Goal: Information Seeking & Learning: Understand process/instructions

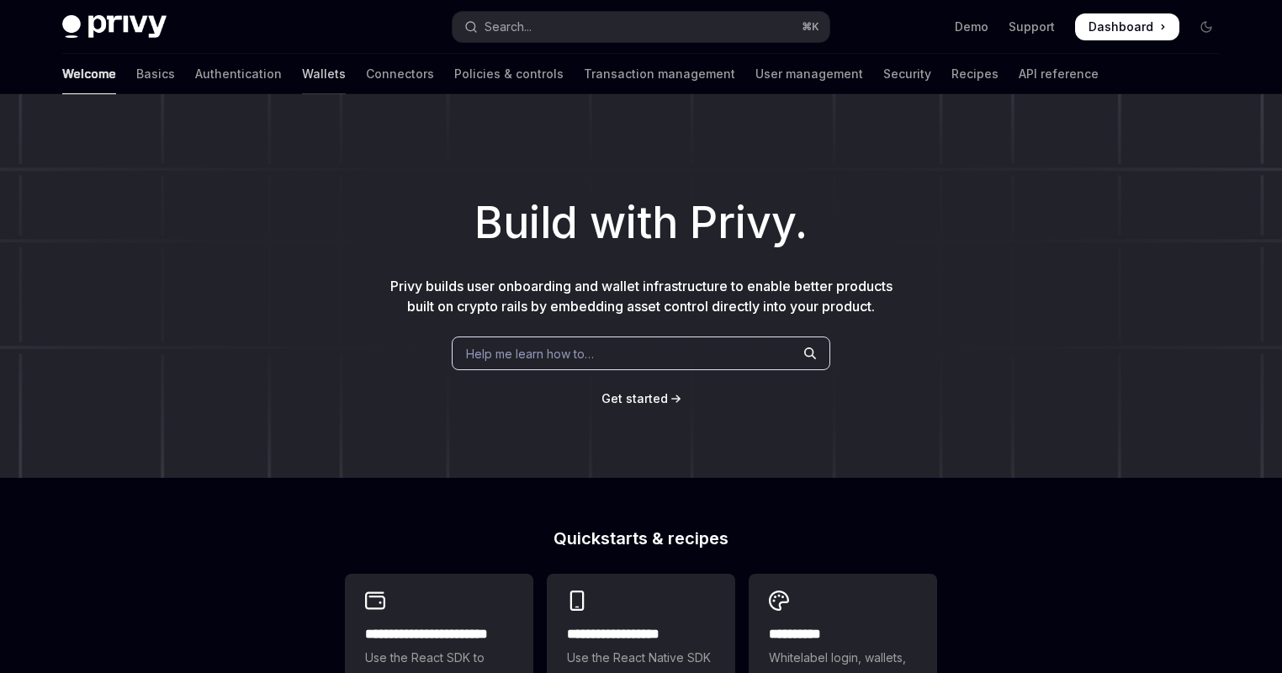
click at [302, 65] on link "Wallets" at bounding box center [324, 74] width 44 height 40
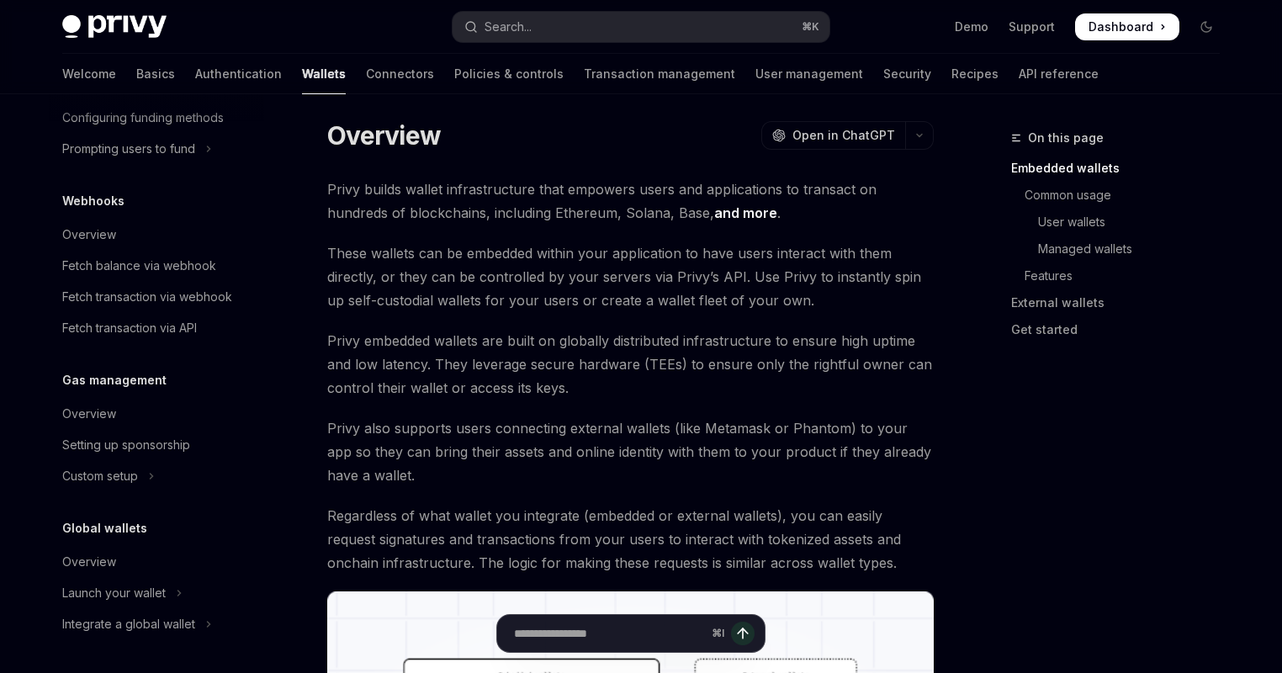
scroll to position [52, 0]
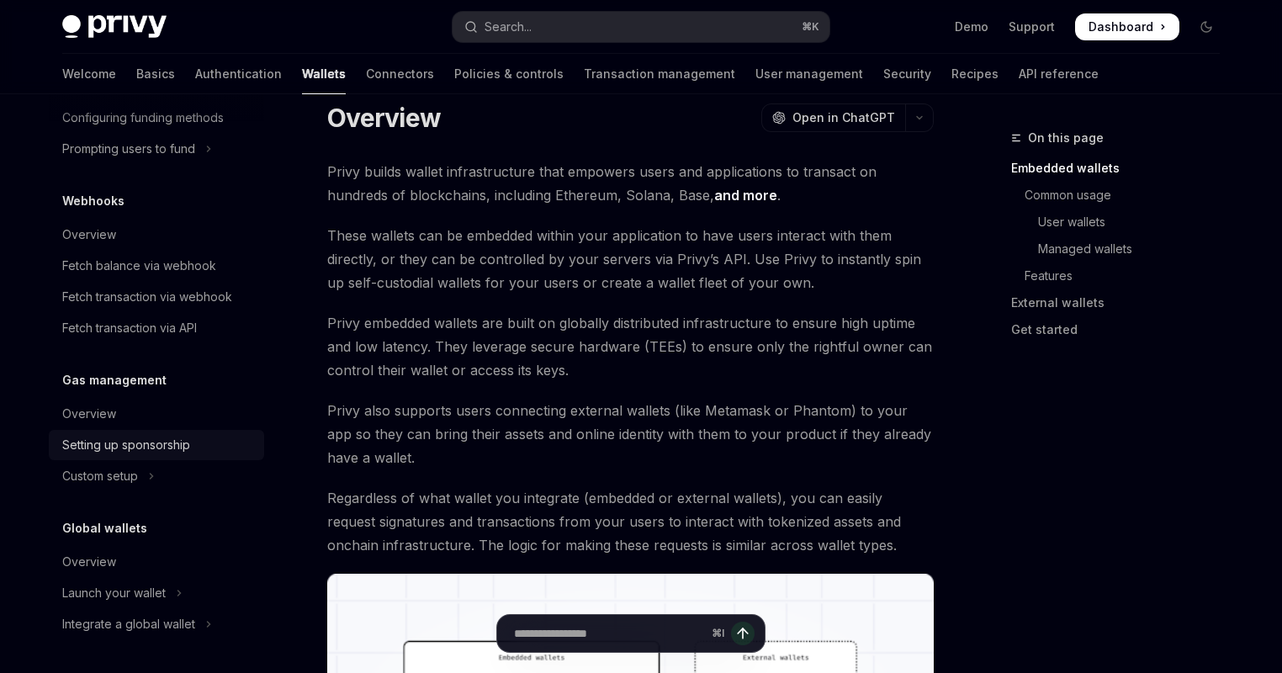
click at [216, 448] on div "Setting up sponsorship" at bounding box center [158, 445] width 192 height 20
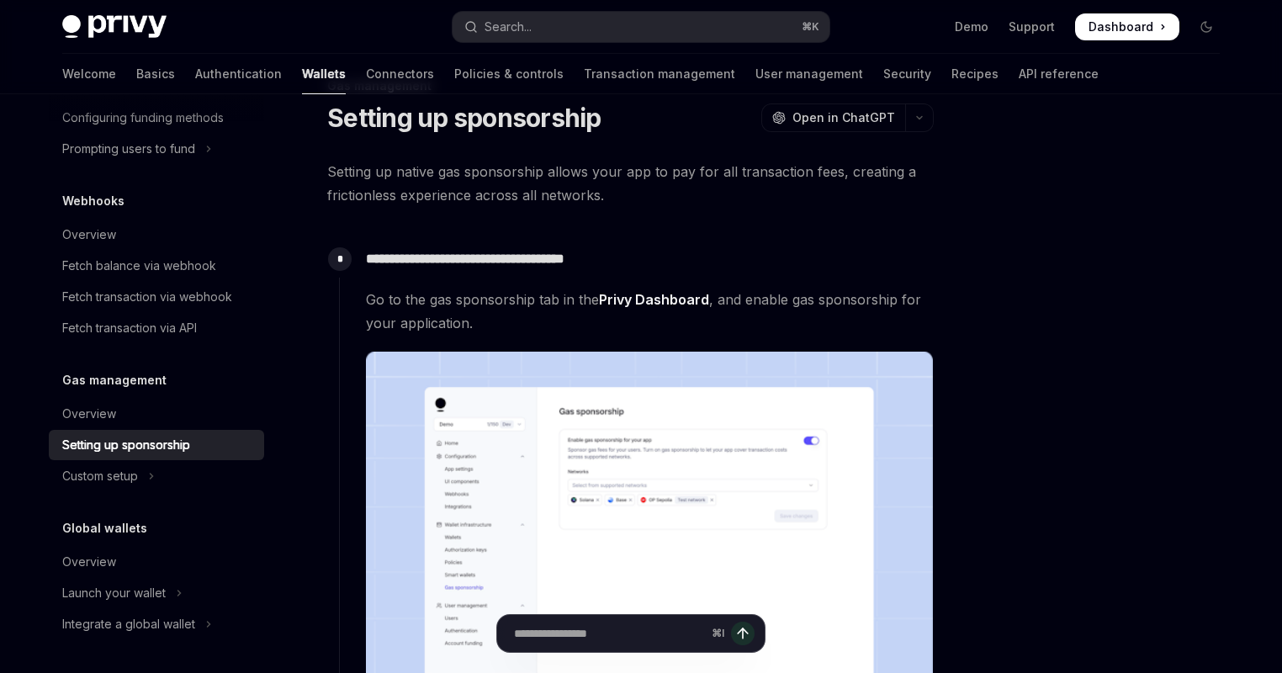
scroll to position [352, 0]
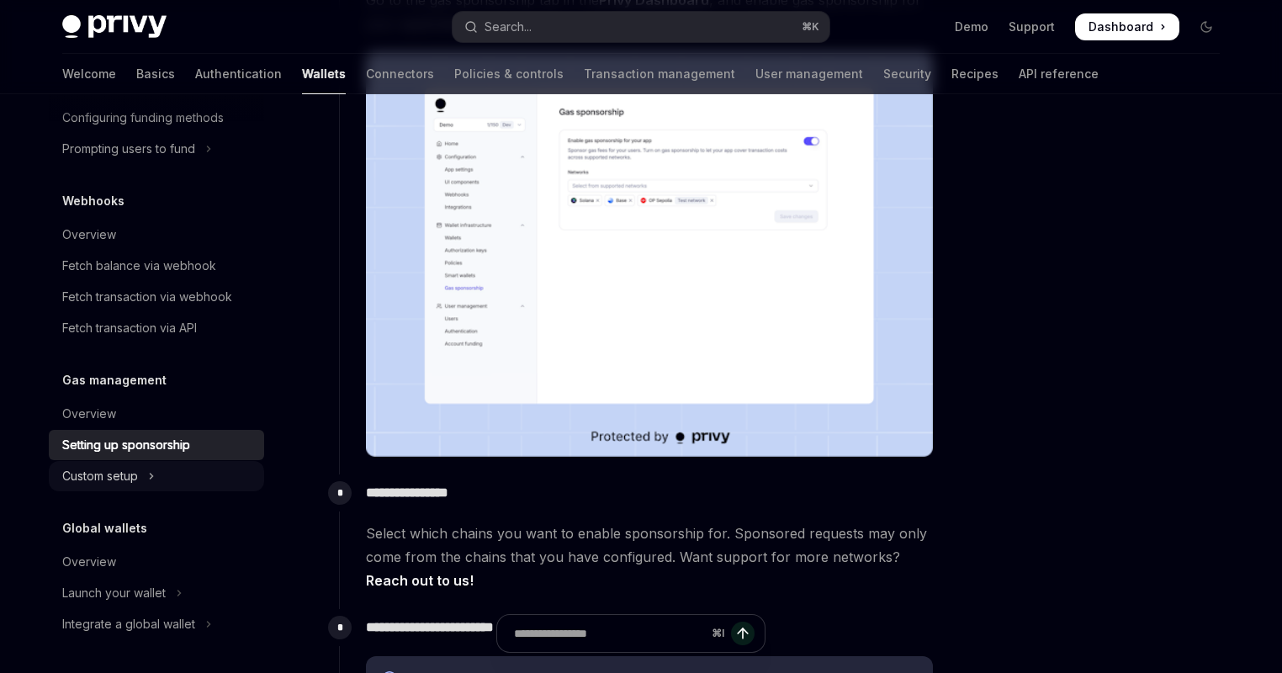
click at [162, 465] on button "Custom setup" at bounding box center [156, 476] width 215 height 30
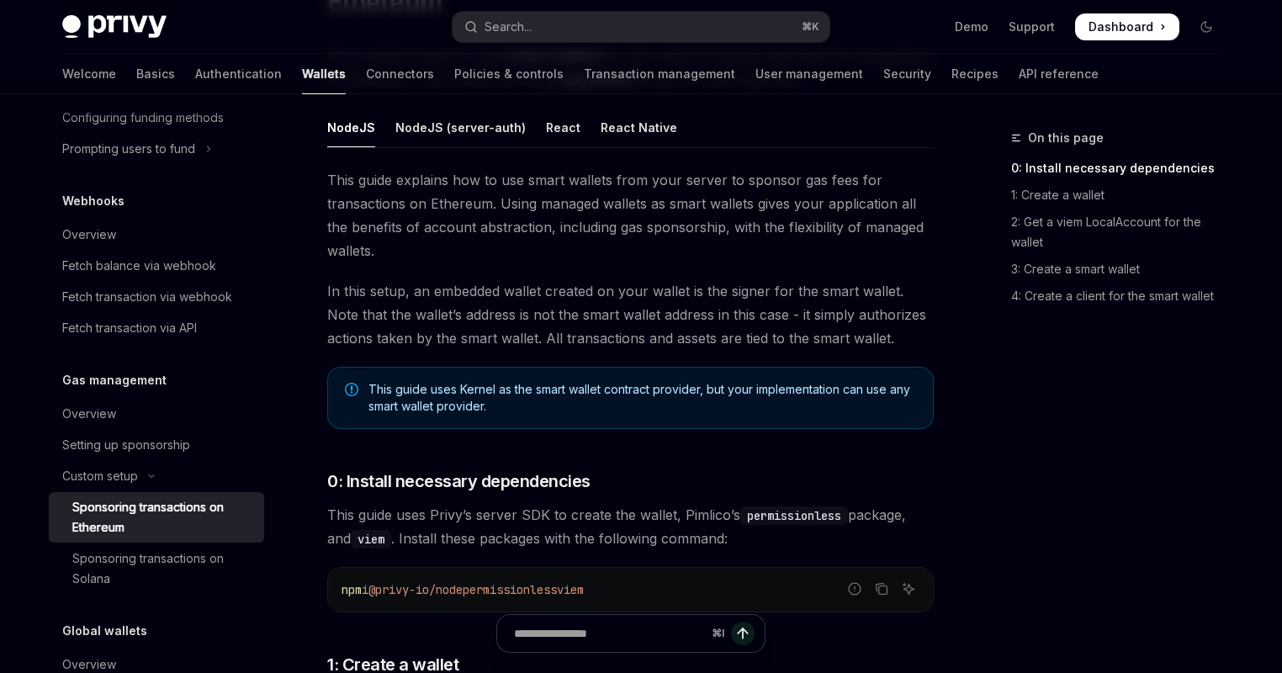
scroll to position [129, 0]
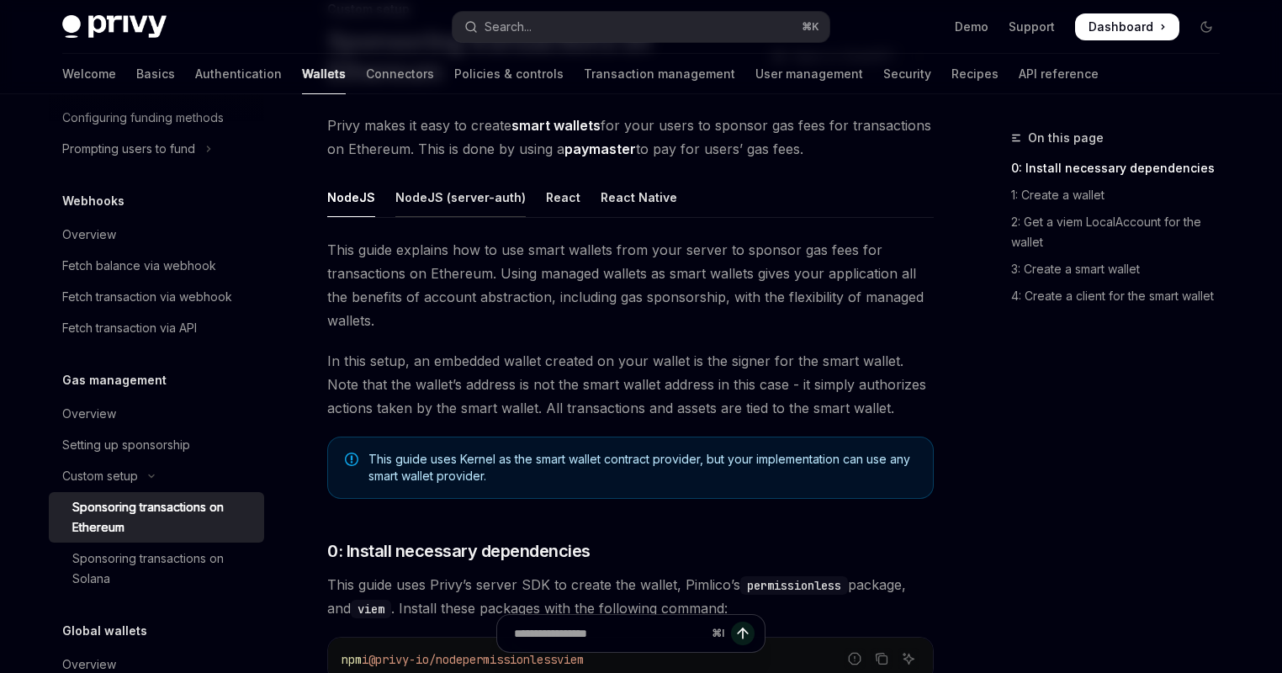
click at [471, 199] on div "NodeJS (server-auth)" at bounding box center [460, 198] width 130 height 40
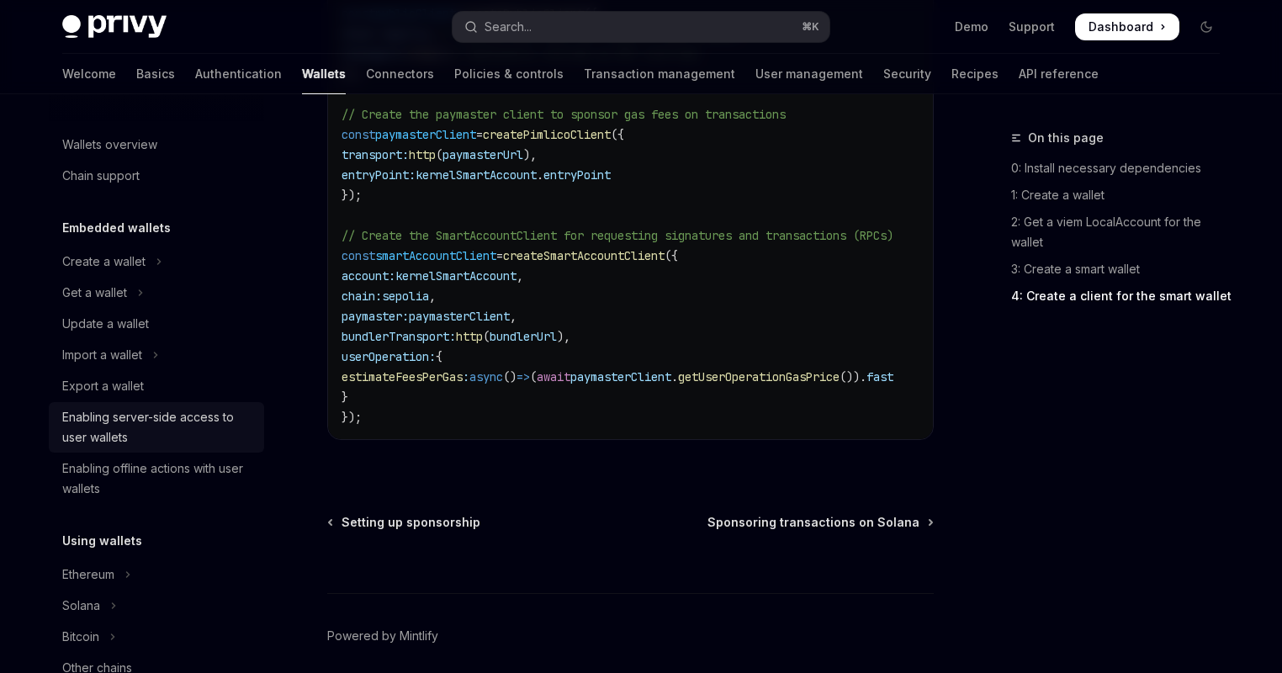
click at [159, 421] on div "Enabling server-side access to user wallets" at bounding box center [158, 427] width 192 height 40
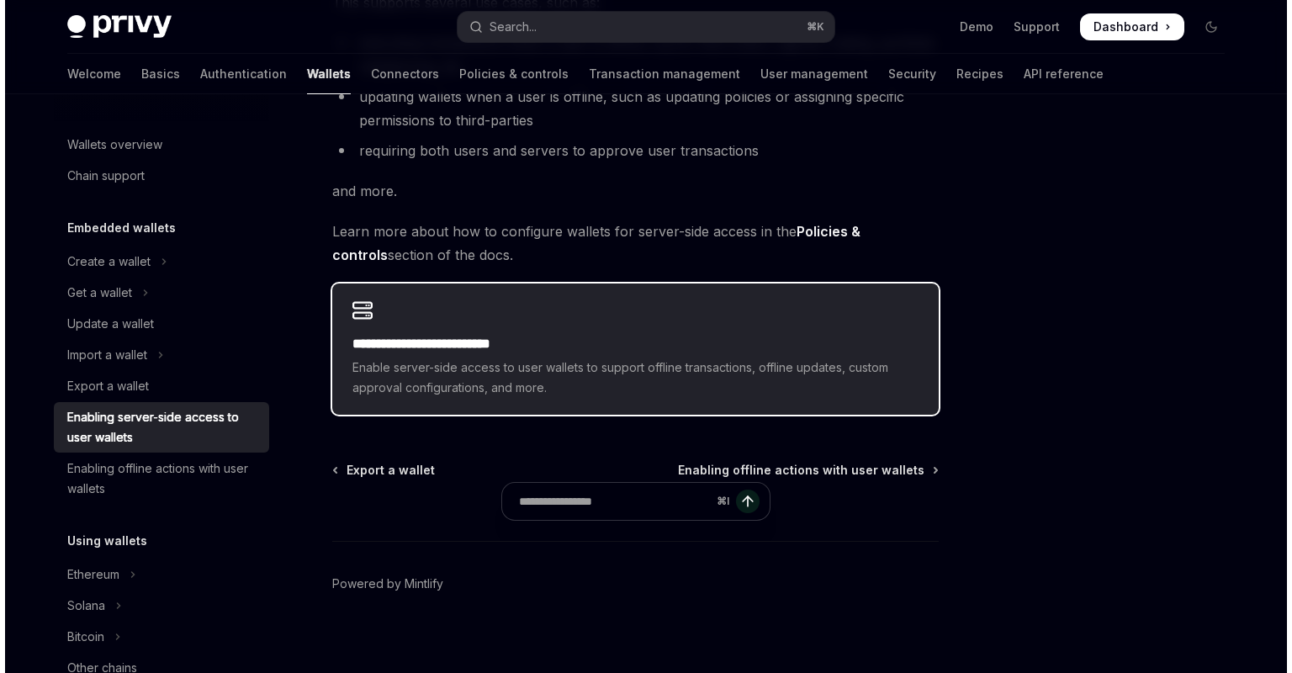
scroll to position [124, 0]
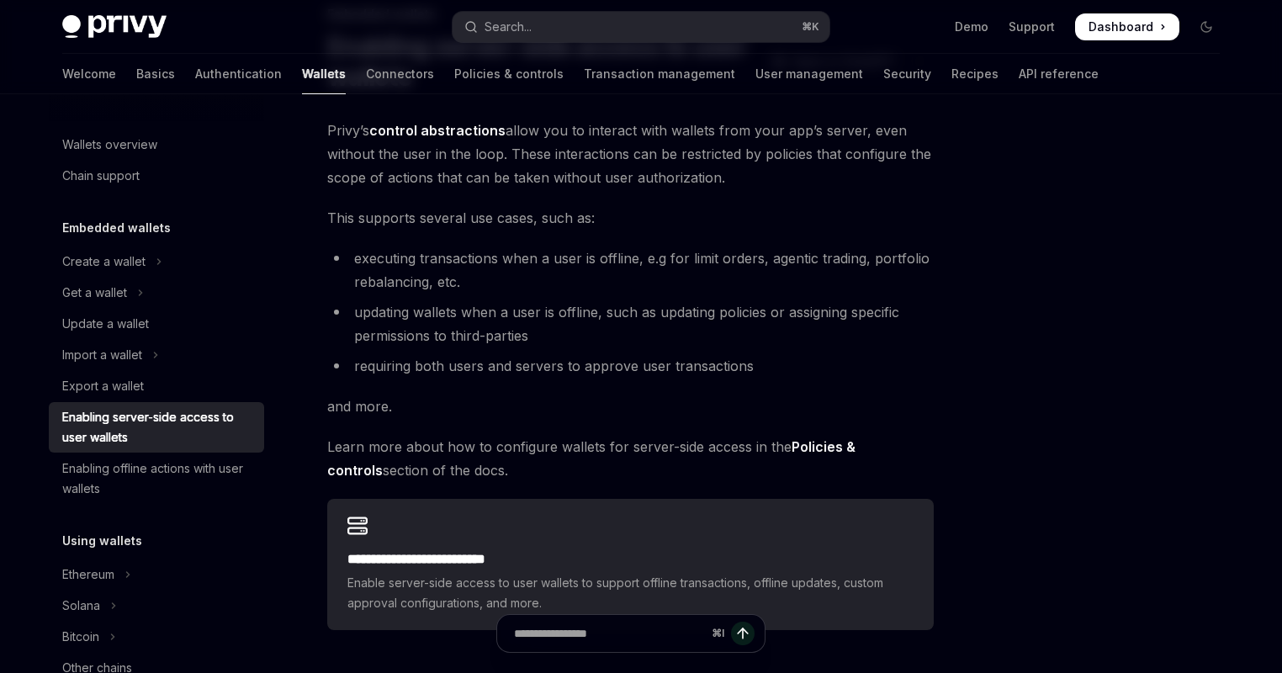
click at [856, 447] on strong "Policies & controls" at bounding box center [591, 458] width 528 height 40
click at [816, 448] on strong "Policies & controls" at bounding box center [591, 458] width 528 height 40
click at [788, 443] on strong "Policies & controls" at bounding box center [591, 458] width 528 height 40
drag, startPoint x: 788, startPoint y: 443, endPoint x: 973, endPoint y: 442, distance: 184.3
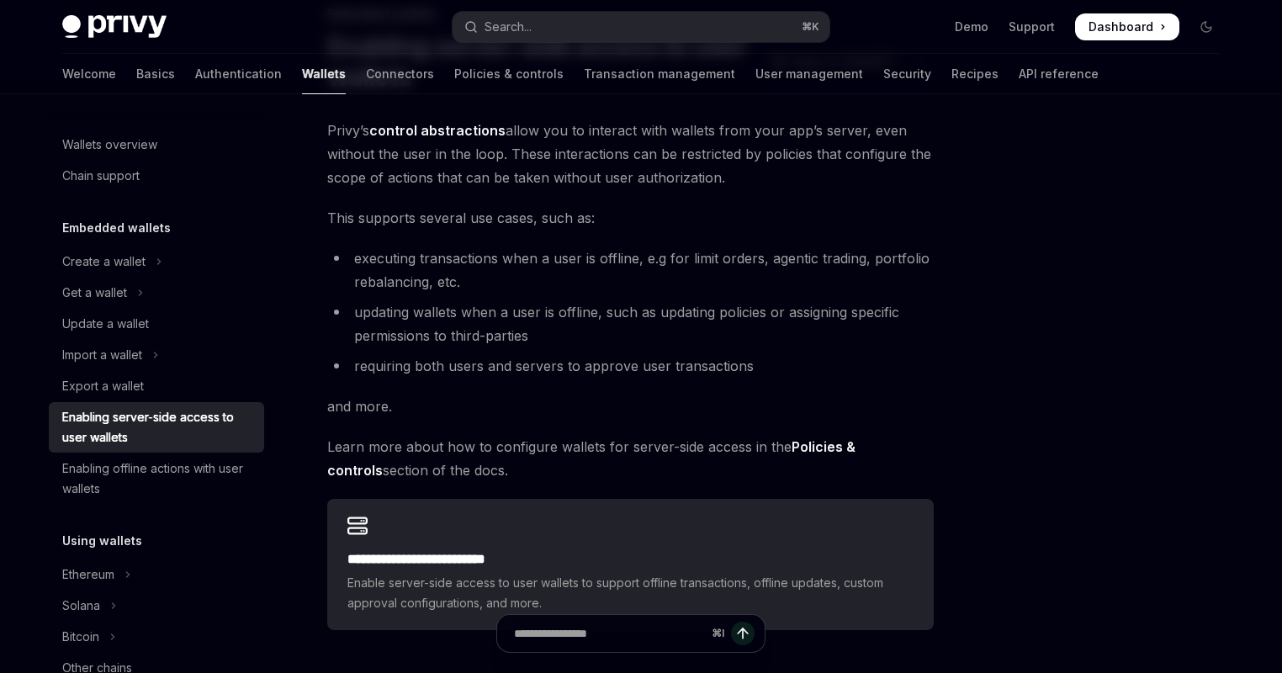
click at [973, 442] on div "**********" at bounding box center [641, 436] width 1185 height 931
click at [921, 444] on span "Learn more about how to configure wallets for server-side access in the Policie…" at bounding box center [630, 458] width 607 height 47
drag, startPoint x: 913, startPoint y: 443, endPoint x: 795, endPoint y: 447, distance: 117.8
click at [795, 447] on span "Learn more about how to configure wallets for server-side access in the Policie…" at bounding box center [630, 458] width 607 height 47
copy strong "olicies & controls"
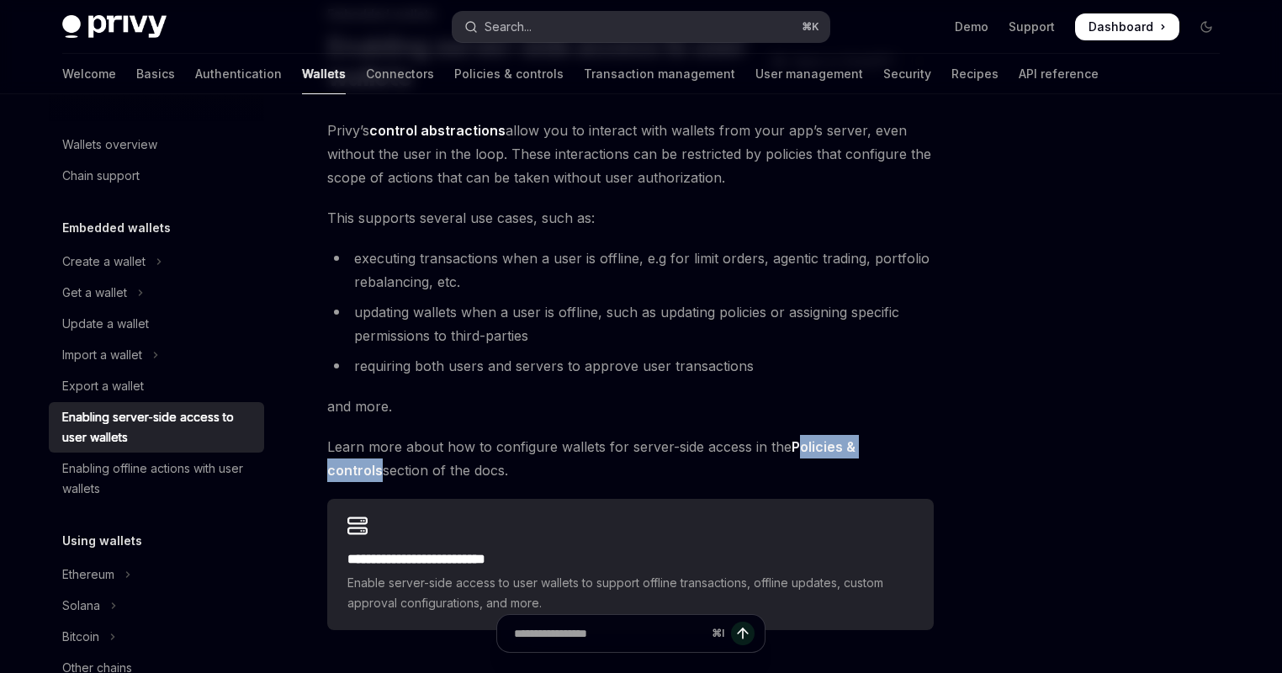
click at [671, 19] on button "Search... ⌘ K" at bounding box center [641, 27] width 377 height 30
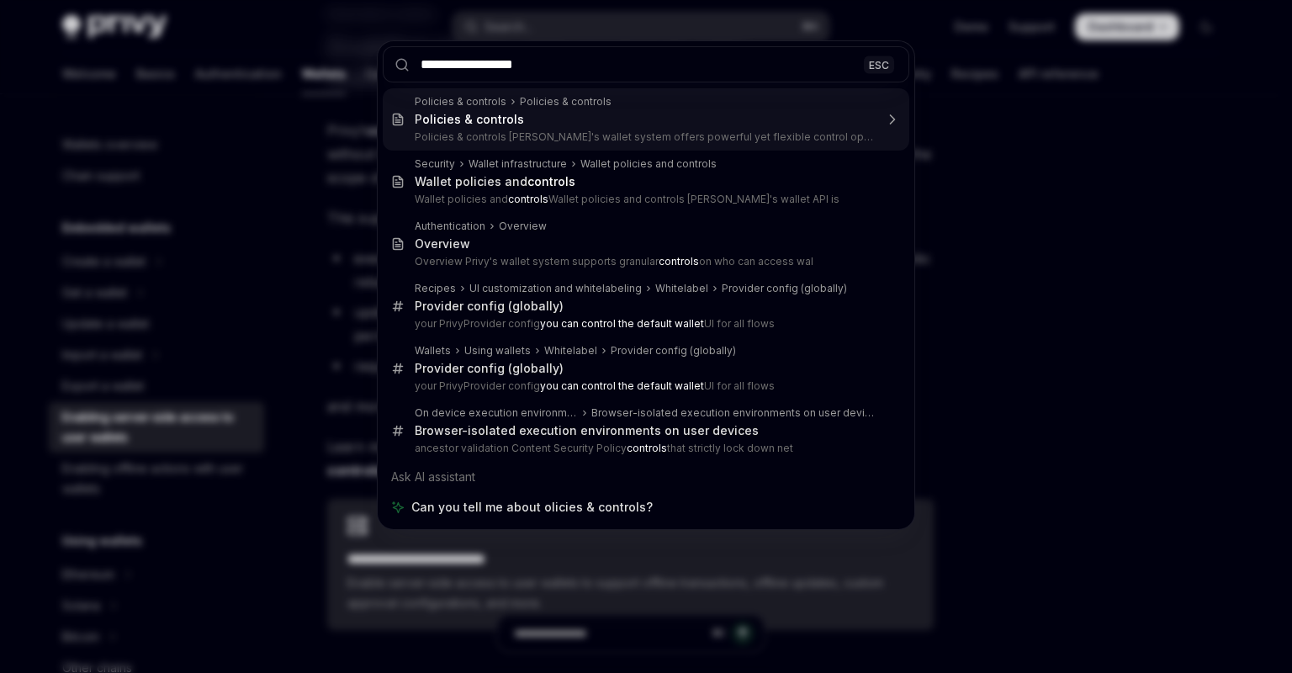
click at [423, 61] on input "**********" at bounding box center [646, 64] width 527 height 36
type textarea "*"
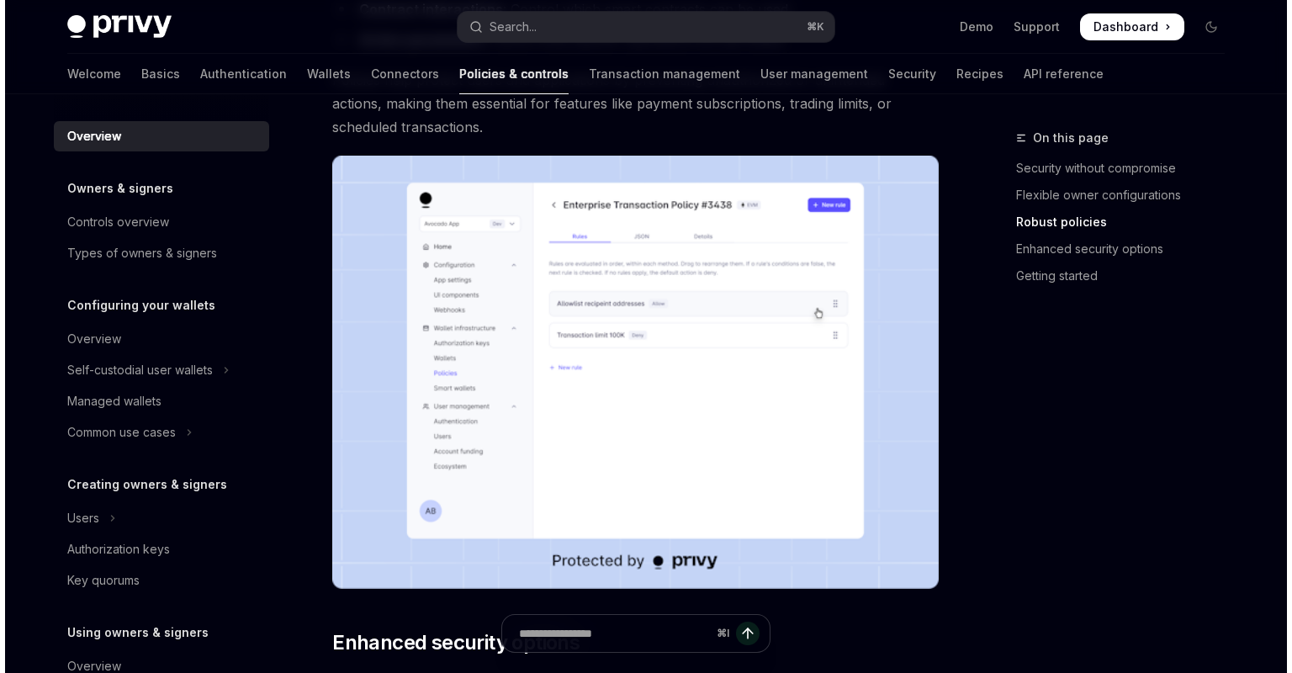
scroll to position [1286, 0]
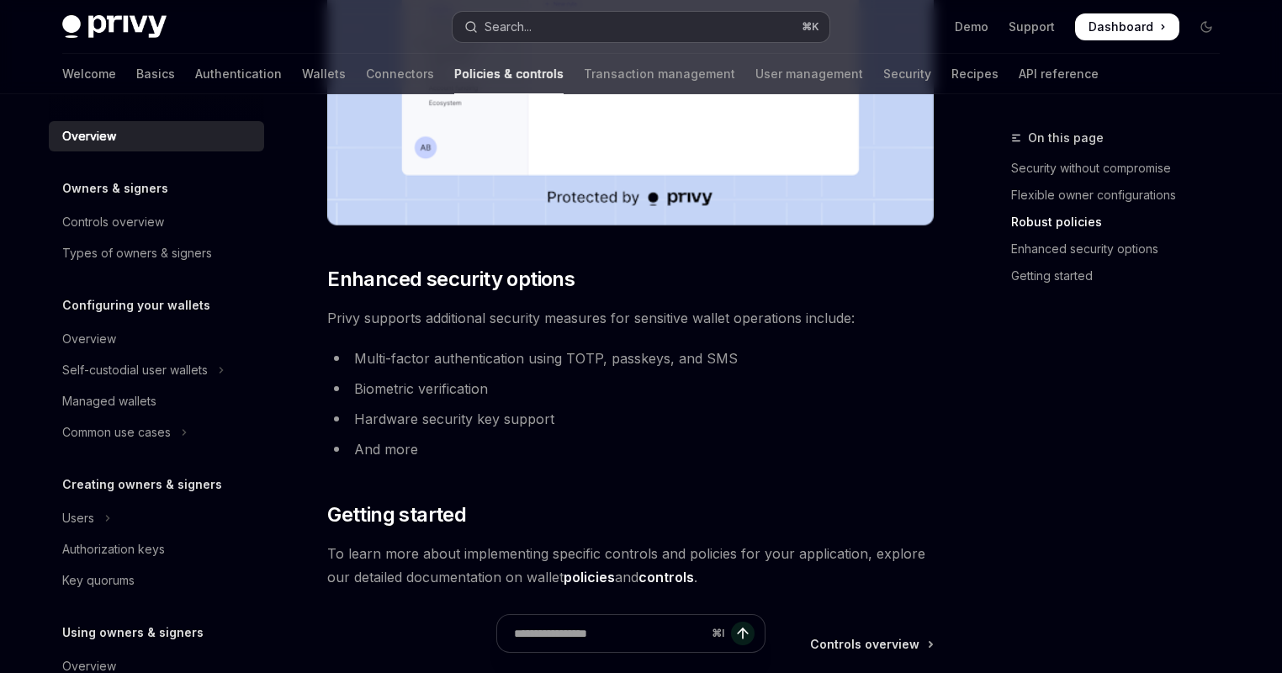
click at [640, 26] on button "Search... ⌘ K" at bounding box center [641, 27] width 377 height 30
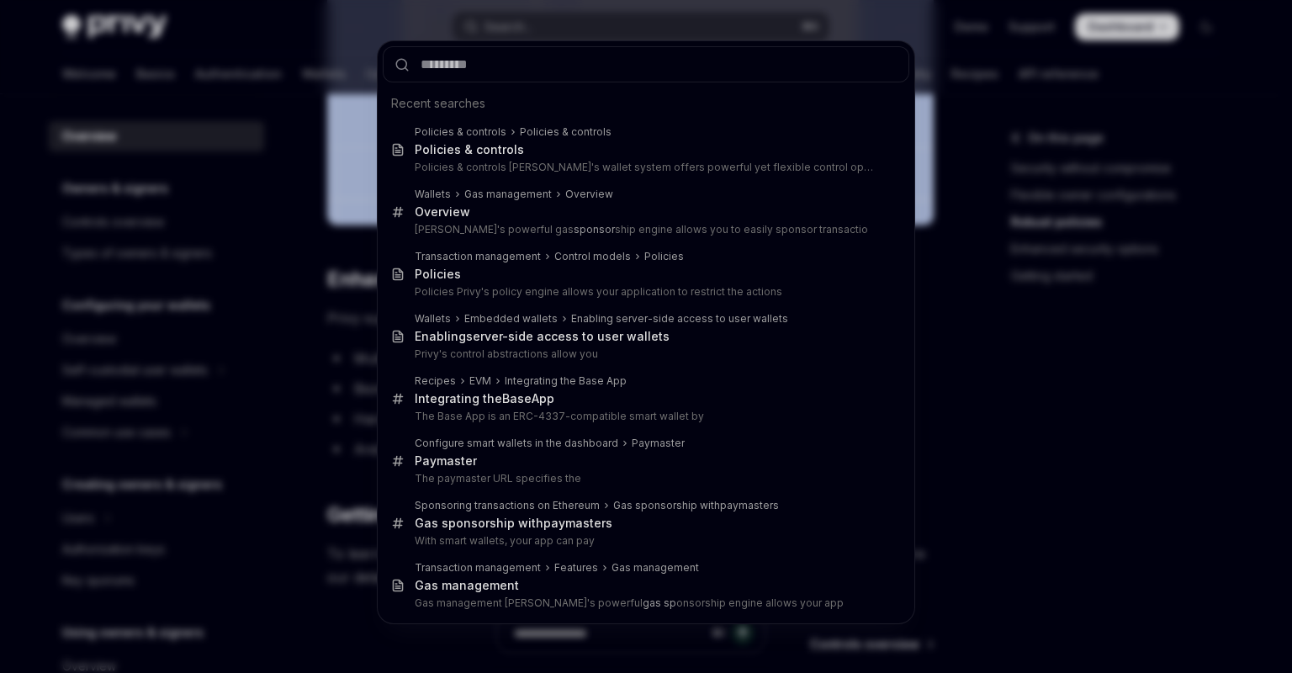
type input "**********"
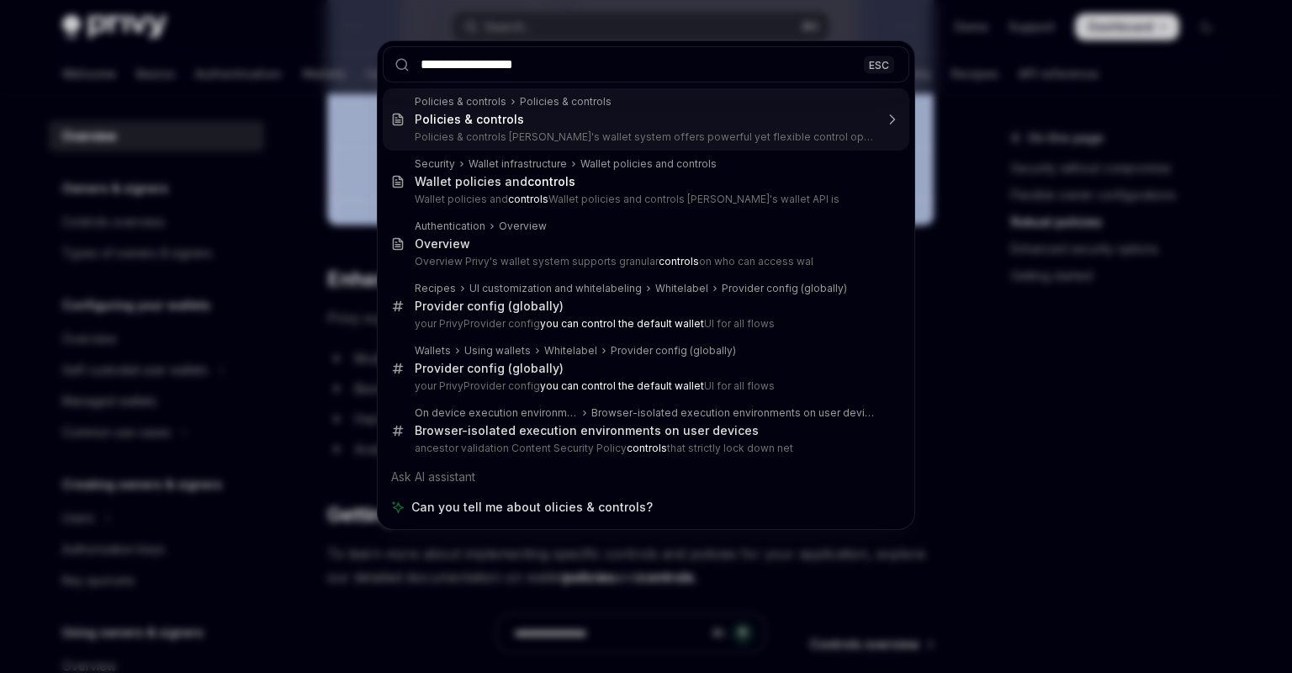
click at [427, 61] on input "**********" at bounding box center [646, 64] width 527 height 36
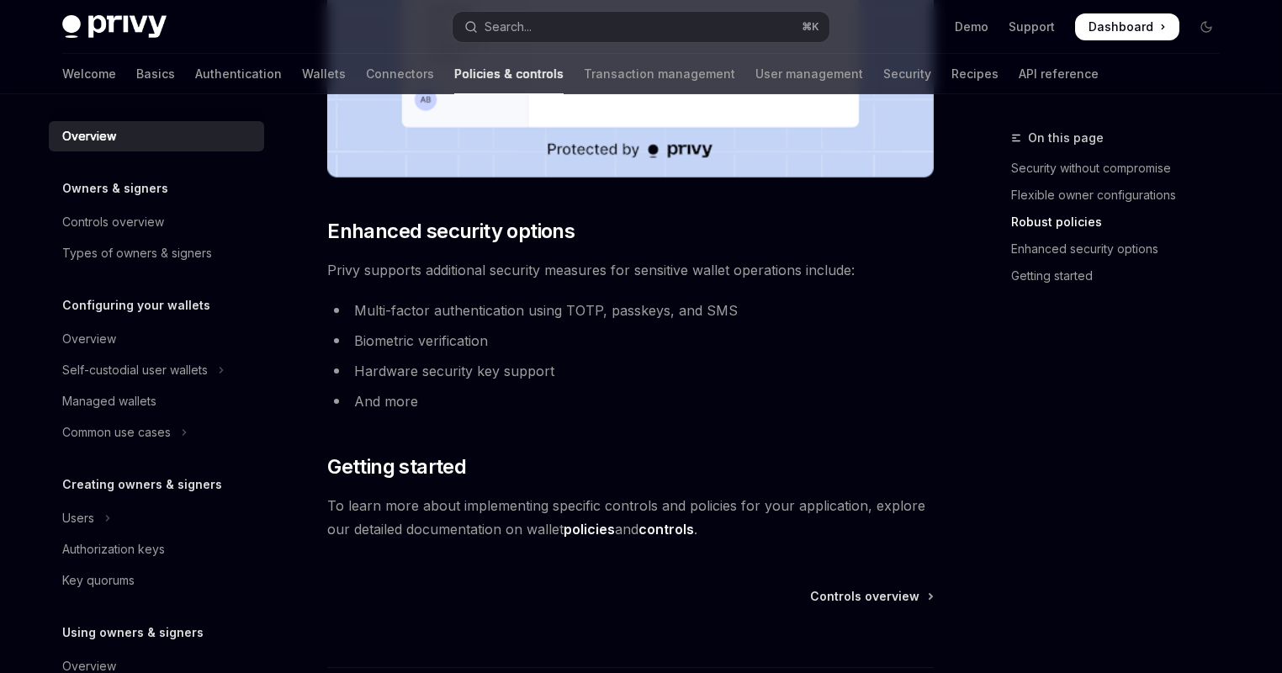
scroll to position [1343, 0]
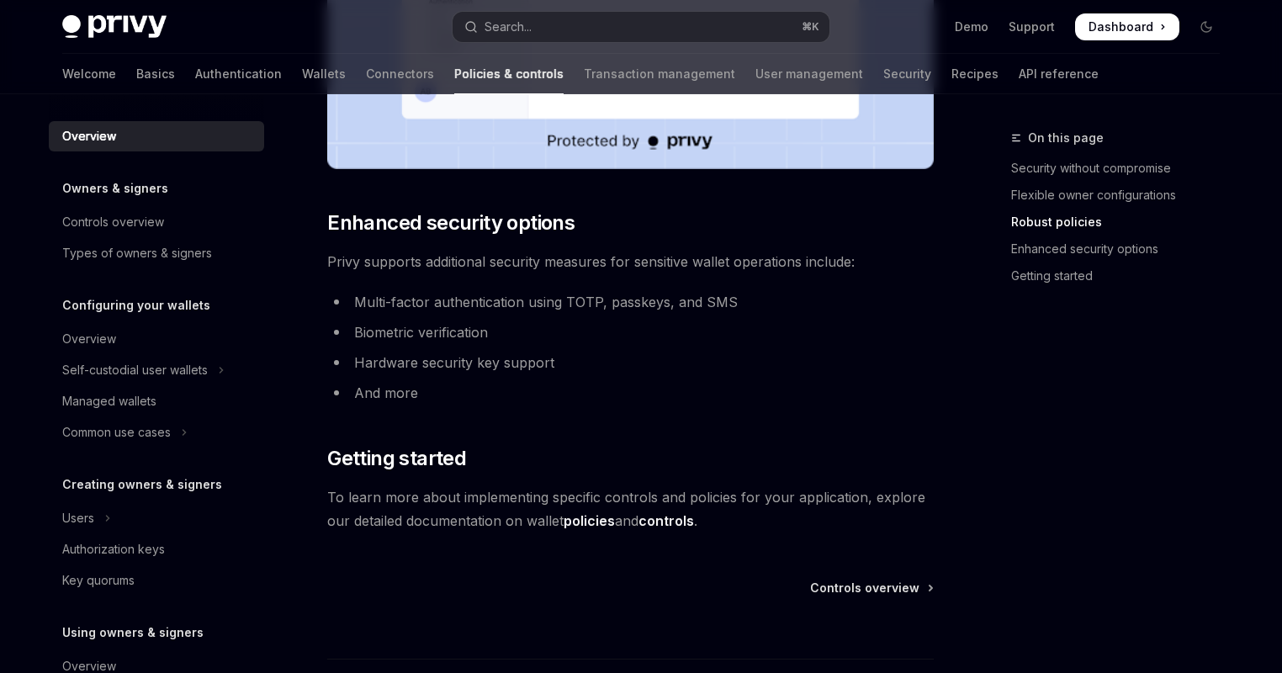
click at [596, 514] on link "policies" at bounding box center [589, 521] width 51 height 18
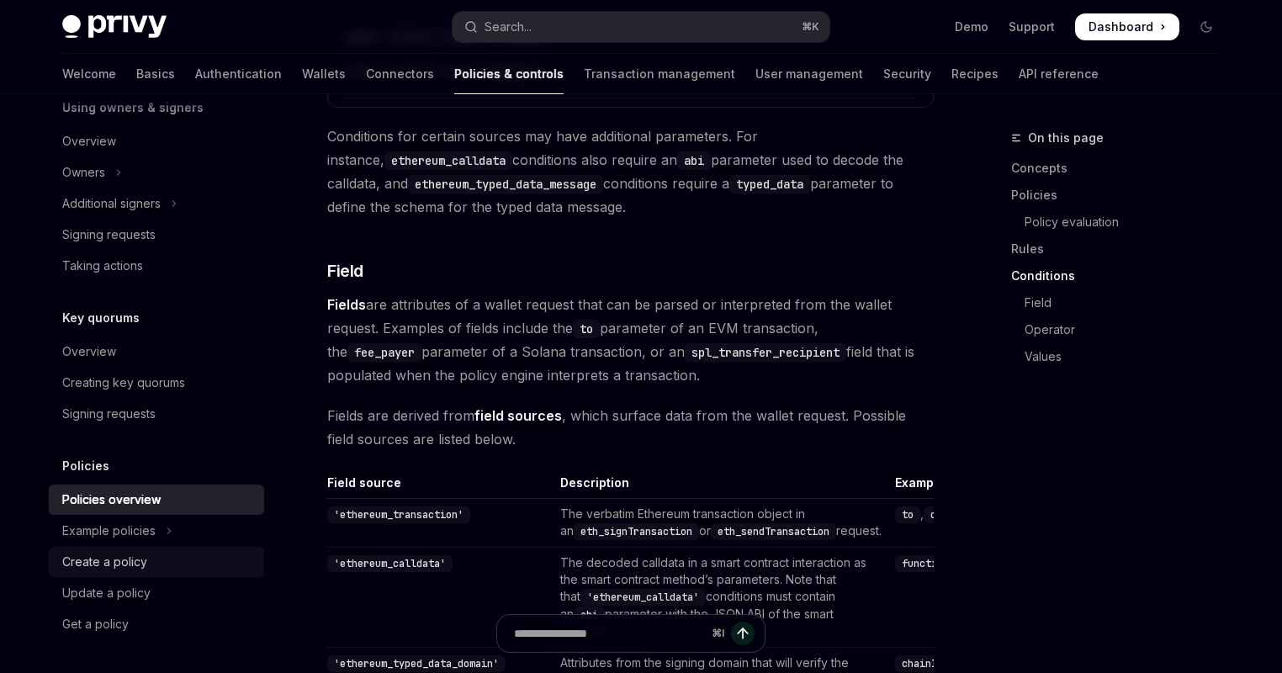
scroll to position [4203, 0]
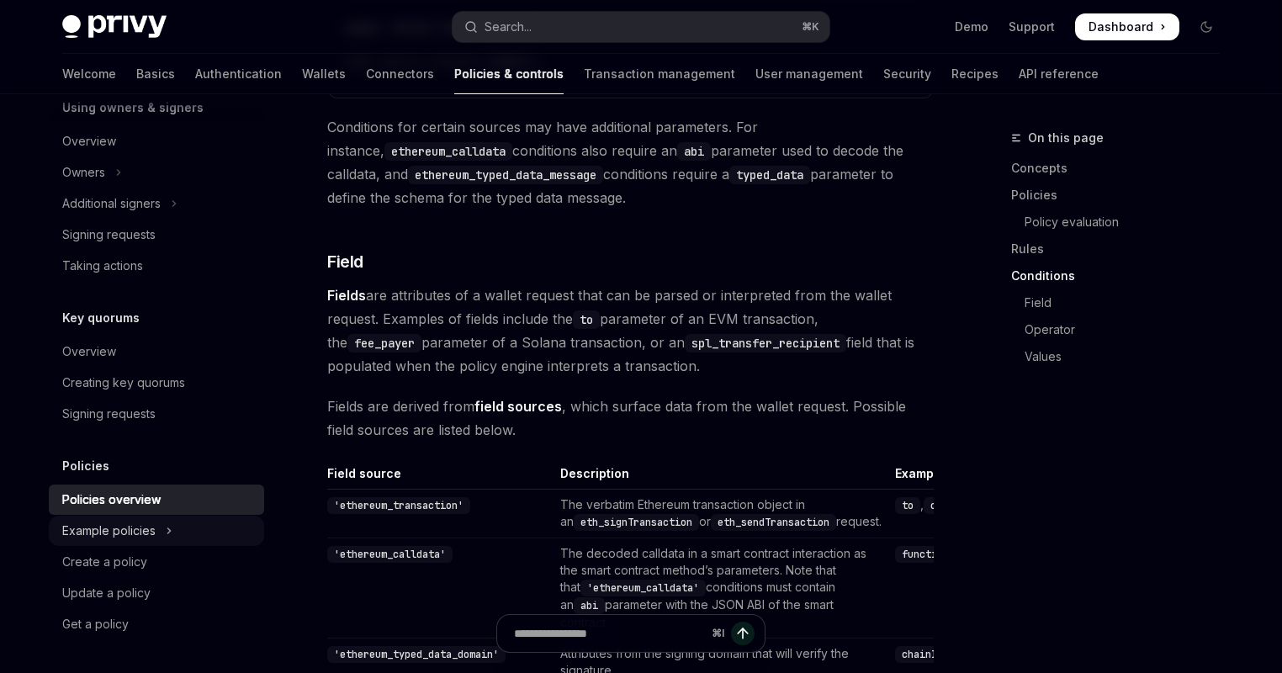
click at [161, 533] on button "Example policies" at bounding box center [156, 531] width 215 height 30
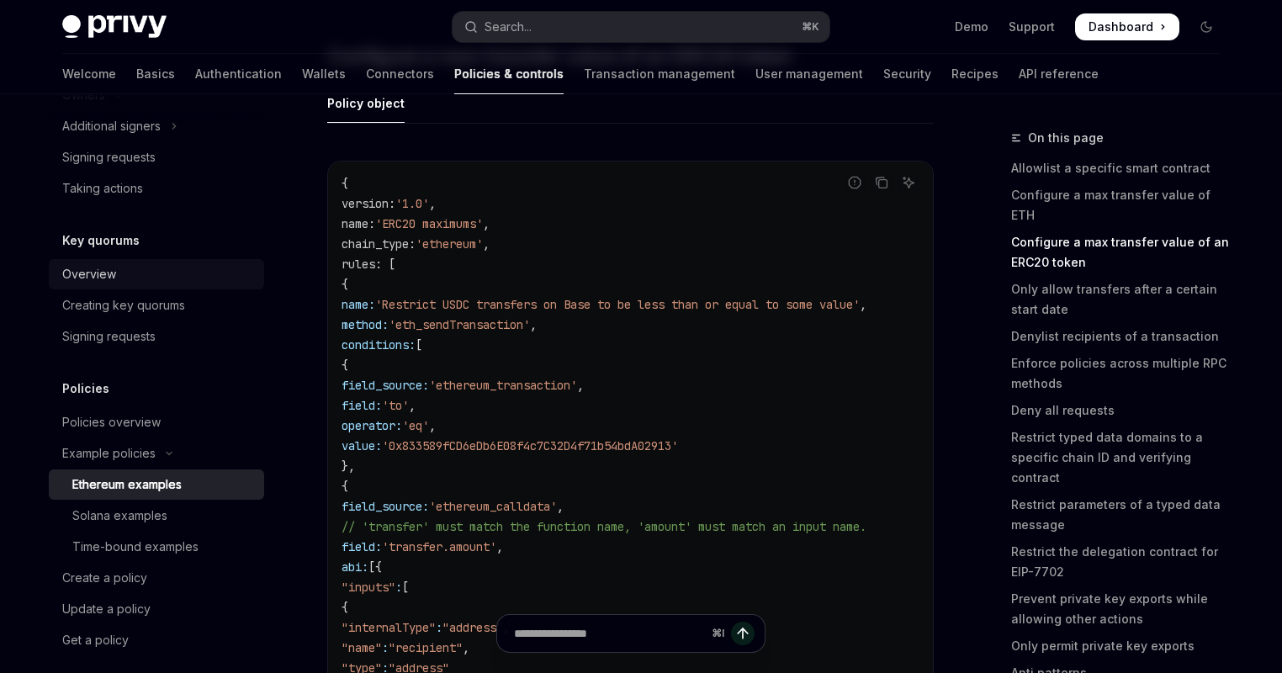
scroll to position [575, 0]
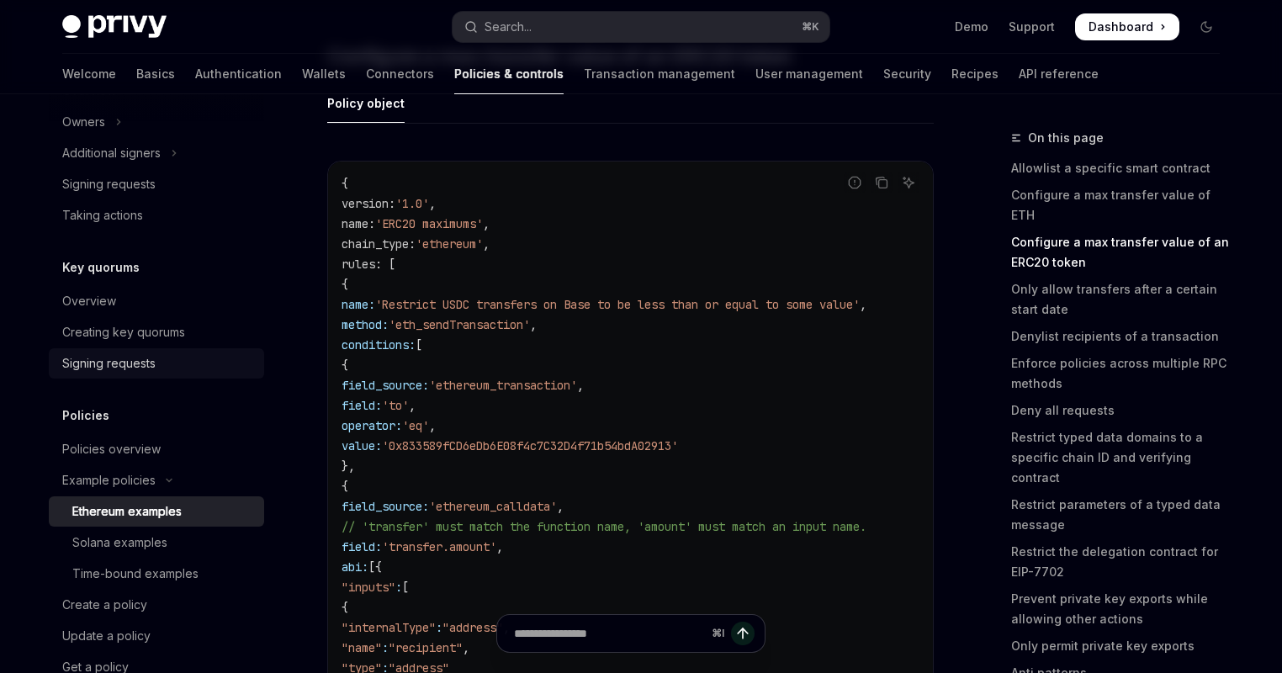
click at [162, 354] on div "Signing requests" at bounding box center [158, 363] width 192 height 20
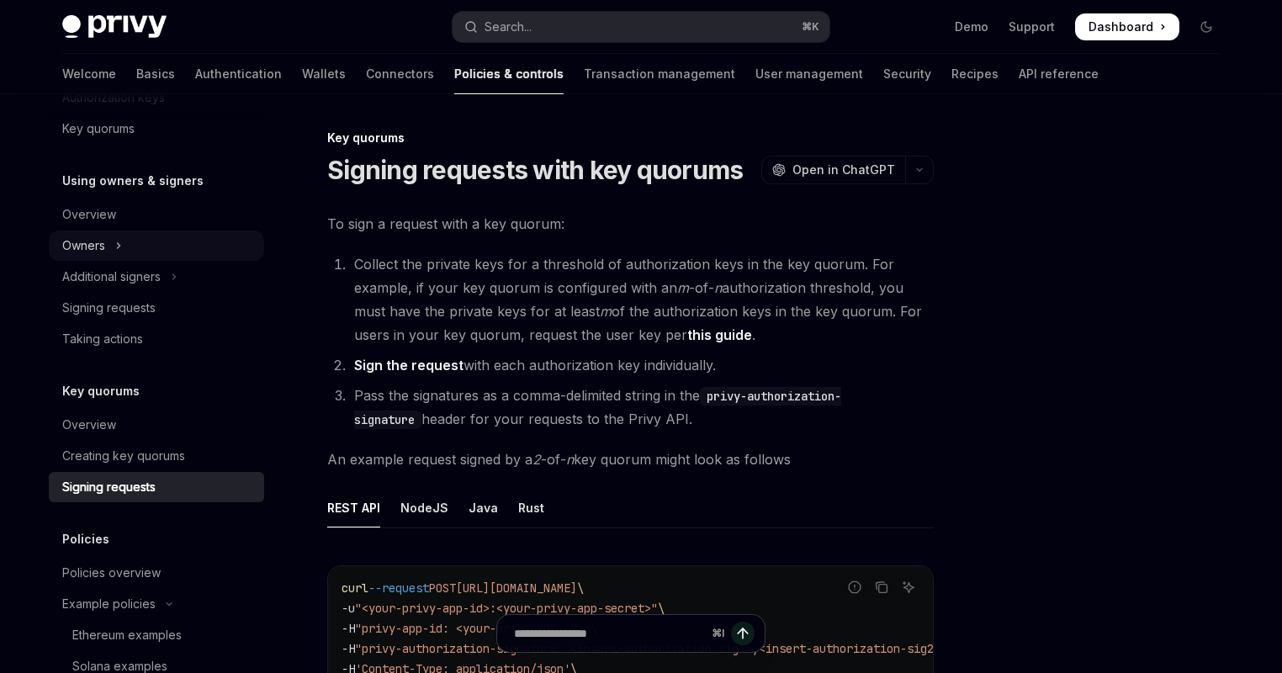
scroll to position [443, 0]
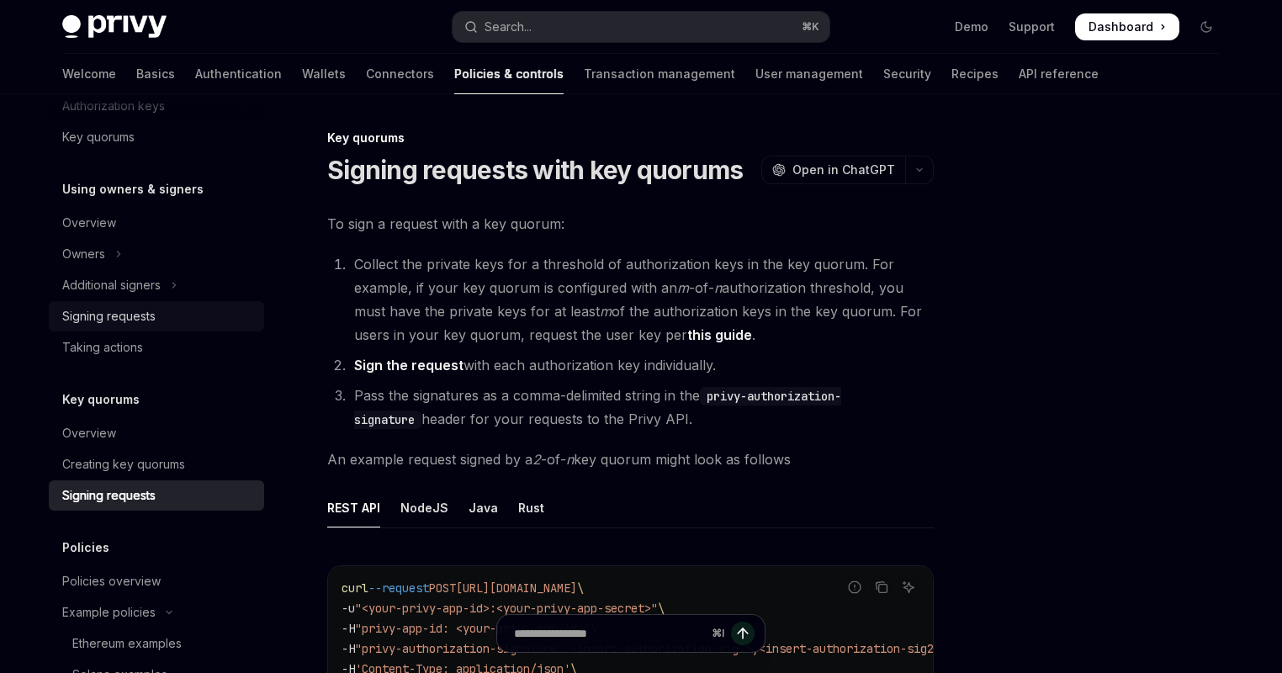
click at [124, 306] on div "Signing requests" at bounding box center [108, 316] width 93 height 20
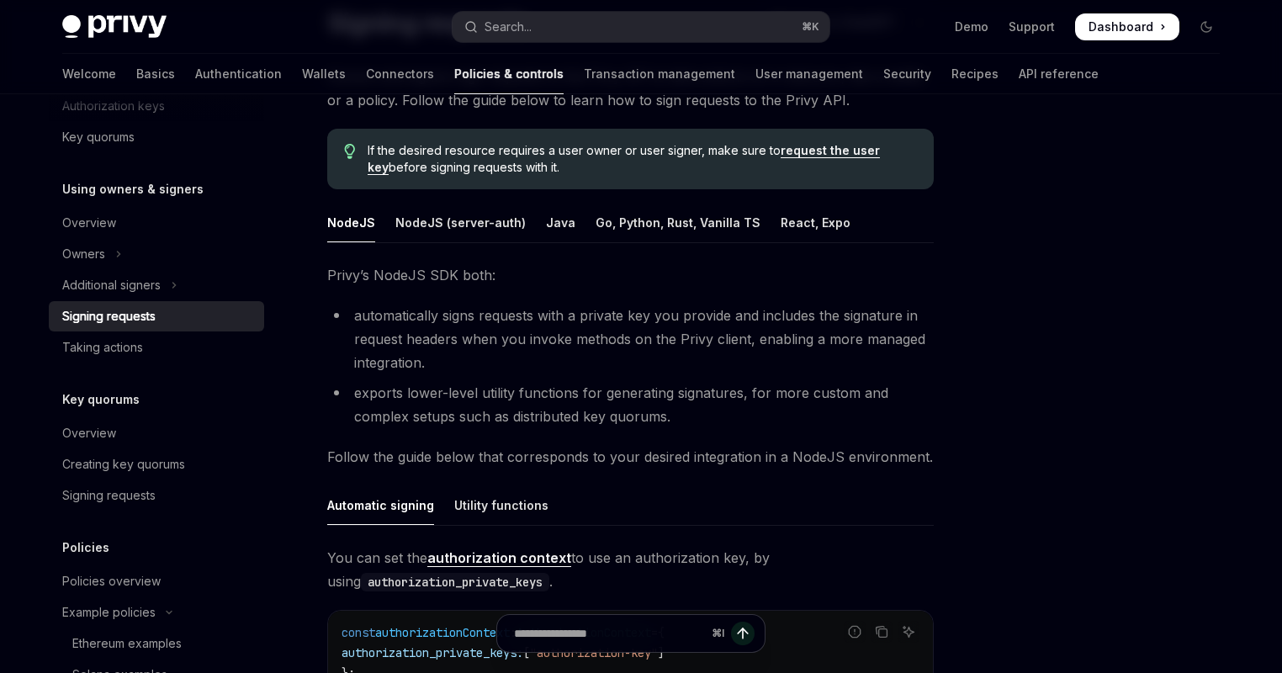
scroll to position [216, 0]
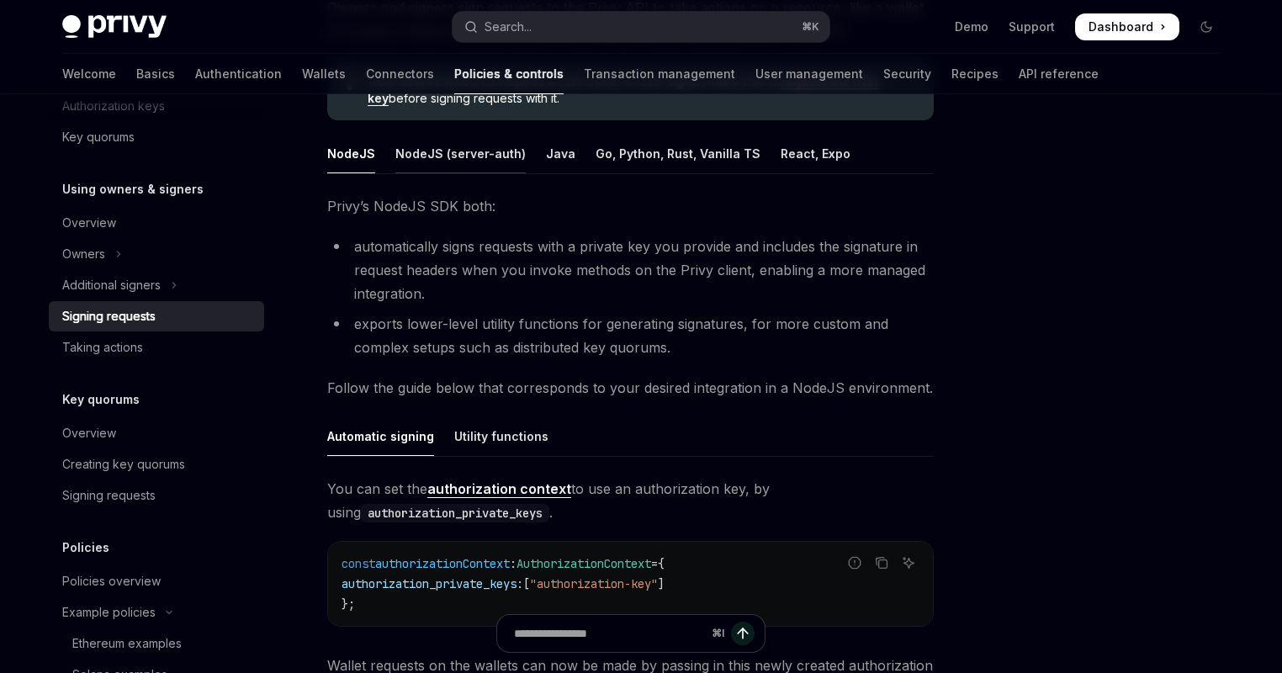
click at [482, 151] on div "NodeJS (server-auth)" at bounding box center [460, 154] width 130 height 40
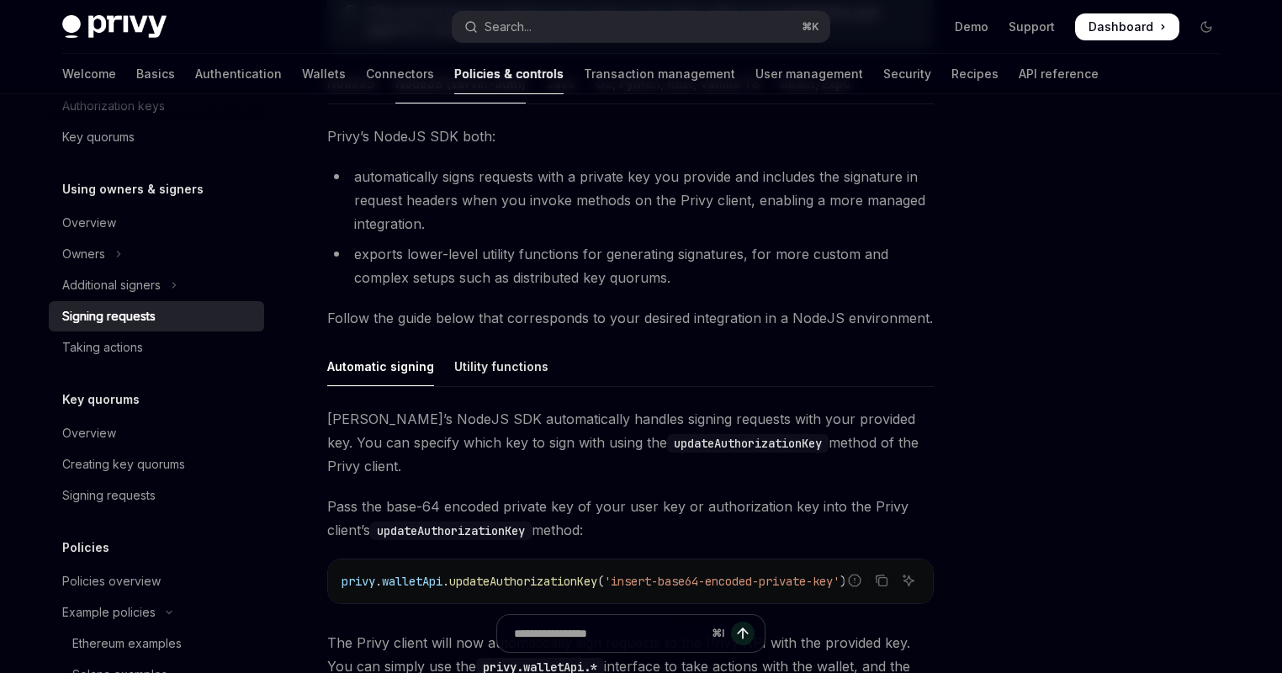
scroll to position [389, 0]
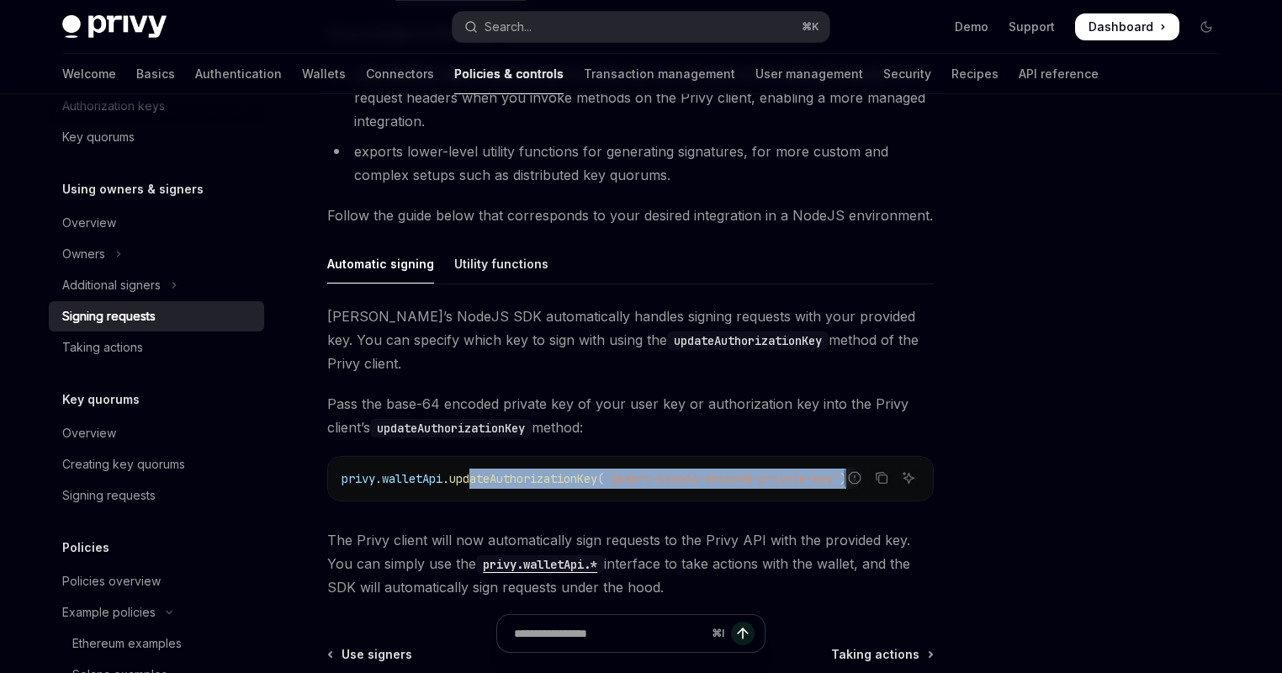
drag, startPoint x: 517, startPoint y: 458, endPoint x: 803, endPoint y: 463, distance: 285.3
click at [822, 467] on div "privy . walletApi . updateAuthorizationKey ( 'insert-base64-encoded-private-key…" at bounding box center [630, 479] width 605 height 44
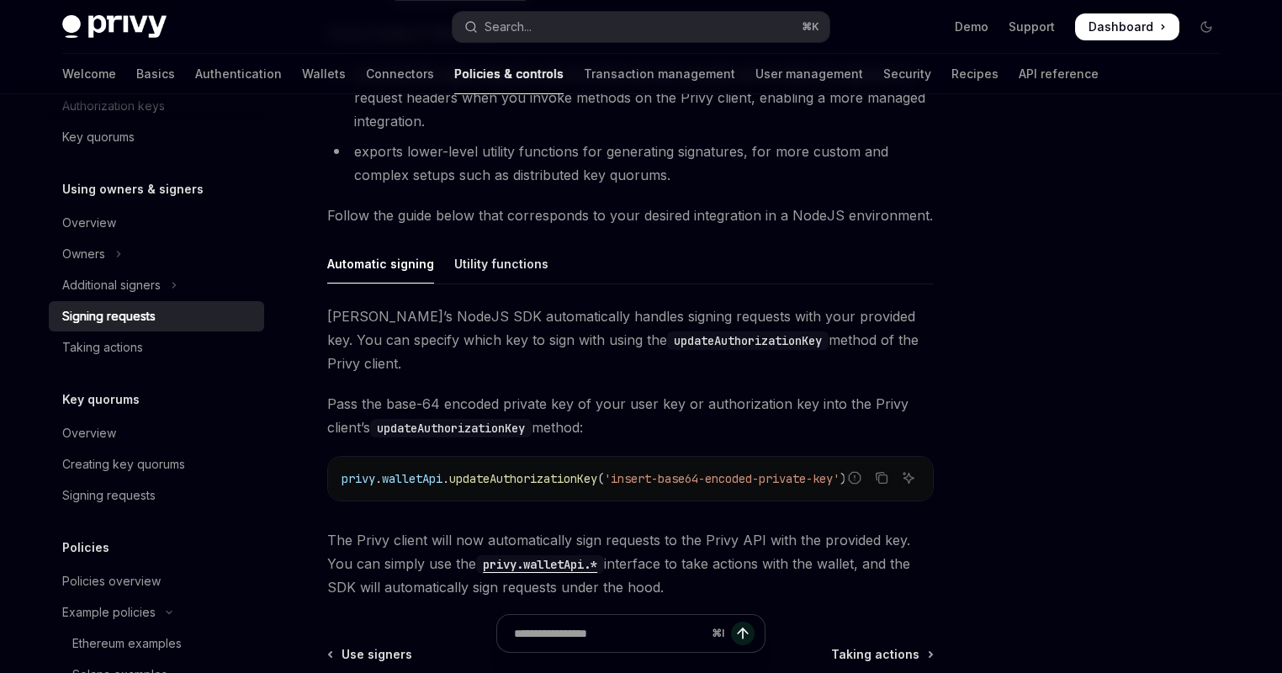
click at [795, 469] on code "privy . walletApi . updateAuthorizationKey ( 'insert-base64-encoded-private-key…" at bounding box center [631, 479] width 578 height 20
drag, startPoint x: 501, startPoint y: 448, endPoint x: 696, endPoint y: 451, distance: 195.2
click at [697, 471] on span "privy . walletApi . updateAuthorizationKey ( 'insert-base64-encoded-private-key…" at bounding box center [594, 478] width 505 height 15
click at [695, 471] on span "'insert-base64-encoded-private-key'" at bounding box center [722, 478] width 236 height 15
click at [135, 341] on div "Taking actions" at bounding box center [102, 347] width 81 height 20
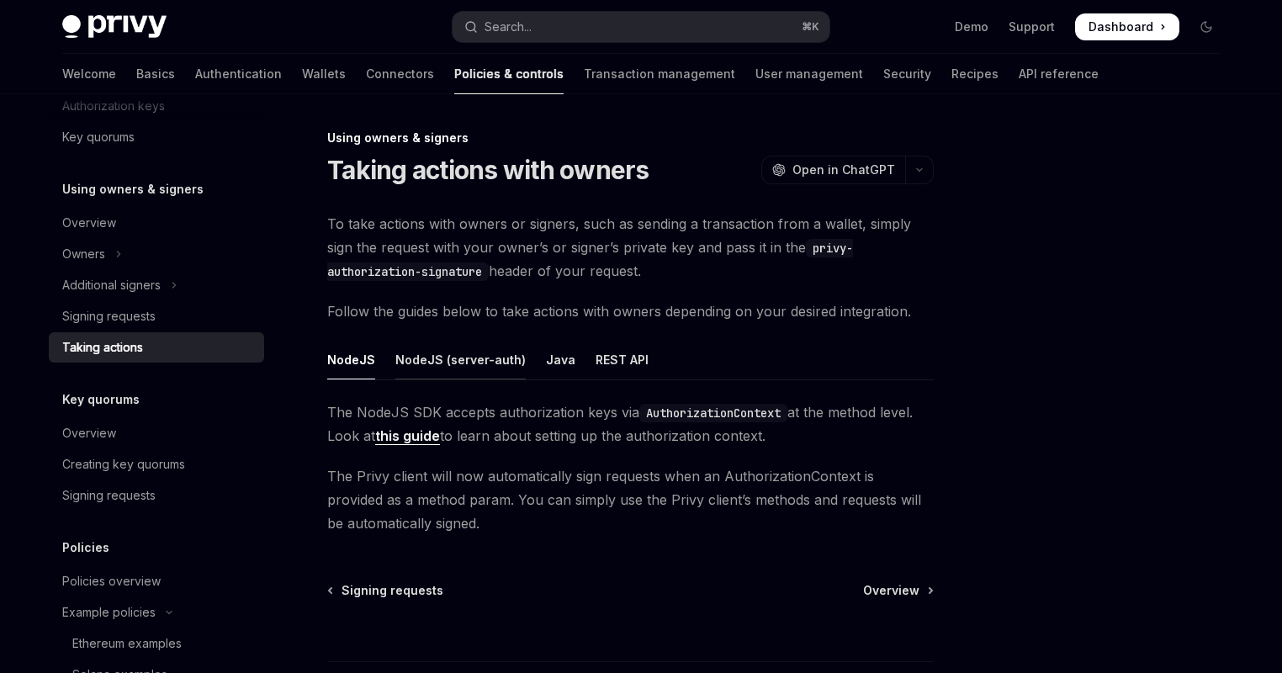
click at [467, 364] on div "NodeJS (server-auth)" at bounding box center [460, 360] width 130 height 40
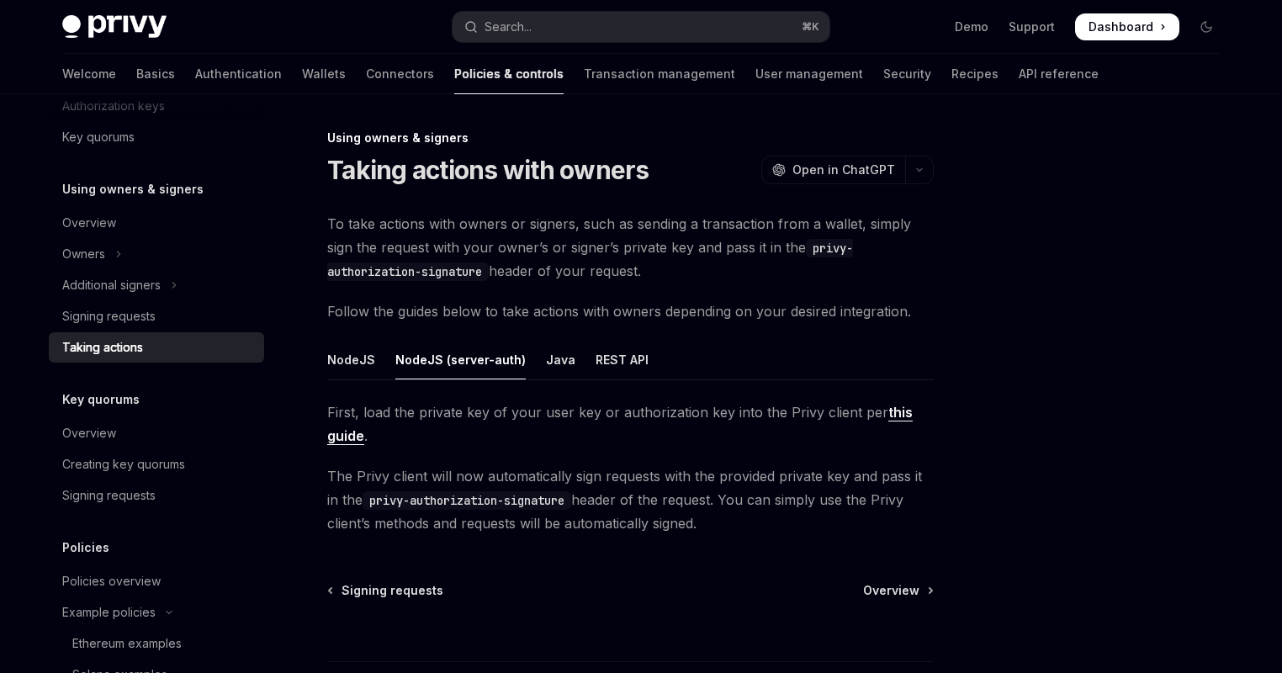
scroll to position [133, 0]
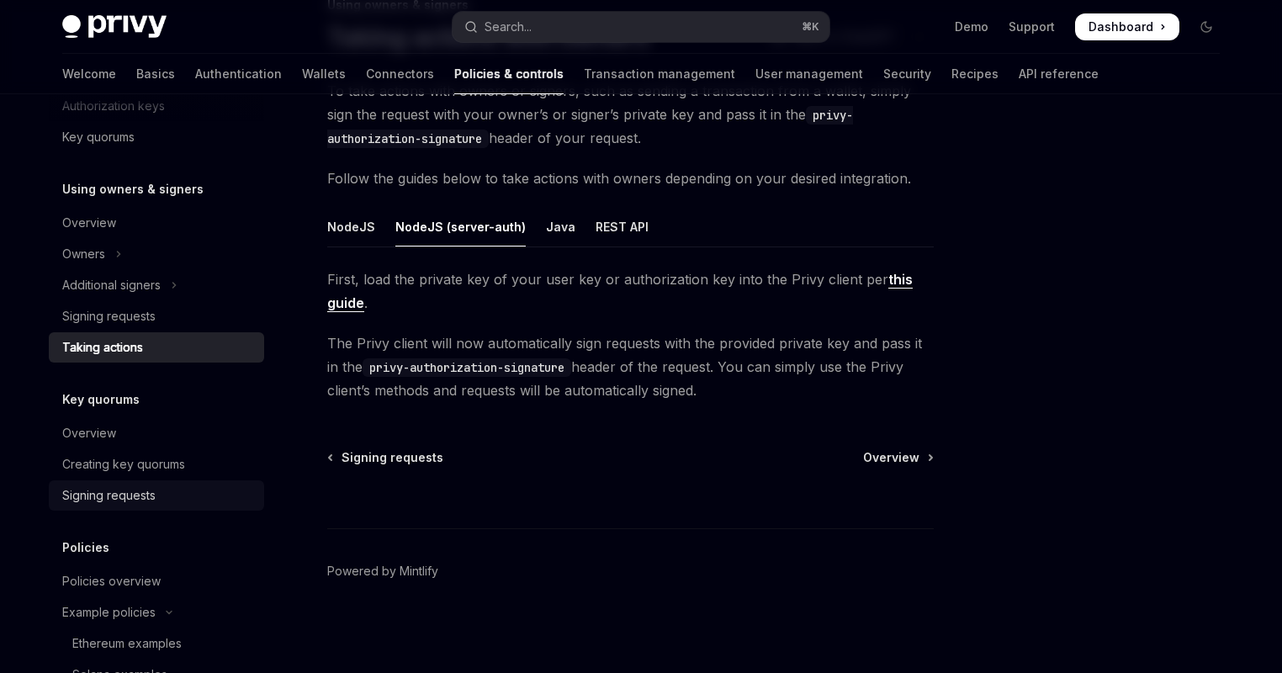
click at [165, 484] on link "Signing requests" at bounding box center [156, 495] width 215 height 30
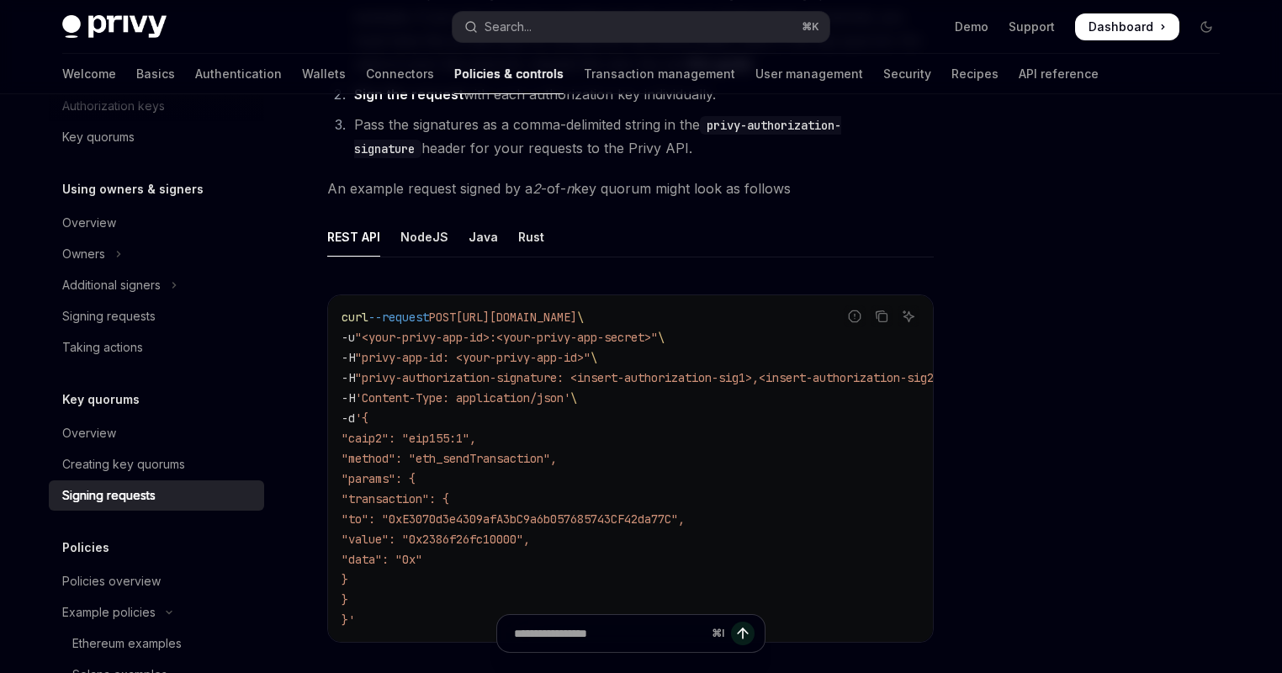
scroll to position [56, 0]
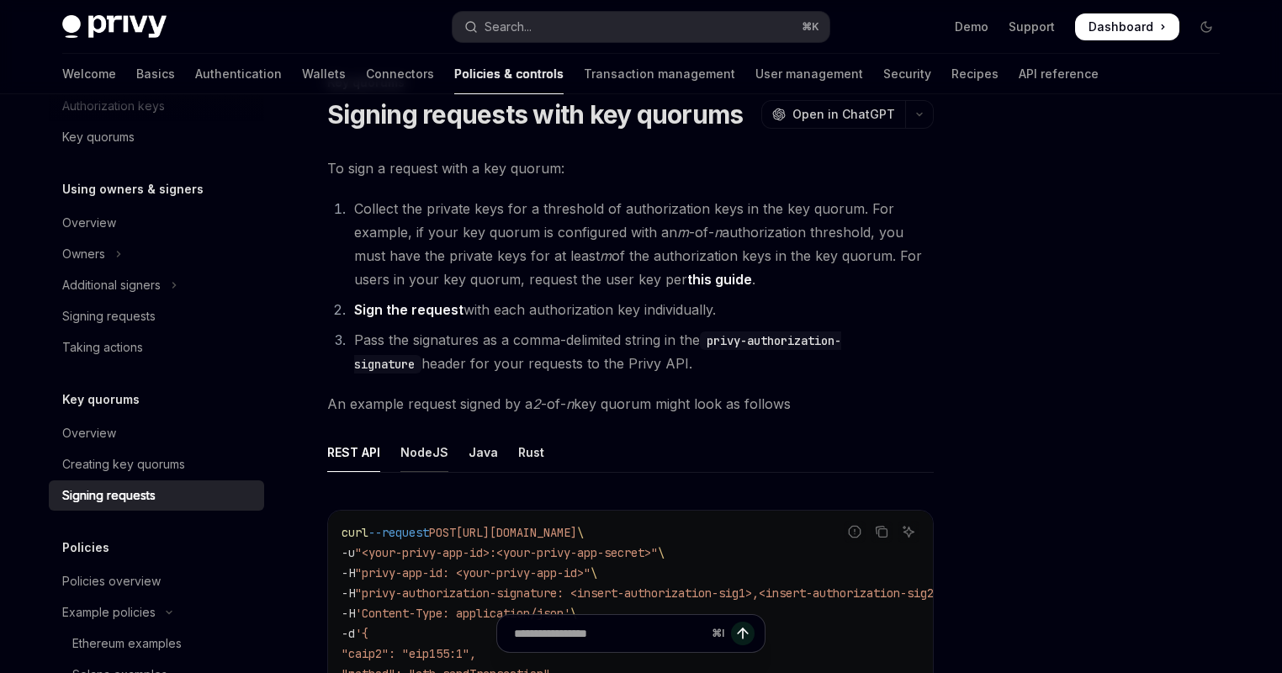
click at [423, 452] on div "NodeJS" at bounding box center [424, 452] width 48 height 40
type textarea "*"
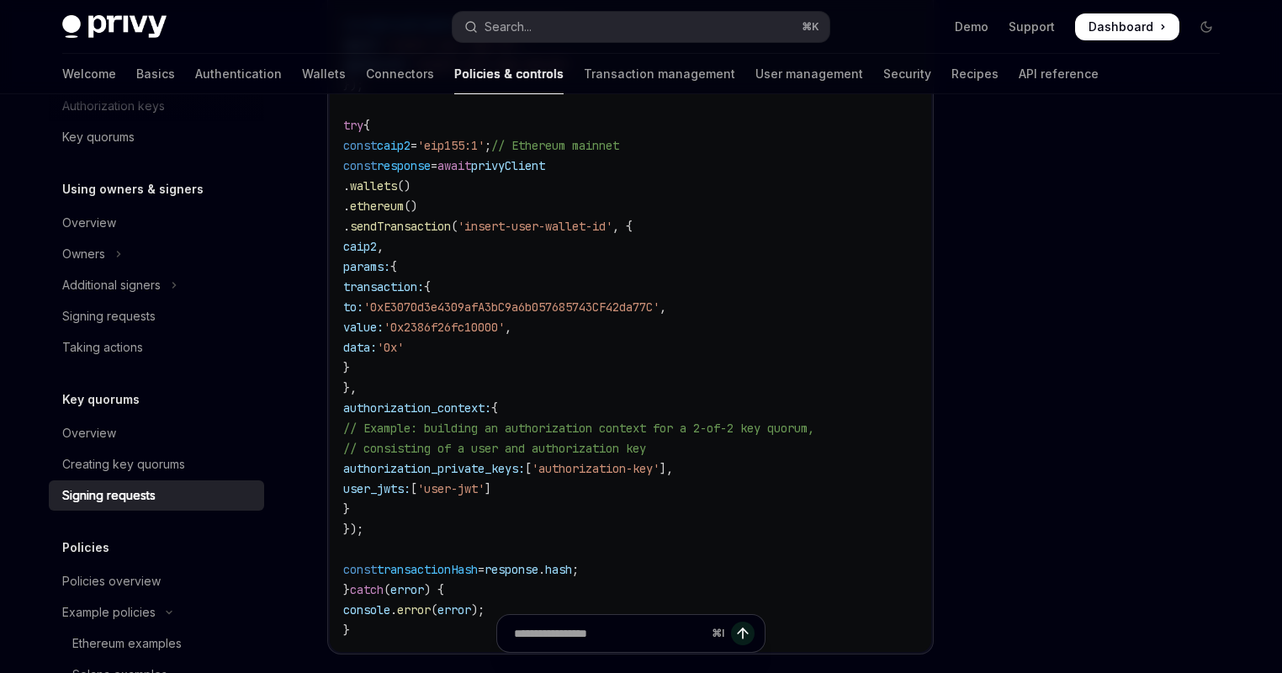
scroll to position [741, 0]
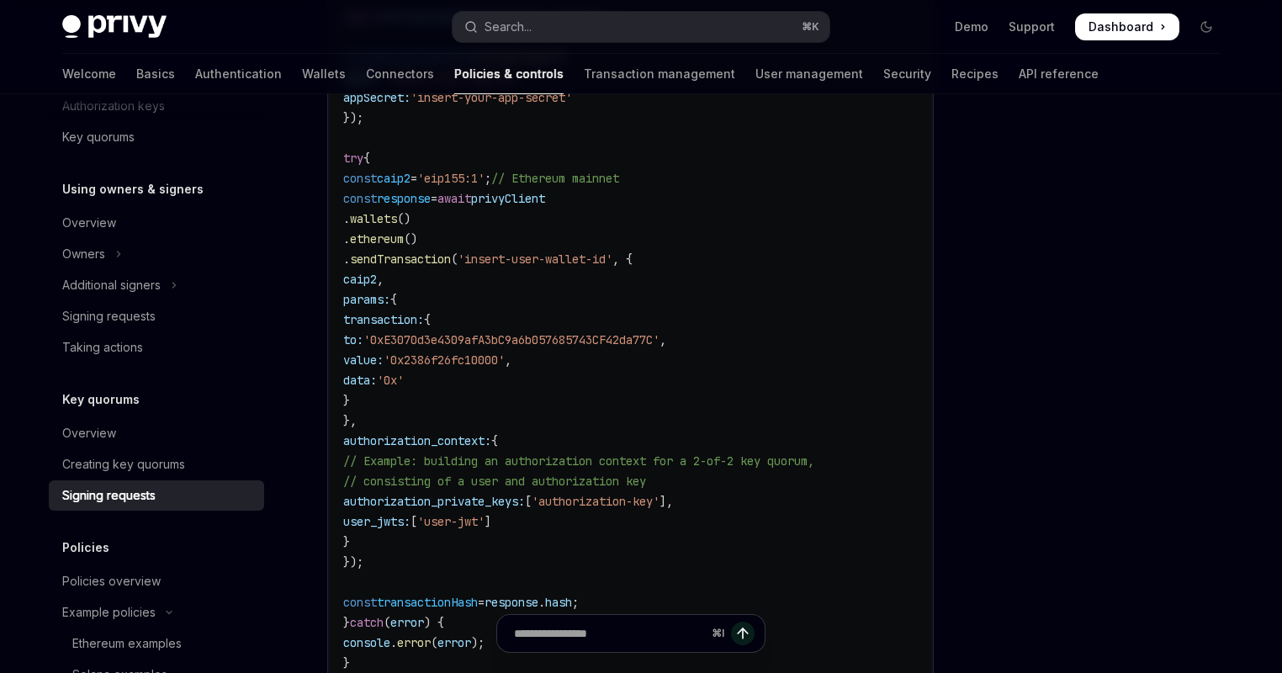
drag, startPoint x: 363, startPoint y: 257, endPoint x: 435, endPoint y: 318, distance: 93.7
click at [435, 318] on code "import { PrivyClient } from '@privy-io/node' ; const privyClient = new PrivyCli…" at bounding box center [630, 340] width 575 height 666
click at [424, 318] on span "transaction:" at bounding box center [383, 319] width 81 height 15
drag, startPoint x: 498, startPoint y: 416, endPoint x: 350, endPoint y: 207, distance: 256.5
click at [350, 207] on code "import { PrivyClient } from '@privy-io/node' ; const privyClient = new PrivyCli…" at bounding box center [630, 340] width 575 height 666
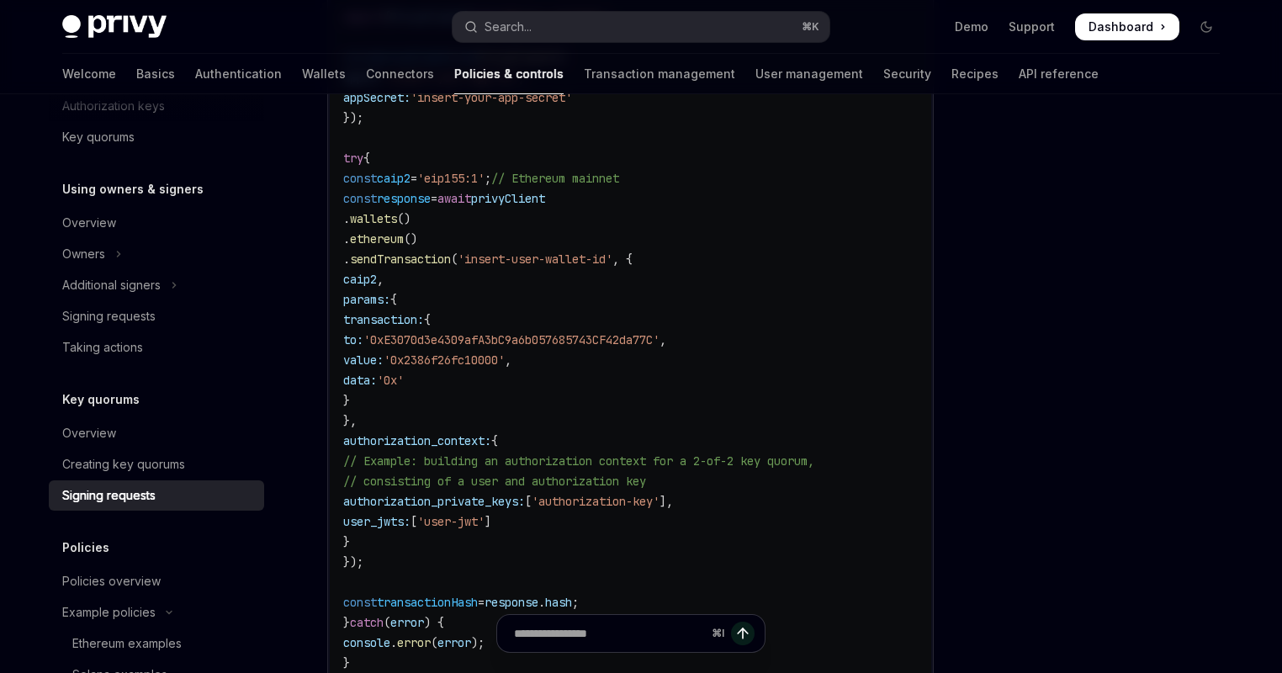
click at [350, 207] on code "import { PrivyClient } from '@privy-io/node' ; const privyClient = new PrivyCli…" at bounding box center [630, 340] width 575 height 666
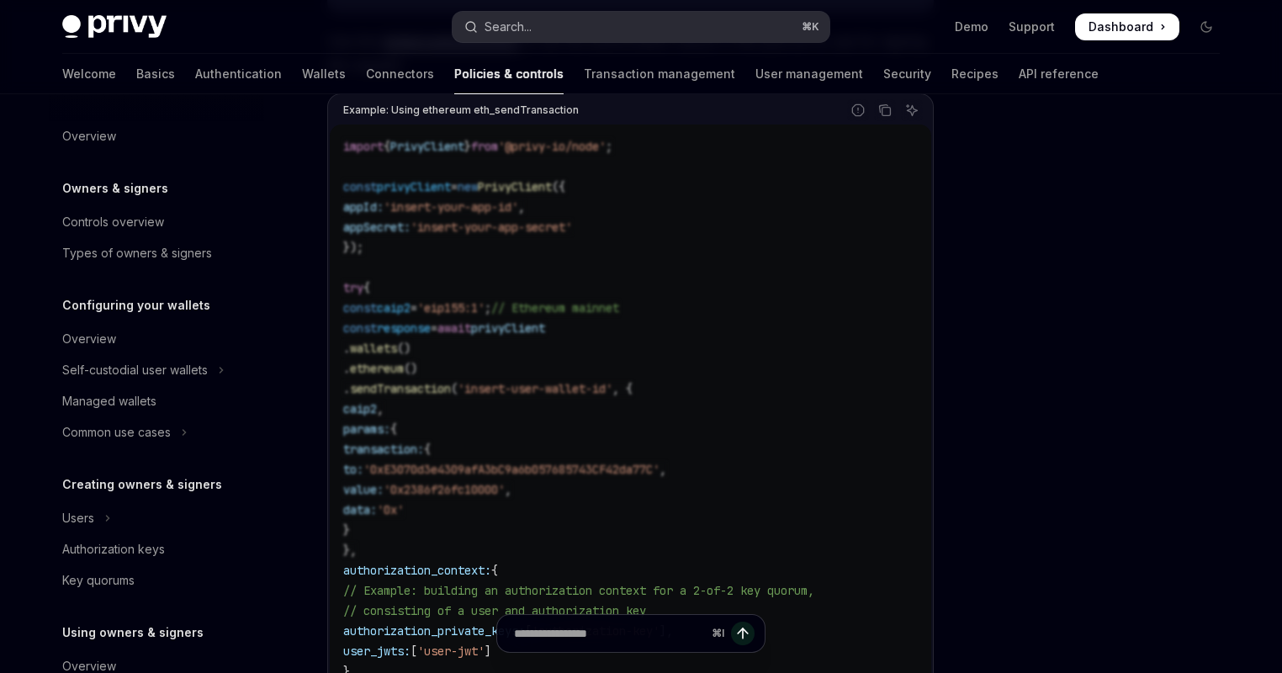
scroll to position [474, 0]
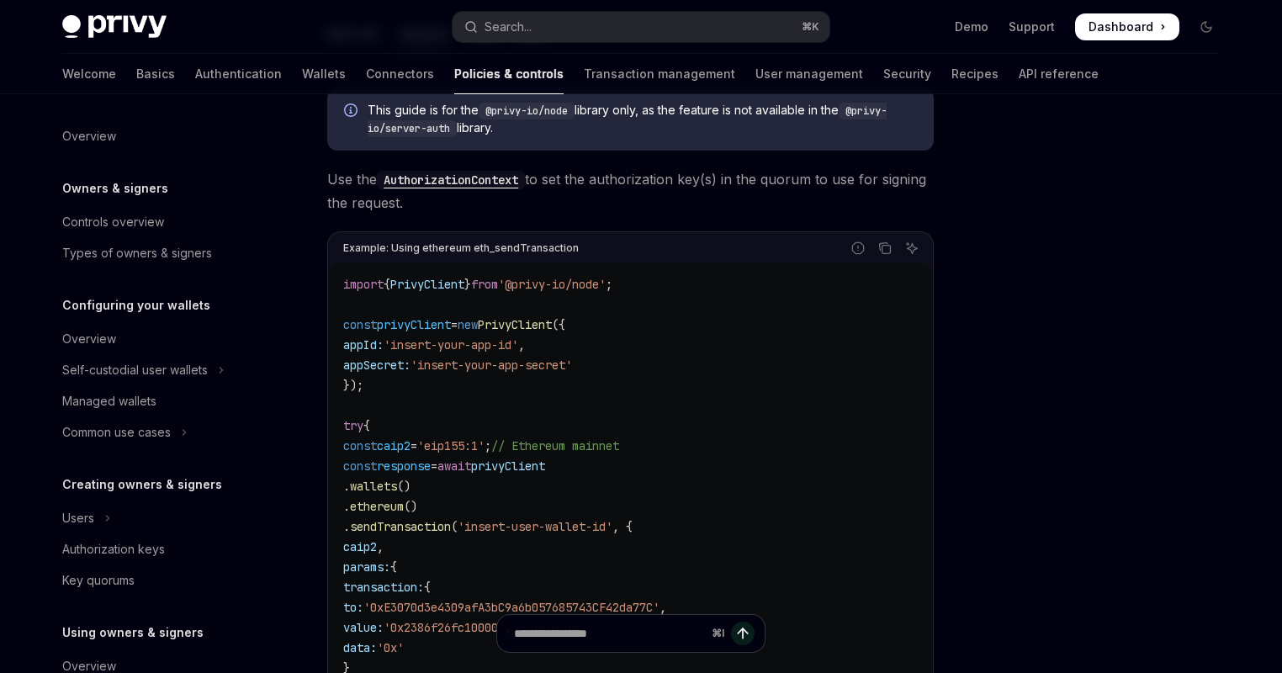
click at [512, 347] on span "'insert-your-app-id'" at bounding box center [451, 344] width 135 height 15
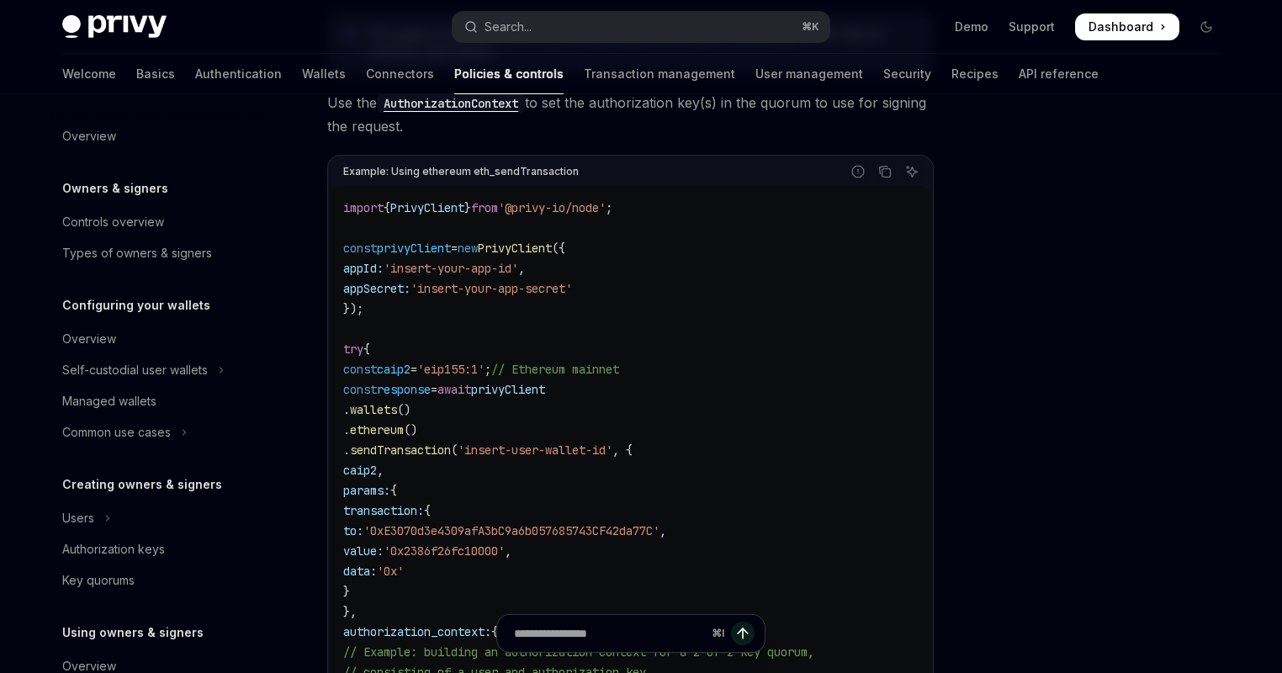
scroll to position [604, 0]
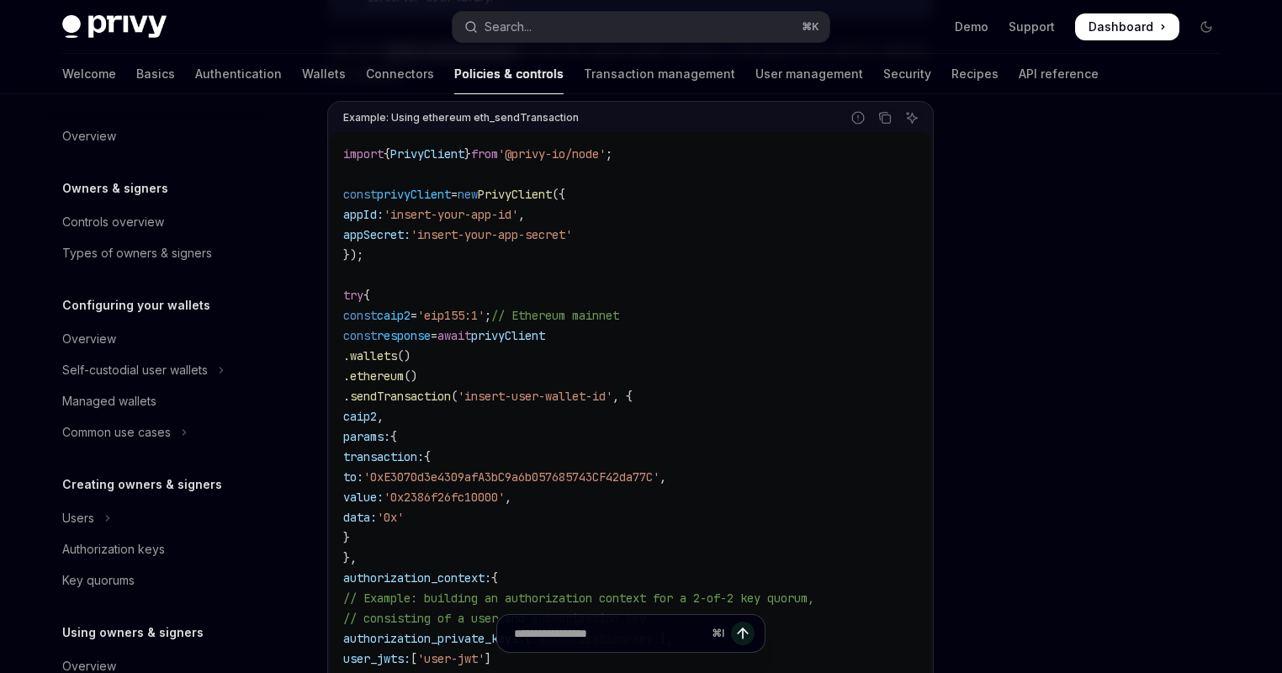
click at [545, 336] on span "privyClient" at bounding box center [508, 335] width 74 height 15
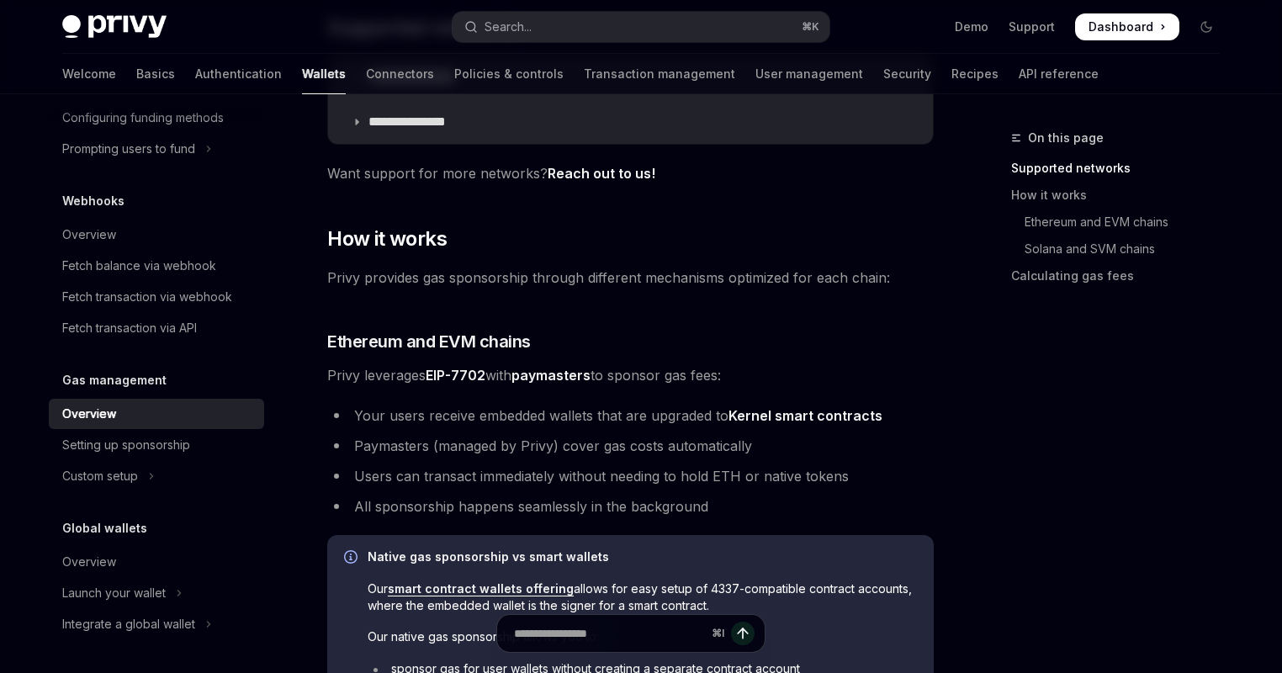
scroll to position [535, 0]
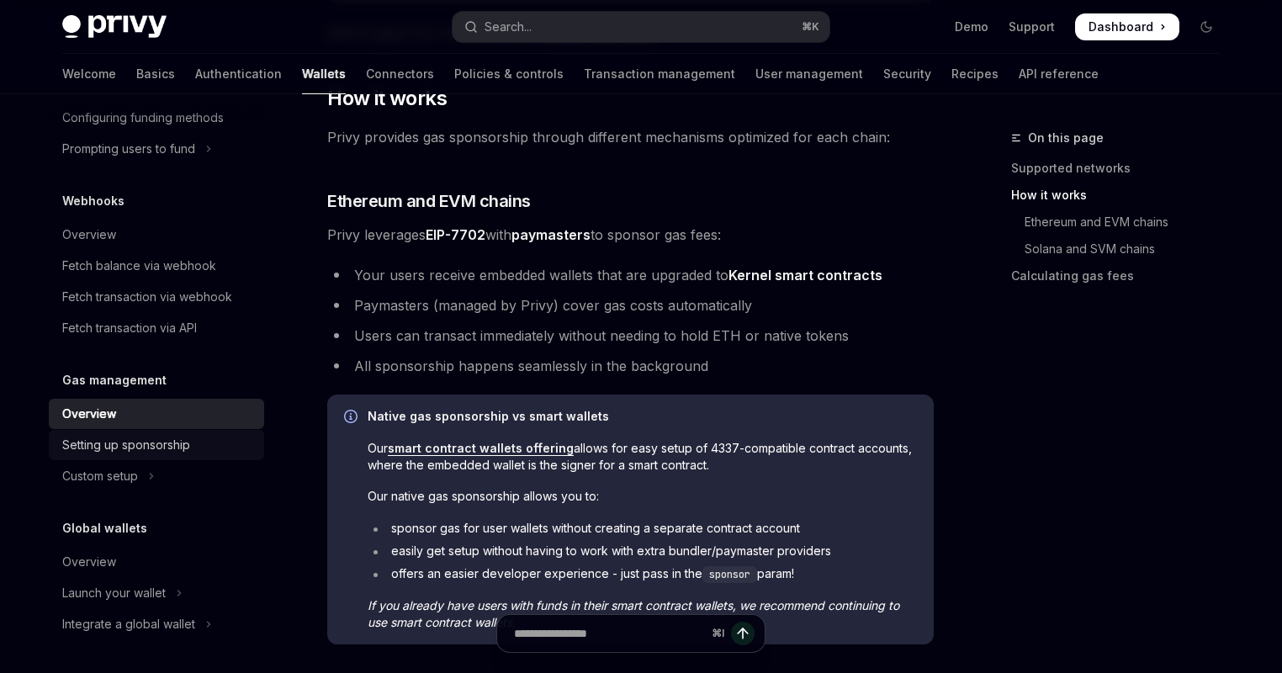
click at [223, 446] on div "Setting up sponsorship" at bounding box center [158, 445] width 192 height 20
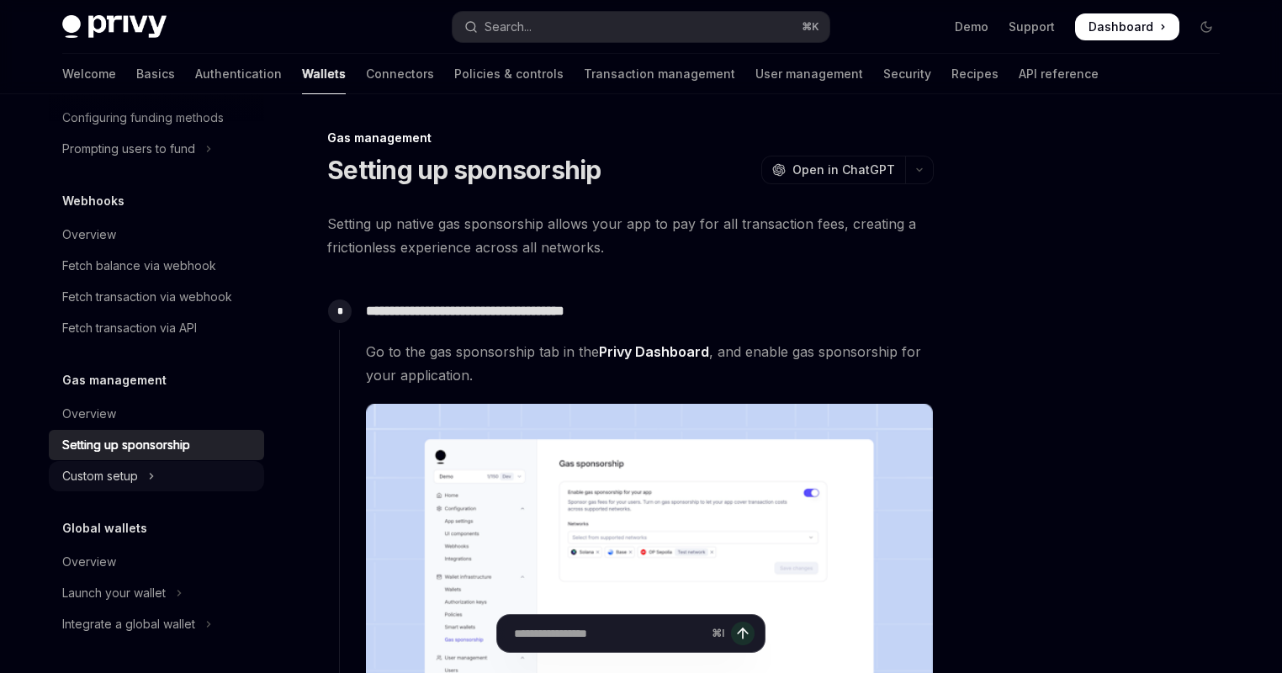
click at [150, 471] on icon "Toggle Custom setup section" at bounding box center [151, 476] width 7 height 20
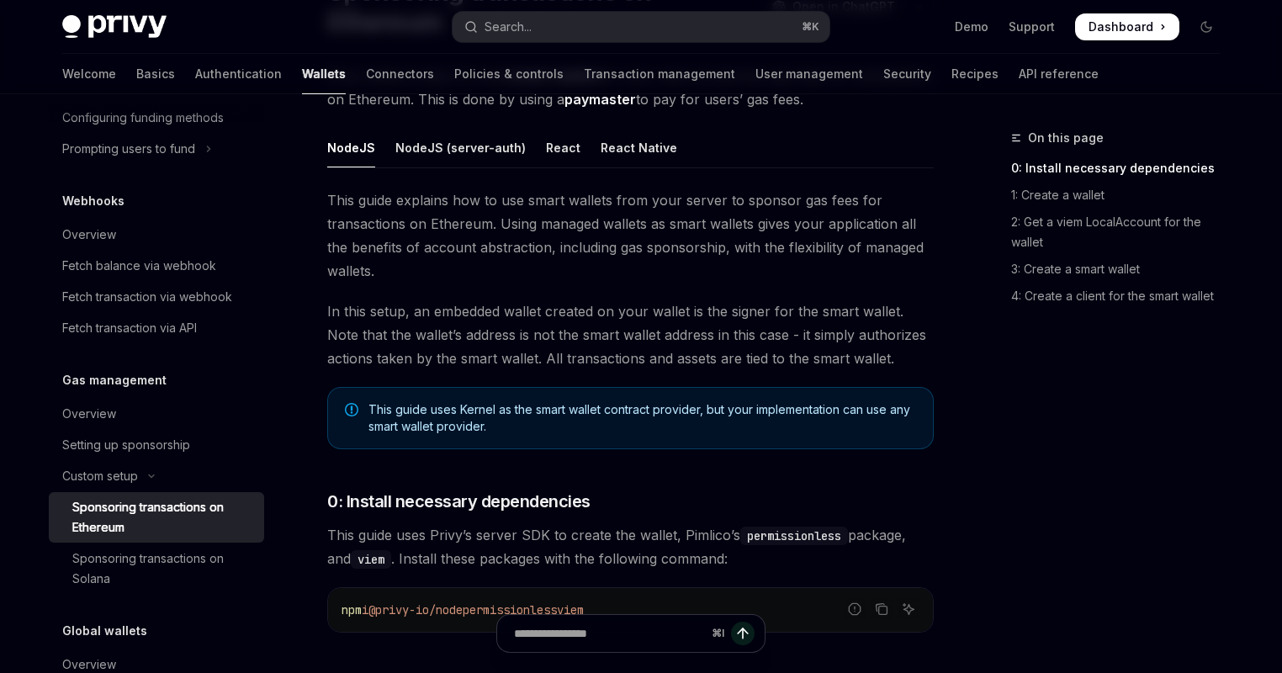
scroll to position [109, 0]
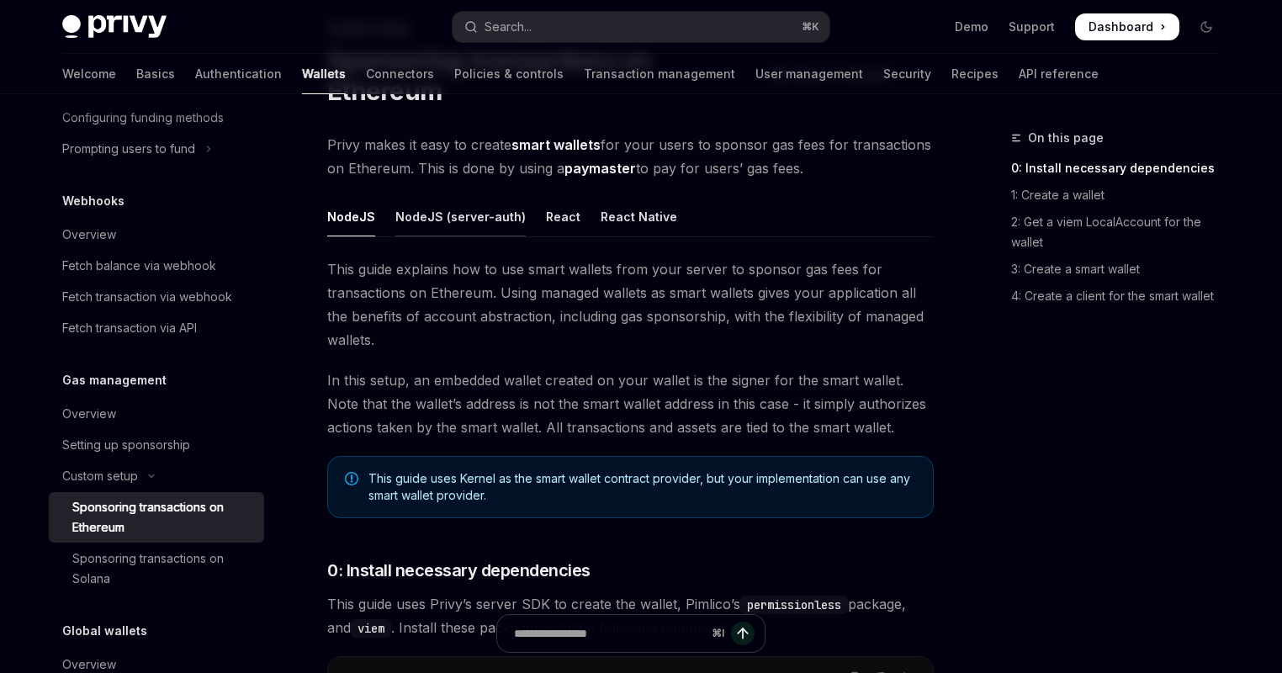
click at [490, 225] on div "NodeJS (server-auth)" at bounding box center [460, 217] width 130 height 40
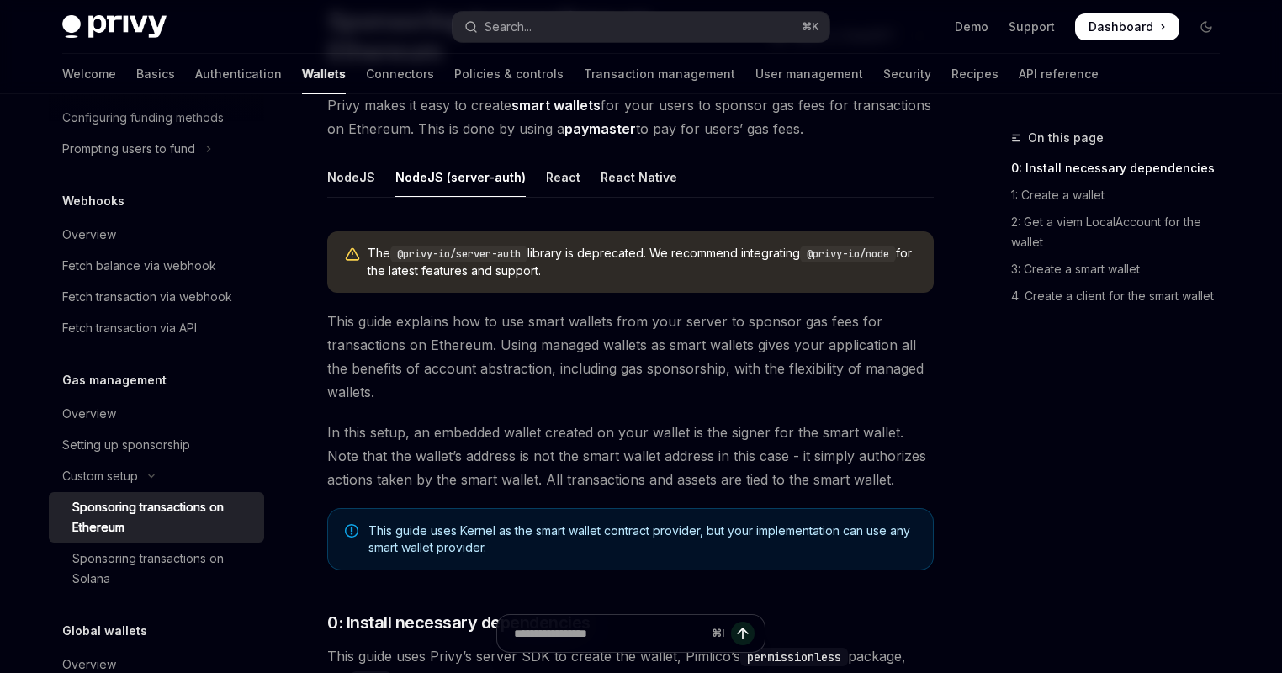
scroll to position [80, 0]
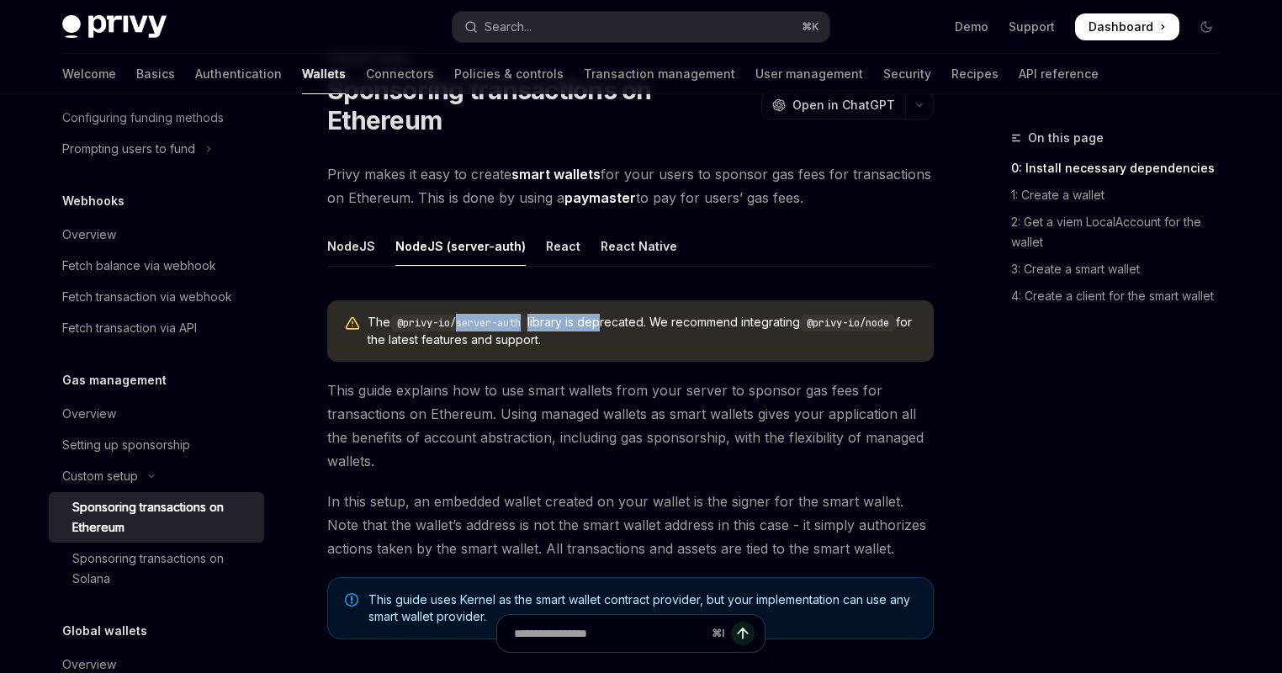
drag, startPoint x: 481, startPoint y: 321, endPoint x: 519, endPoint y: 324, distance: 37.9
click at [599, 328] on span "The @privy-io/server-auth library is deprecated. We recommend integrating @priv…" at bounding box center [642, 331] width 549 height 34
click at [498, 326] on code "@privy-io/server-auth" at bounding box center [458, 323] width 137 height 17
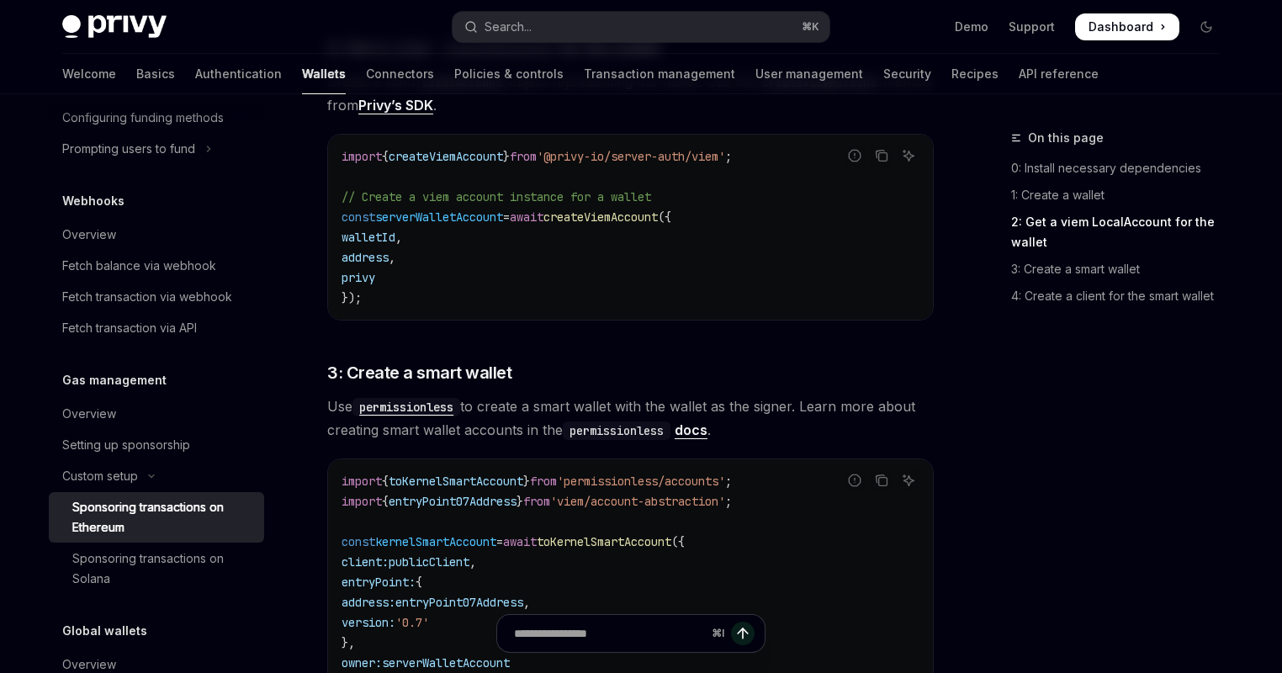
scroll to position [1345, 0]
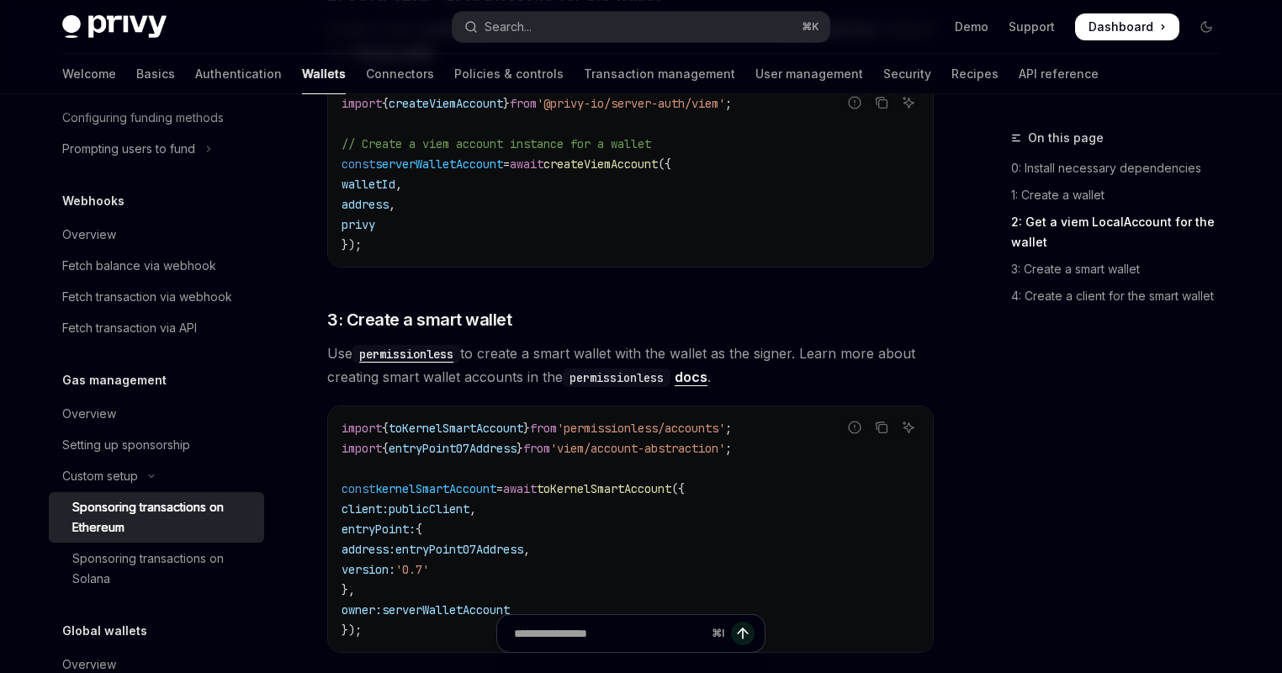
click at [451, 477] on code "import { toKernelSmartAccount } from 'permissionless/accounts' ; import { entry…" at bounding box center [631, 529] width 578 height 222
click at [451, 481] on span "kernelSmartAccount" at bounding box center [435, 488] width 121 height 15
click at [575, 454] on code "import { toKernelSmartAccount } from 'permissionless/accounts' ; import { entry…" at bounding box center [631, 529] width 578 height 222
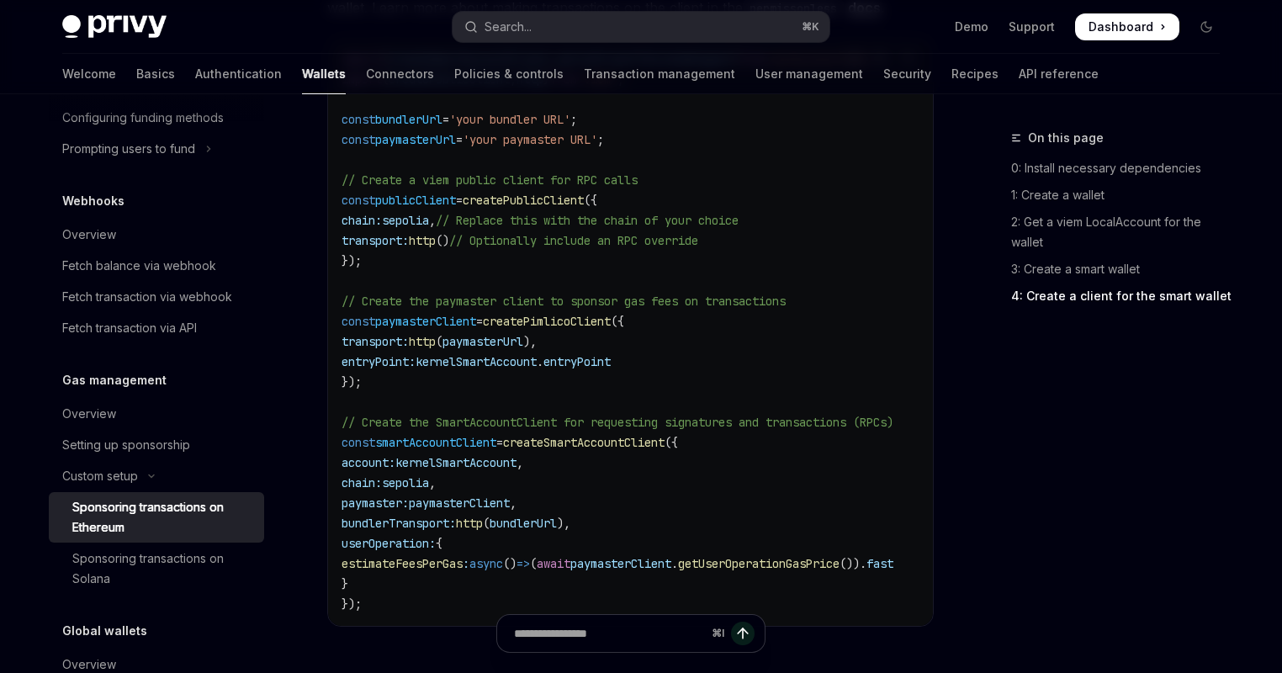
scroll to position [2074, 0]
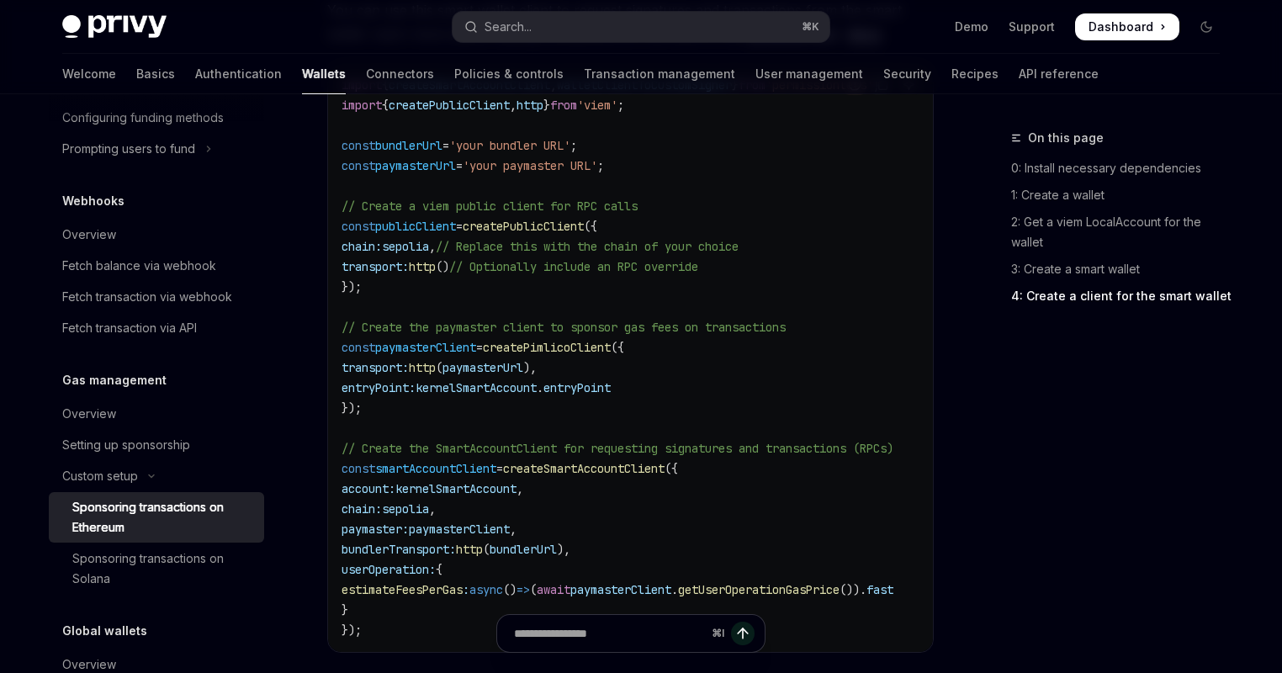
click at [488, 528] on span "paymasterClient" at bounding box center [459, 529] width 101 height 15
click at [461, 448] on span "// Create the SmartAccountClient for requesting signatures and transactions (RP…" at bounding box center [618, 448] width 552 height 15
drag, startPoint x: 370, startPoint y: 437, endPoint x: 575, endPoint y: 448, distance: 205.6
click at [575, 448] on span "// Create the SmartAccountClient for requesting signatures and transactions (RP…" at bounding box center [618, 448] width 552 height 15
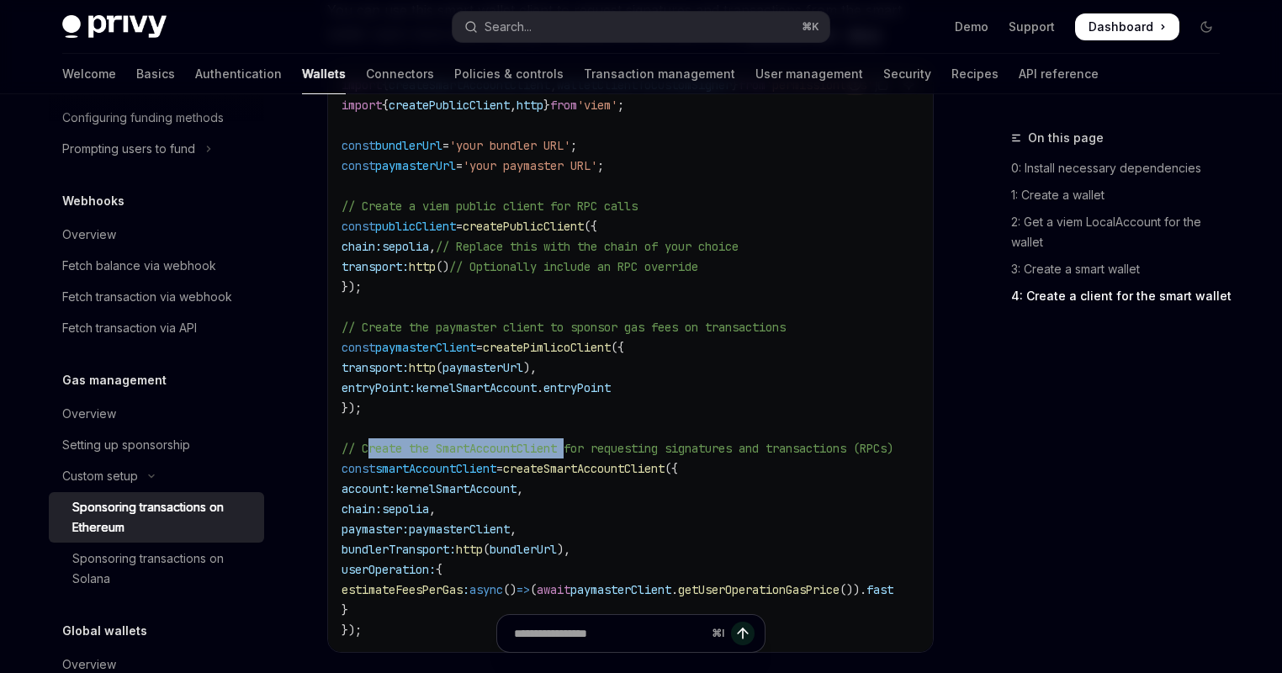
click at [575, 448] on span "// Create the SmartAccountClient for requesting signatures and transactions (RP…" at bounding box center [618, 448] width 552 height 15
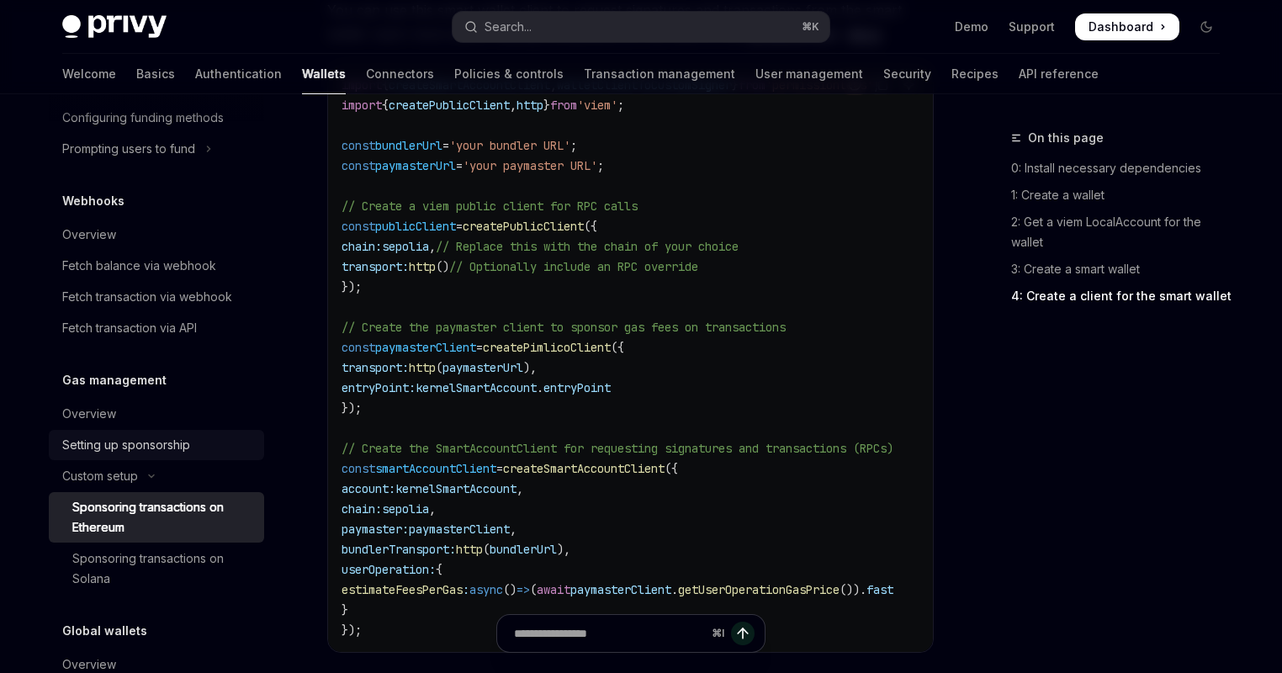
click at [151, 450] on div "Setting up sponsorship" at bounding box center [126, 445] width 128 height 20
type textarea "*"
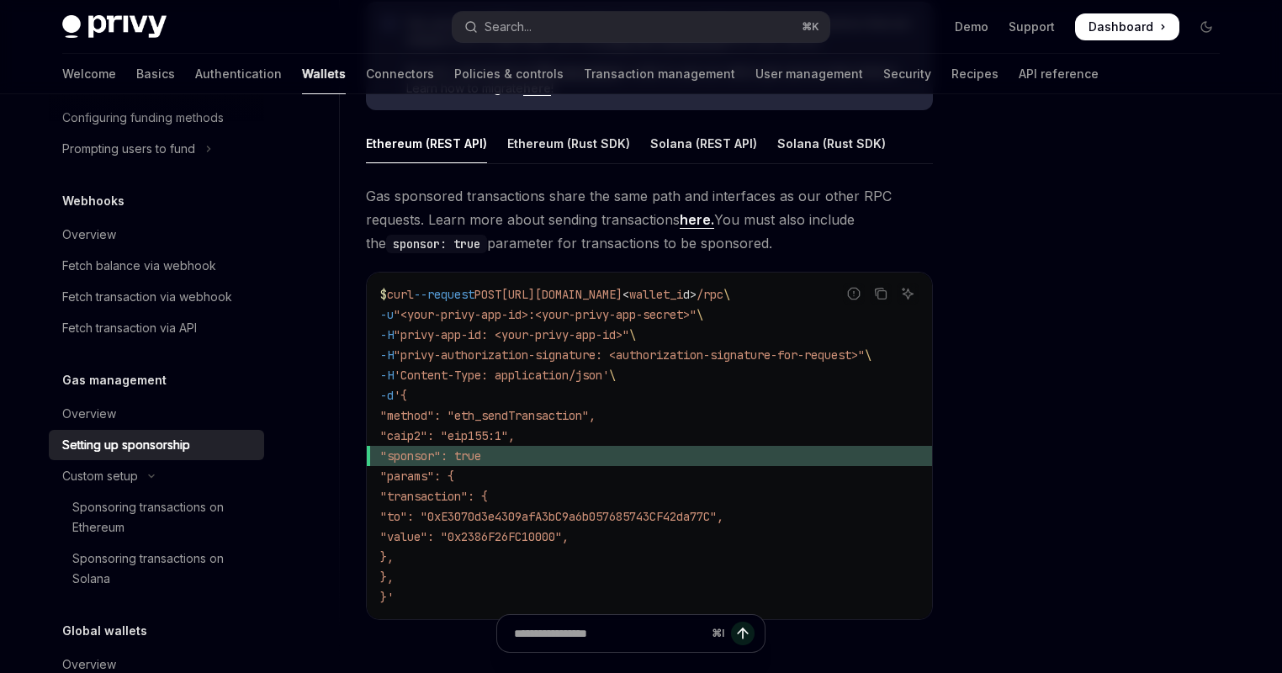
scroll to position [1016, 0]
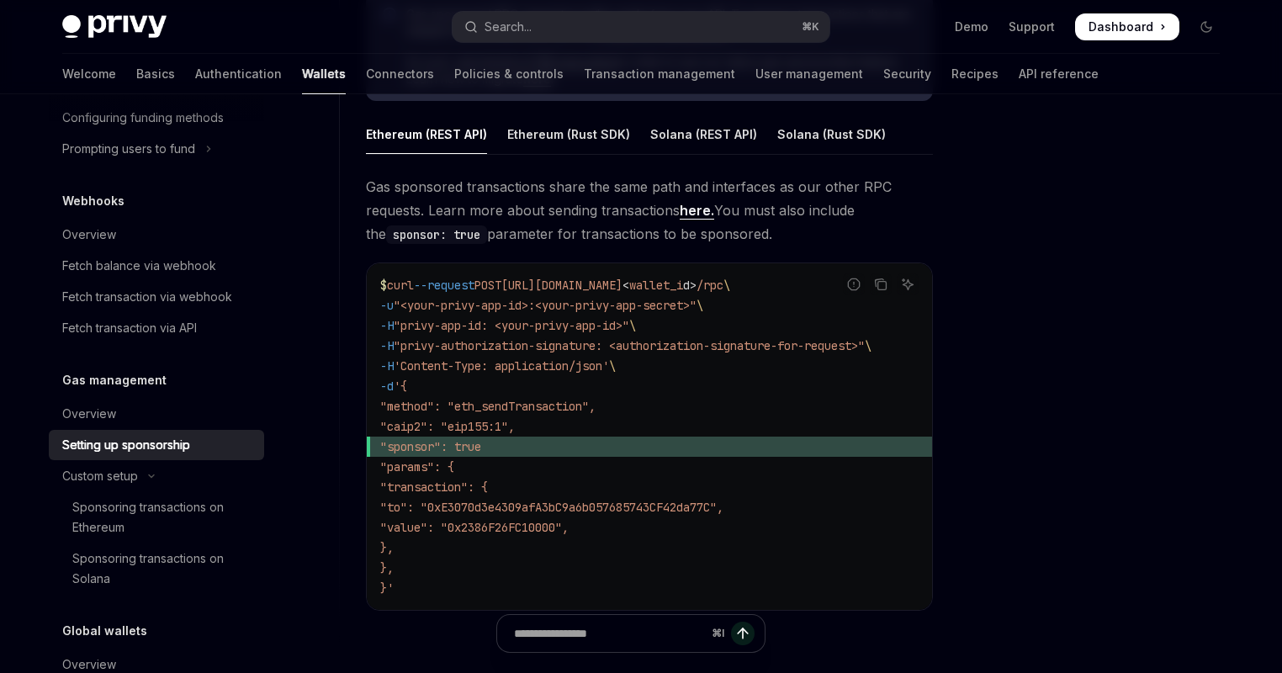
click at [586, 371] on span "'Content-Type: application/json'" at bounding box center [501, 365] width 215 height 15
drag, startPoint x: 565, startPoint y: 278, endPoint x: 591, endPoint y: 280, distance: 25.3
click at [591, 280] on span "[URL][DOMAIN_NAME]" at bounding box center [561, 285] width 121 height 15
drag, startPoint x: 622, startPoint y: 279, endPoint x: 780, endPoint y: 285, distance: 158.3
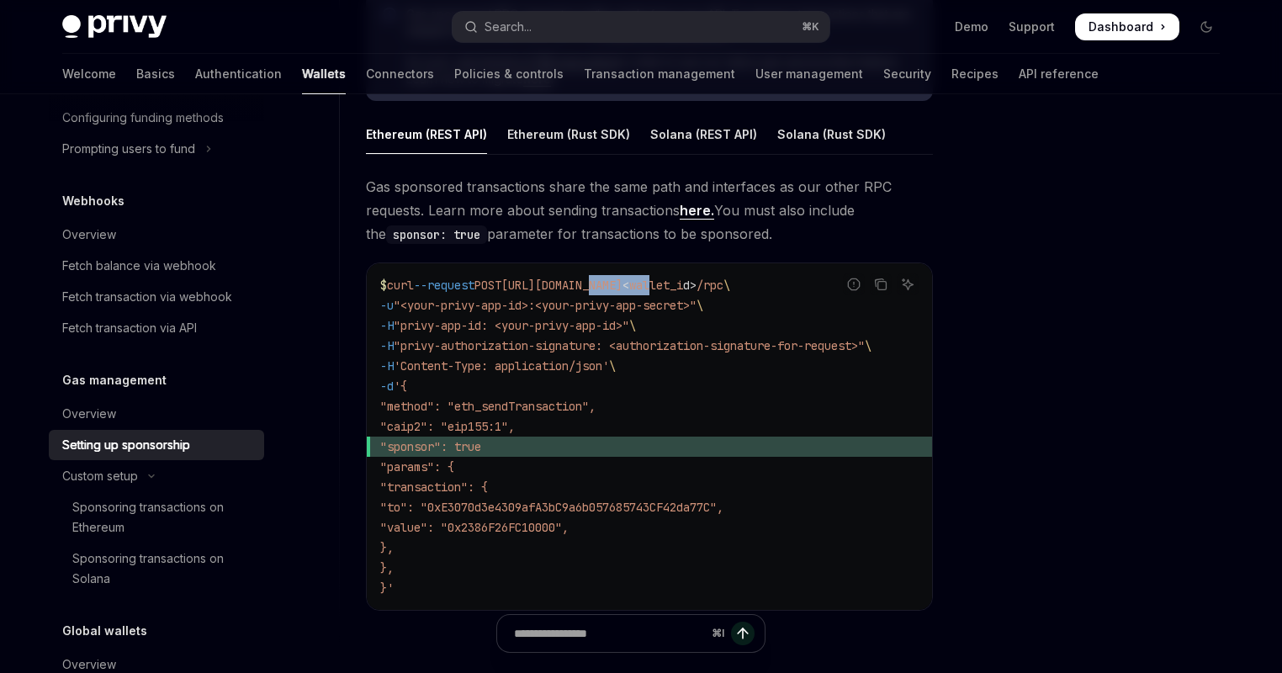
click at [730, 289] on span "$ curl --request POST https://api.privy.io/v1/wallets/ < wallet_i d > /rpc \" at bounding box center [555, 285] width 350 height 15
click at [623, 283] on span "[URL][DOMAIN_NAME]" at bounding box center [561, 285] width 121 height 15
click at [683, 284] on span "wallet_i" at bounding box center [656, 285] width 54 height 15
drag, startPoint x: 774, startPoint y: 284, endPoint x: 755, endPoint y: 302, distance: 26.8
click at [756, 304] on code "$ curl --request POST https://api.privy.io/v1/wallets/ < wallet_i d > /rpc \ -u…" at bounding box center [649, 436] width 538 height 323
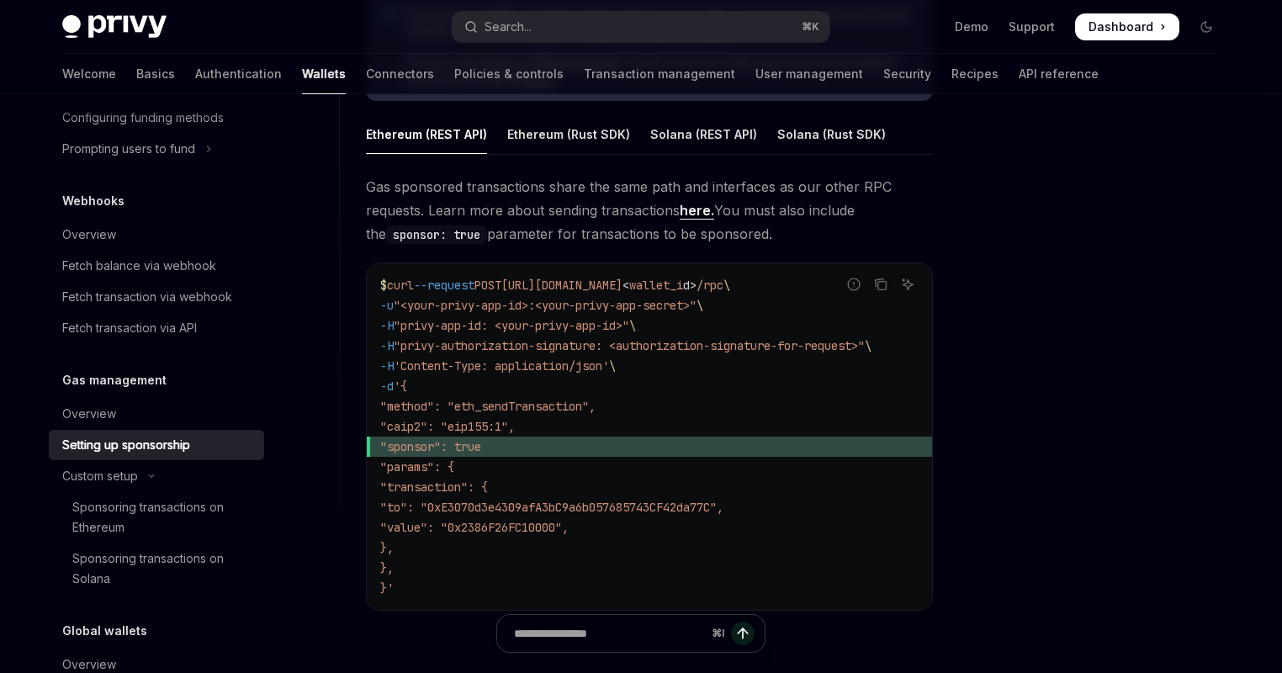
click at [619, 305] on span ""<your-privy-app-id>:<your-privy-app-secret>"" at bounding box center [545, 305] width 303 height 15
drag, startPoint x: 643, startPoint y: 346, endPoint x: 906, endPoint y: 339, distance: 263.4
click at [865, 339] on span ""privy-authorization-signature: <authorization-signature-for-request>"" at bounding box center [629, 345] width 471 height 15
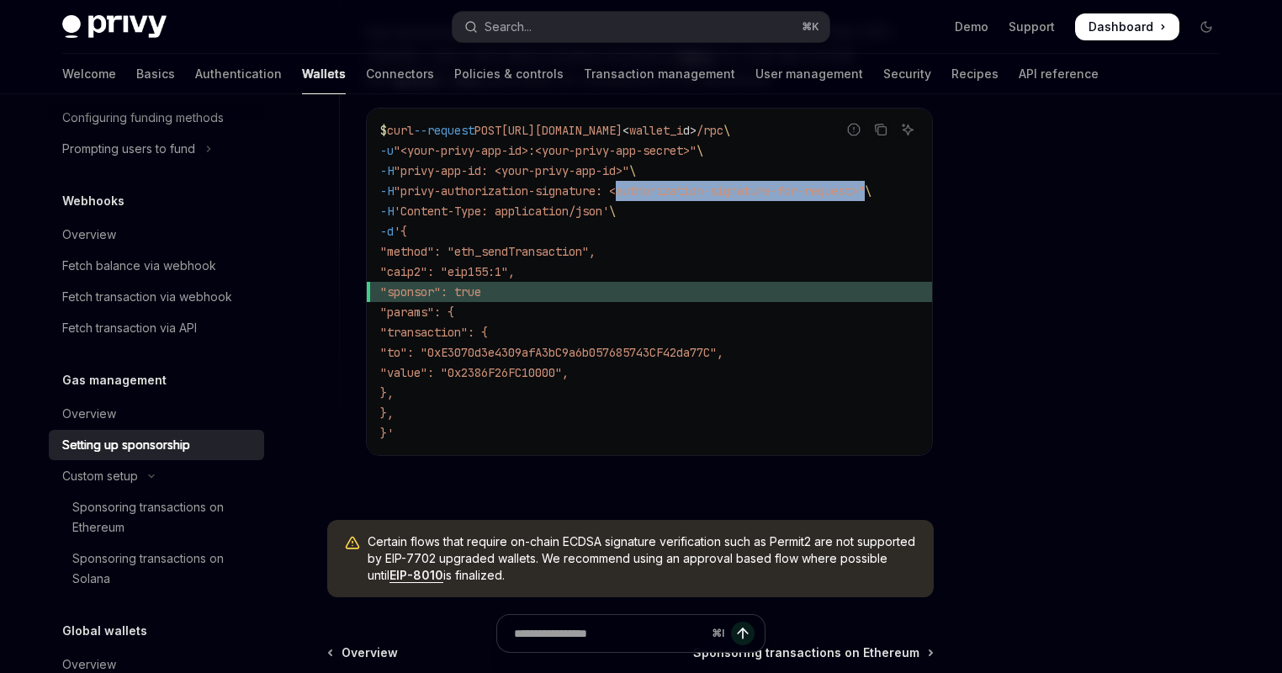
scroll to position [1153, 0]
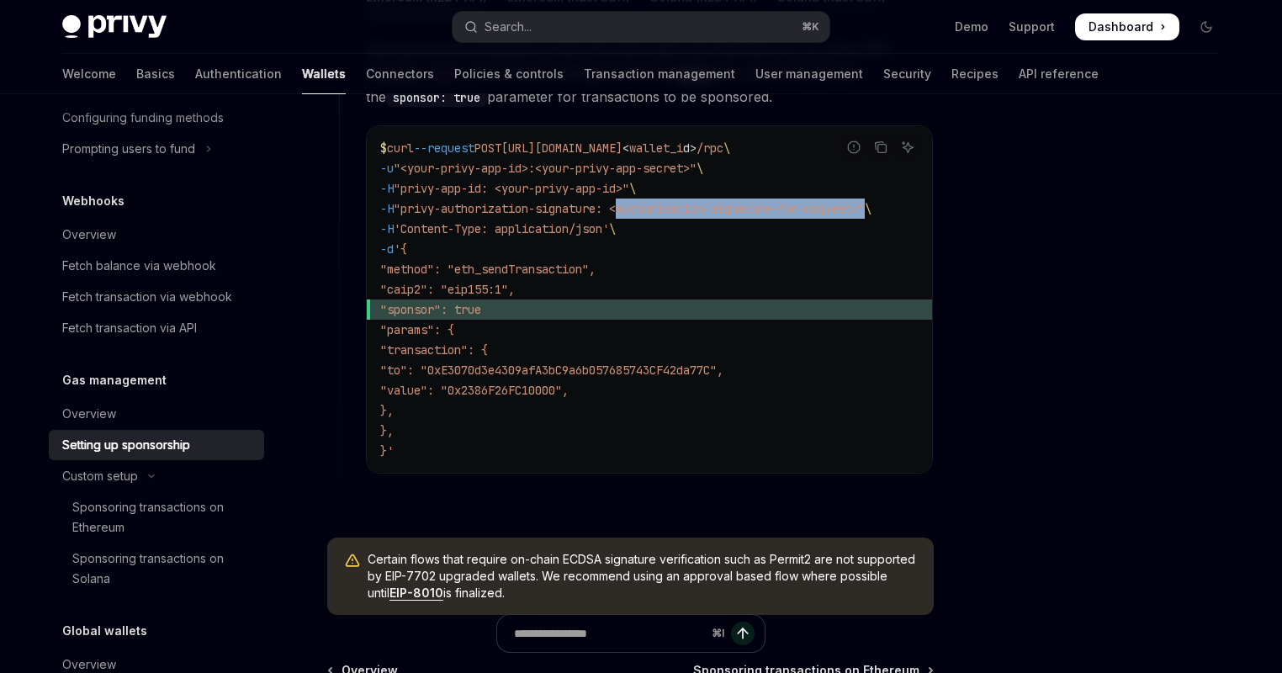
drag, startPoint x: 607, startPoint y: 594, endPoint x: 371, endPoint y: 556, distance: 238.6
click at [371, 556] on span "Certain flows that require on-chain ECDSA signature verification such as Permit…" at bounding box center [642, 576] width 549 height 50
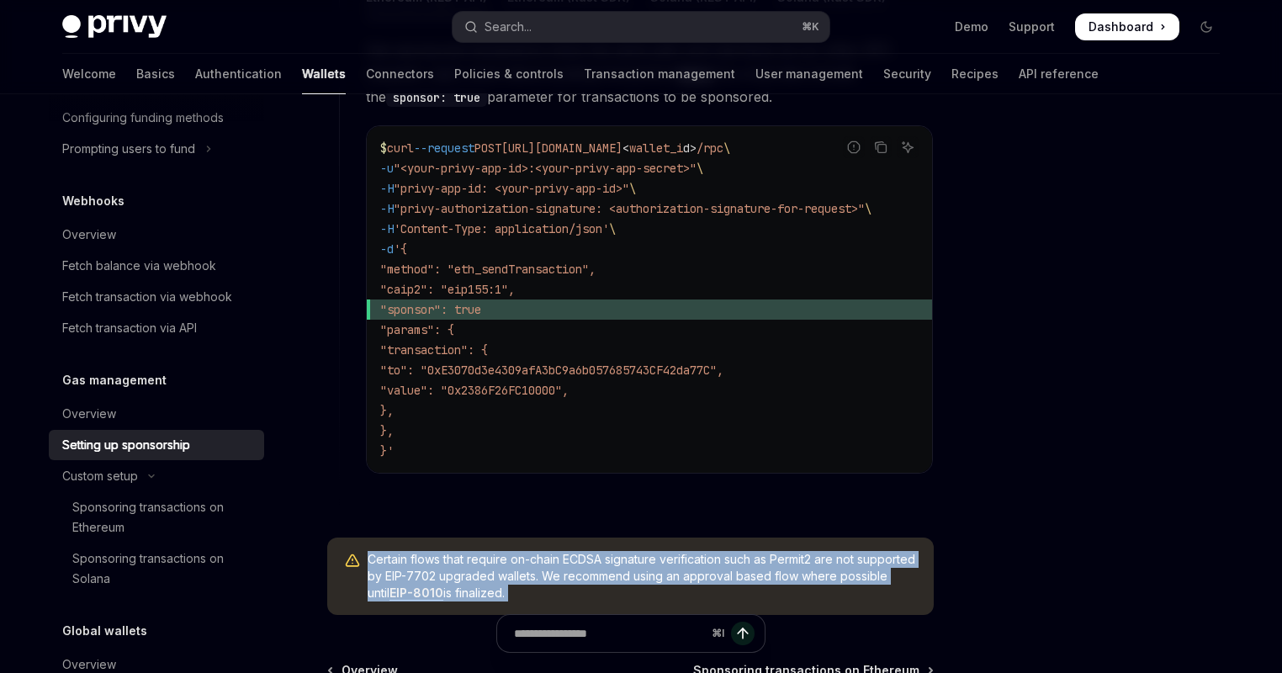
click at [371, 556] on span "Certain flows that require on-chain ECDSA signature verification such as Permit…" at bounding box center [642, 576] width 549 height 50
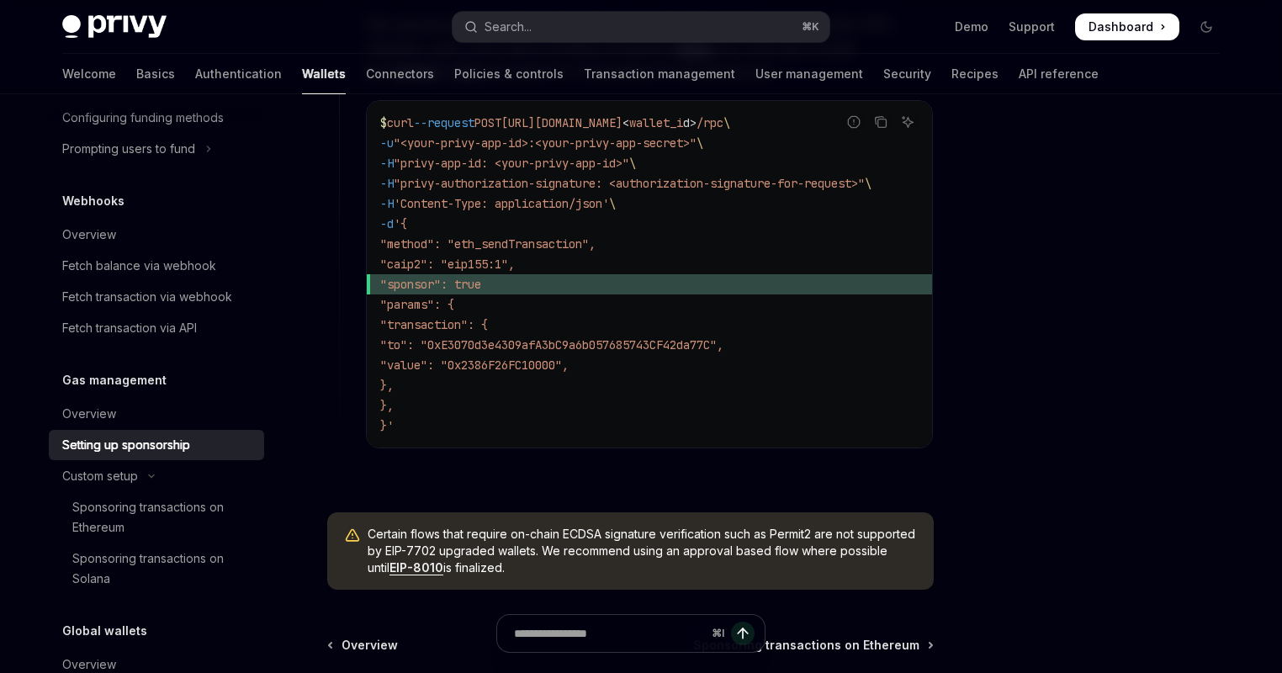
scroll to position [1187, 0]
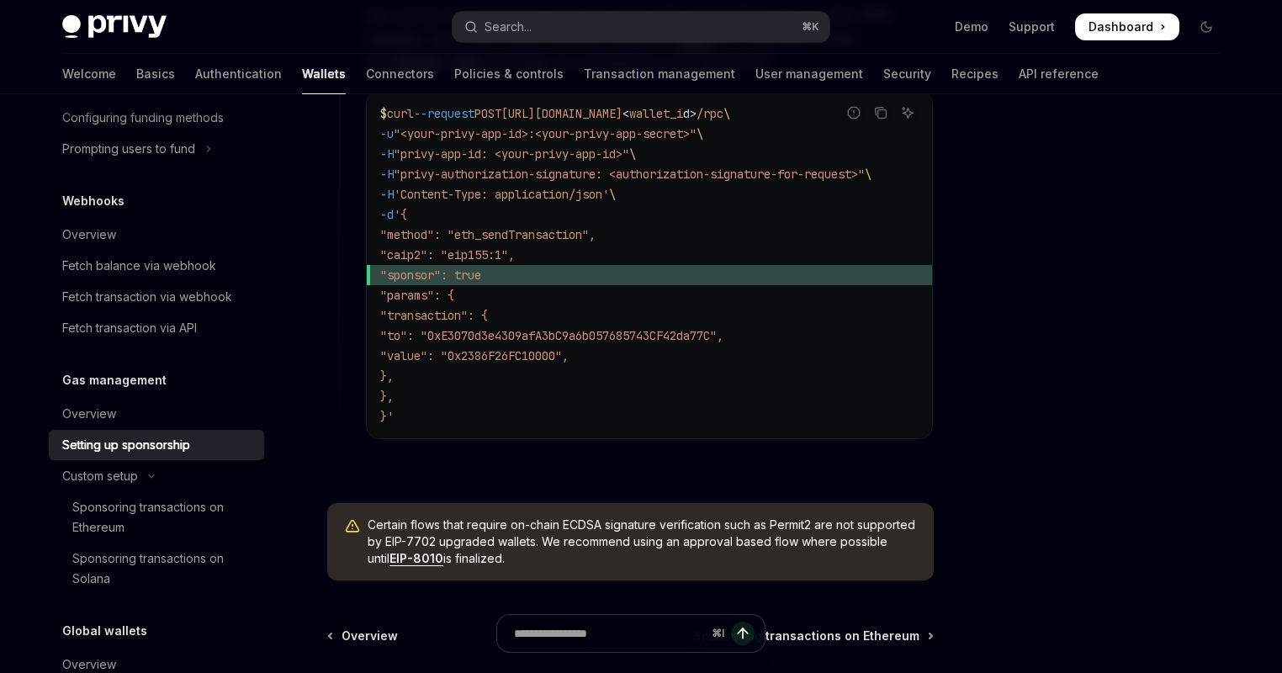
click at [374, 522] on span "Certain flows that require on-chain ECDSA signature verification such as Permit…" at bounding box center [642, 542] width 549 height 50
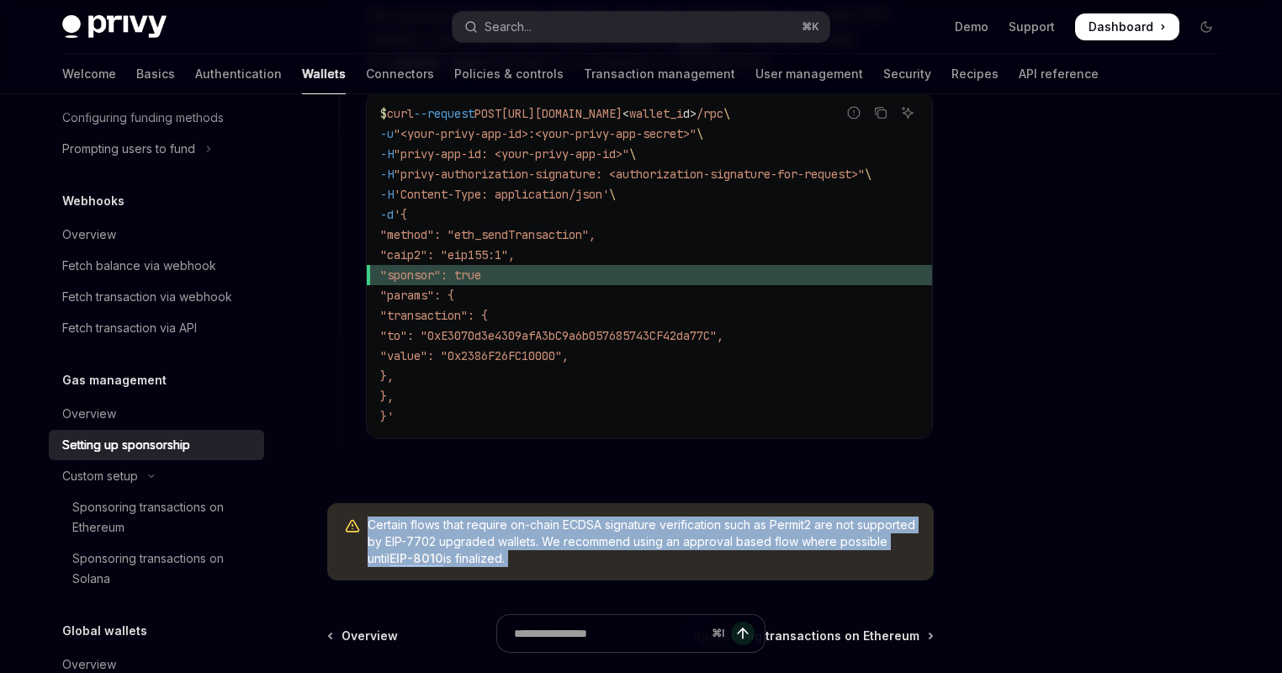
click at [374, 522] on span "Certain flows that require on-chain ECDSA signature verification such as Permit…" at bounding box center [642, 542] width 549 height 50
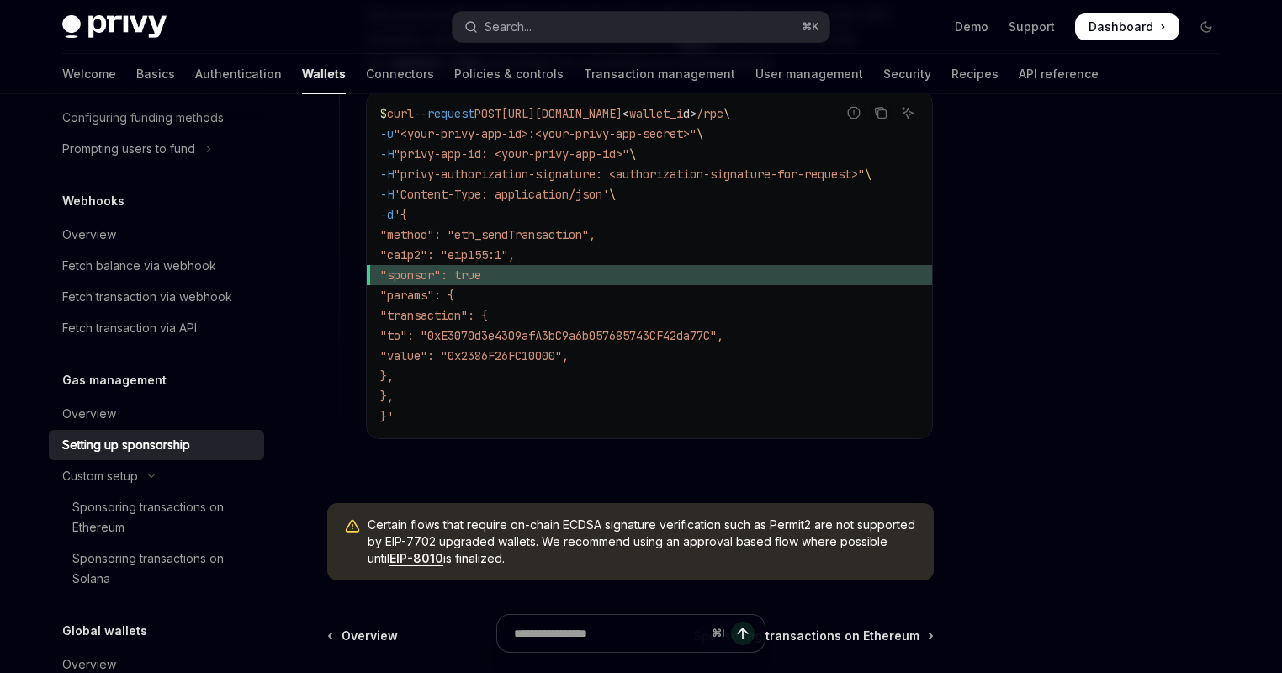
click at [451, 434] on div "$ curl --request POST https://api.privy.io/v1/wallets/ < wallet_i d > /rpc \ -u…" at bounding box center [649, 265] width 565 height 347
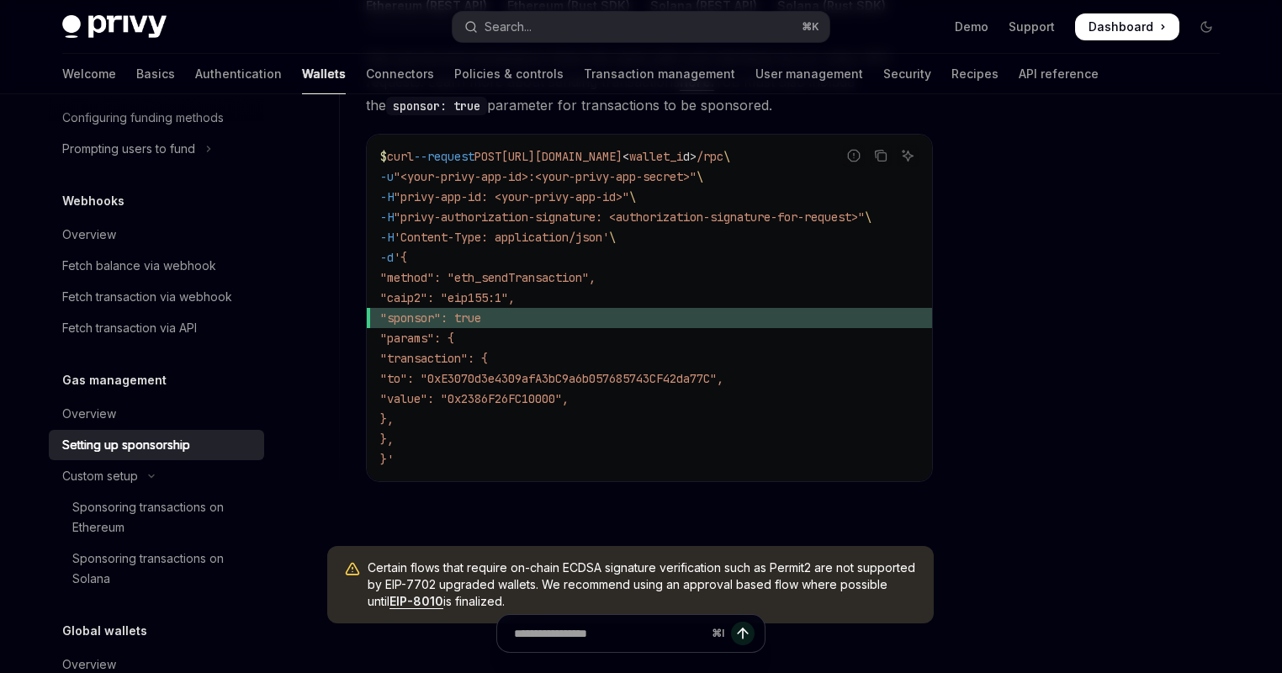
scroll to position [1127, 0]
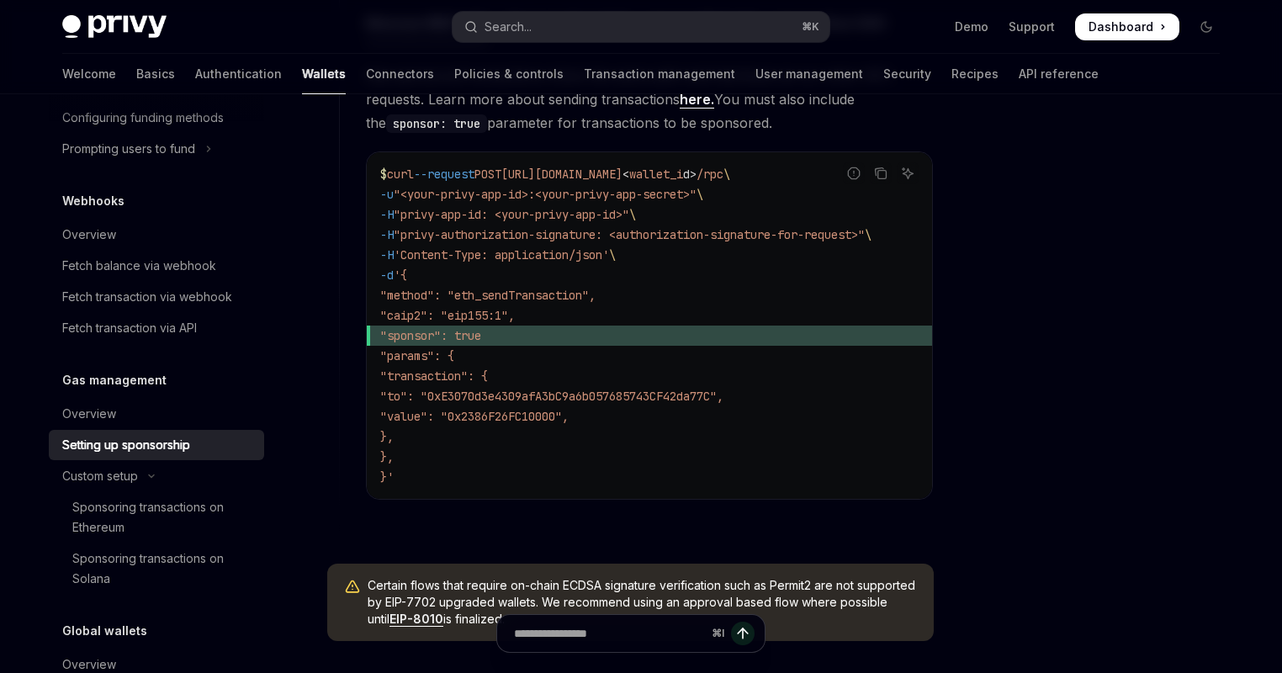
drag, startPoint x: 649, startPoint y: 507, endPoint x: 740, endPoint y: 498, distance: 92.2
click at [740, 498] on div "Gas sponsored transactions share the same path and interfaces as our other RPC …" at bounding box center [649, 295] width 567 height 463
drag, startPoint x: 739, startPoint y: 497, endPoint x: 809, endPoint y: 501, distance: 70.8
click at [811, 497] on div "$ curl --request POST https://api.privy.io/v1/wallets/ < wallet_i d > /rpc \ -u…" at bounding box center [649, 325] width 565 height 347
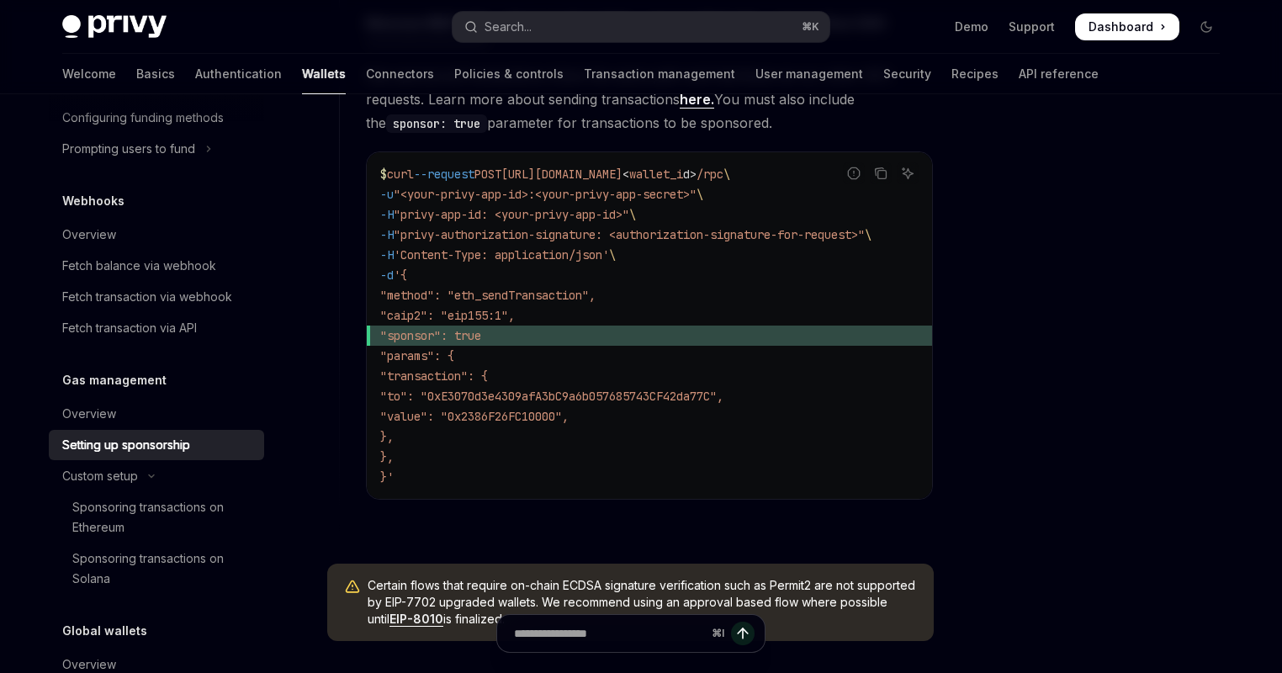
click at [549, 461] on code "$ curl --request POST https://api.privy.io/v1/wallets/ < wallet_i d > /rpc \ -u…" at bounding box center [649, 325] width 538 height 323
drag, startPoint x: 547, startPoint y: 460, endPoint x: 534, endPoint y: 470, distance: 16.2
click at [544, 463] on code "$ curl --request POST https://api.privy.io/v1/wallets/ < wallet_i d > /rpc \ -u…" at bounding box center [649, 325] width 538 height 323
click at [521, 474] on code "$ curl --request POST https://api.privy.io/v1/wallets/ < wallet_i d > /rpc \ -u…" at bounding box center [649, 325] width 538 height 323
click at [727, 258] on code "$ curl --request POST https://api.privy.io/v1/wallets/ < wallet_i d > /rpc \ -u…" at bounding box center [649, 325] width 538 height 323
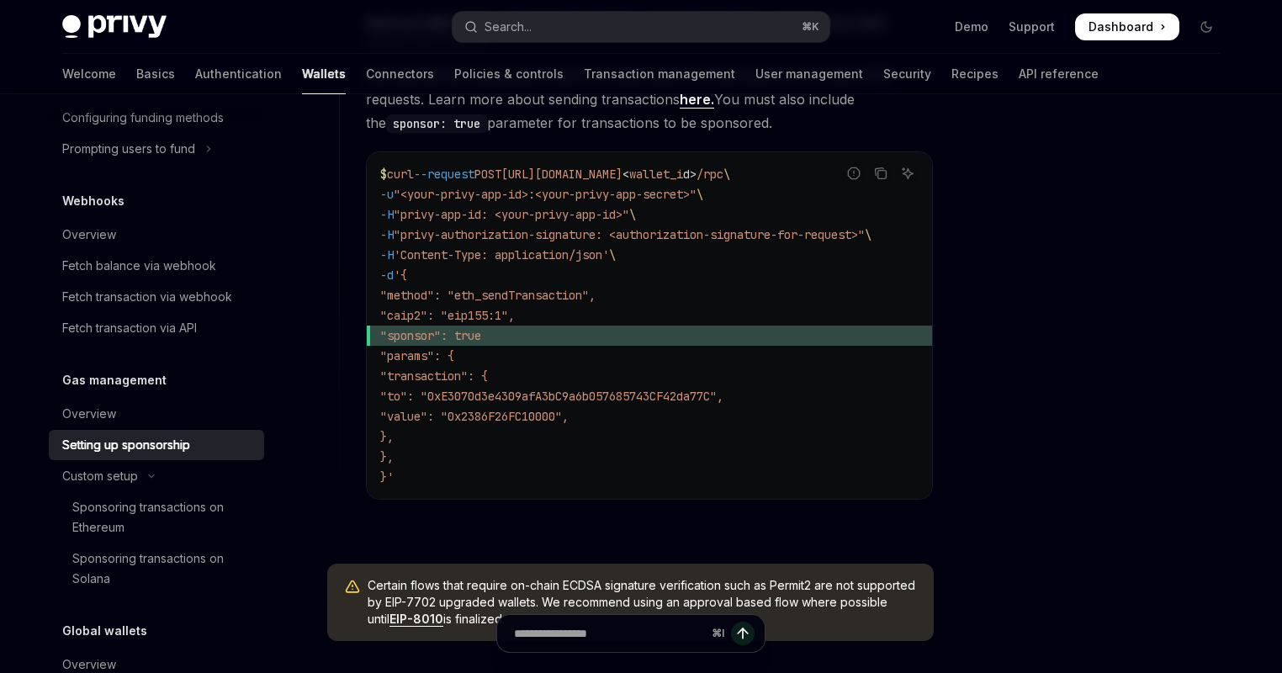
click at [453, 349] on span ""params": {" at bounding box center [417, 355] width 74 height 15
drag, startPoint x: 423, startPoint y: 353, endPoint x: 485, endPoint y: 358, distance: 61.6
click at [454, 358] on span ""params": {" at bounding box center [417, 355] width 74 height 15
drag, startPoint x: 479, startPoint y: 358, endPoint x: 431, endPoint y: 355, distance: 48.0
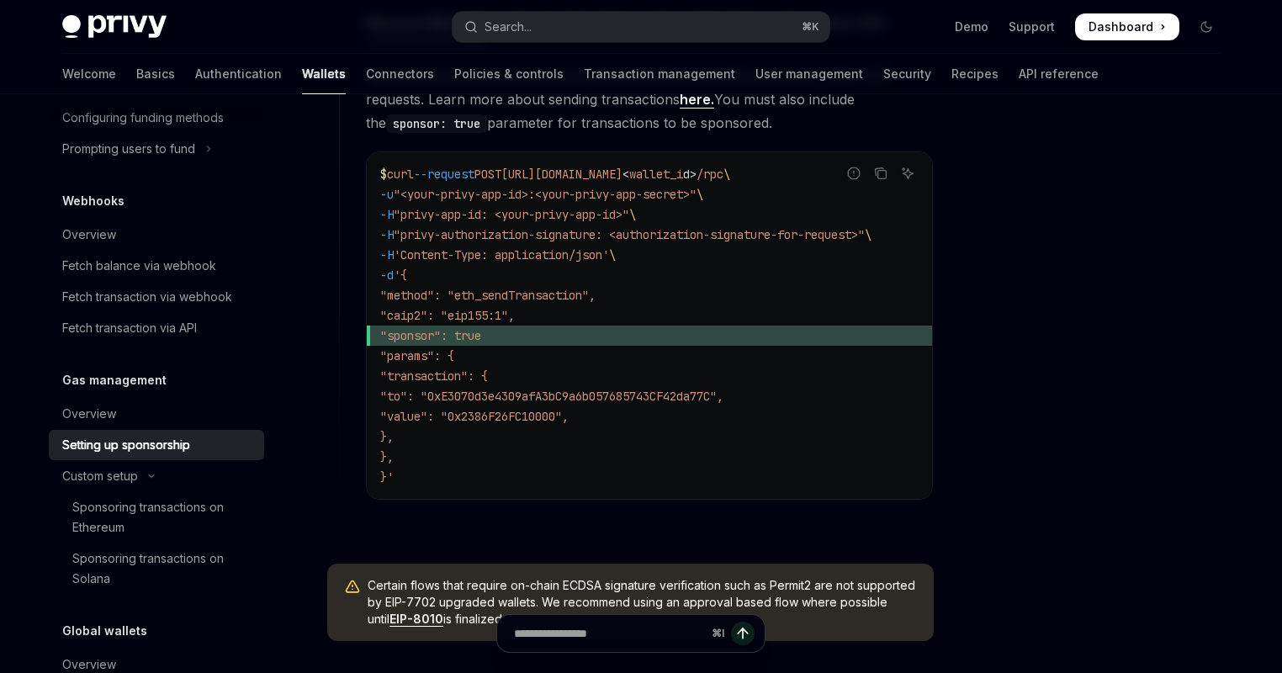
click at [431, 355] on span ""params": {" at bounding box center [417, 355] width 74 height 15
drag, startPoint x: 545, startPoint y: 413, endPoint x: 640, endPoint y: 415, distance: 95.1
click at [569, 415] on span ""value": "0x2386F26FC10000"," at bounding box center [474, 416] width 188 height 15
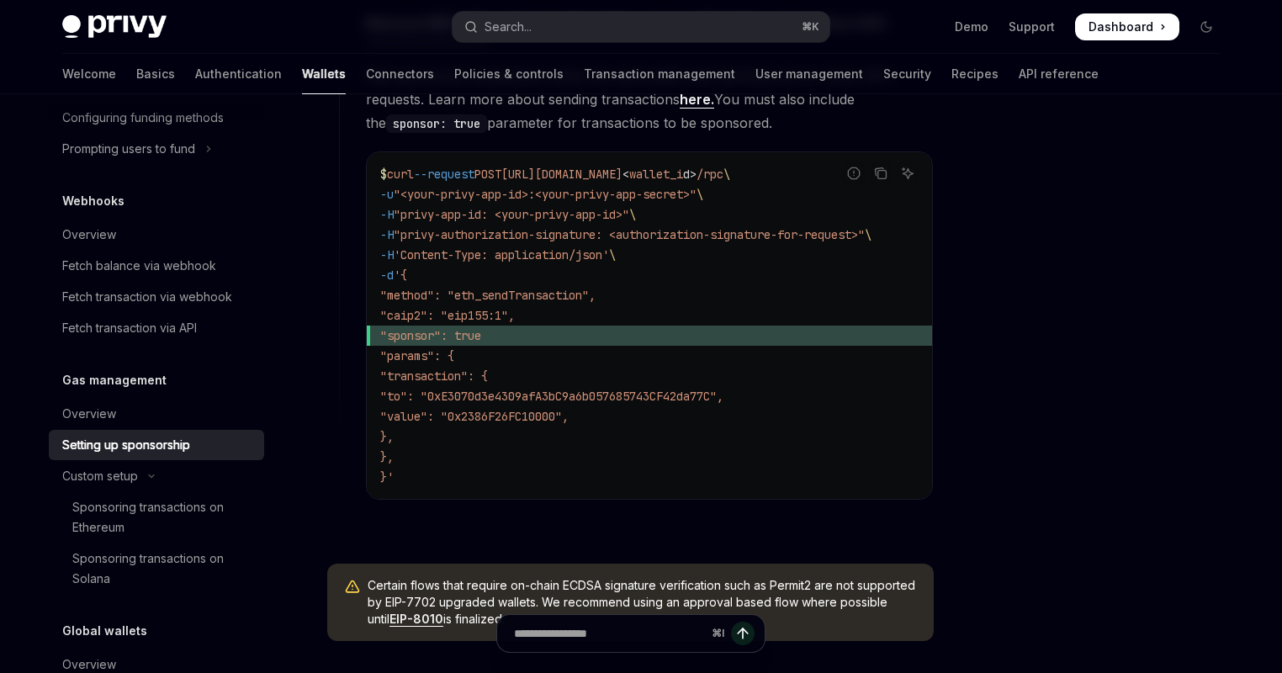
drag, startPoint x: 677, startPoint y: 410, endPoint x: 411, endPoint y: 331, distance: 277.1
click at [411, 331] on code "$ curl --request POST https://api.privy.io/v1/wallets/ < wallet_i d > /rpc \ -u…" at bounding box center [649, 325] width 538 height 323
click at [411, 331] on span ""sponsor": true" at bounding box center [430, 335] width 101 height 15
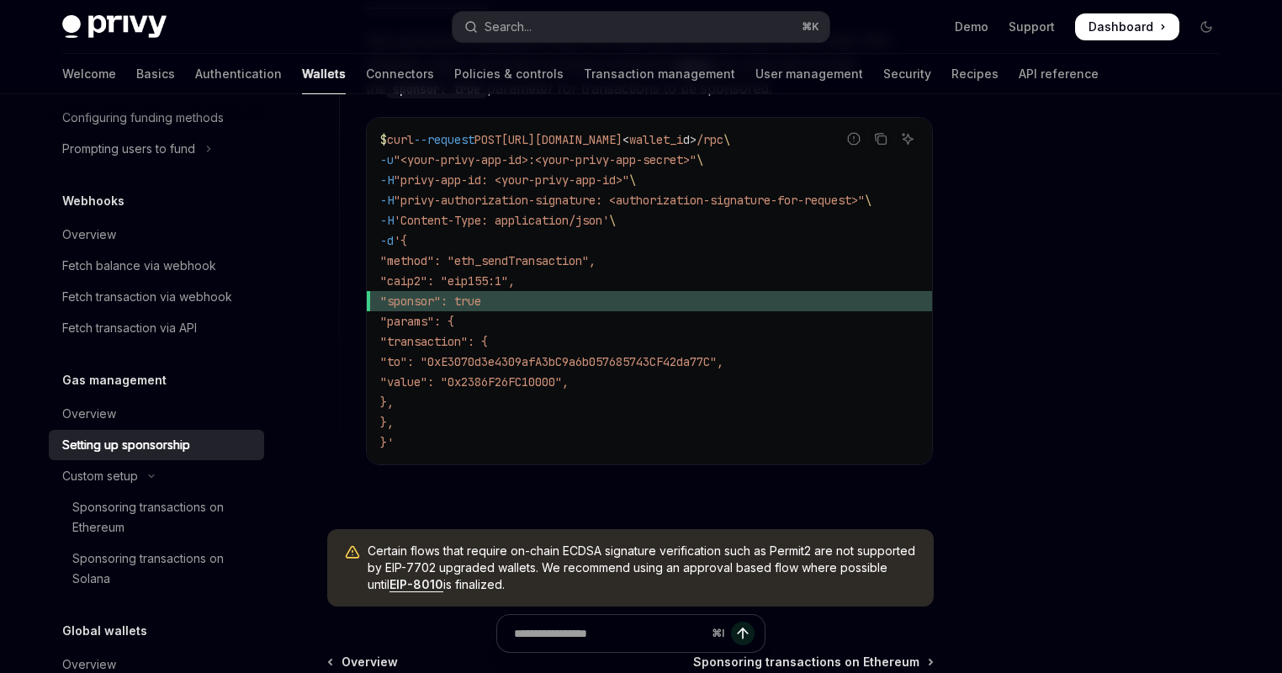
drag, startPoint x: 406, startPoint y: 426, endPoint x: 380, endPoint y: 158, distance: 268.7
click at [380, 158] on code "$ curl --request POST https://api.privy.io/v1/wallets/ < wallet_i d > /rpc \ -u…" at bounding box center [649, 291] width 538 height 323
click at [380, 158] on span "-u" at bounding box center [386, 159] width 13 height 15
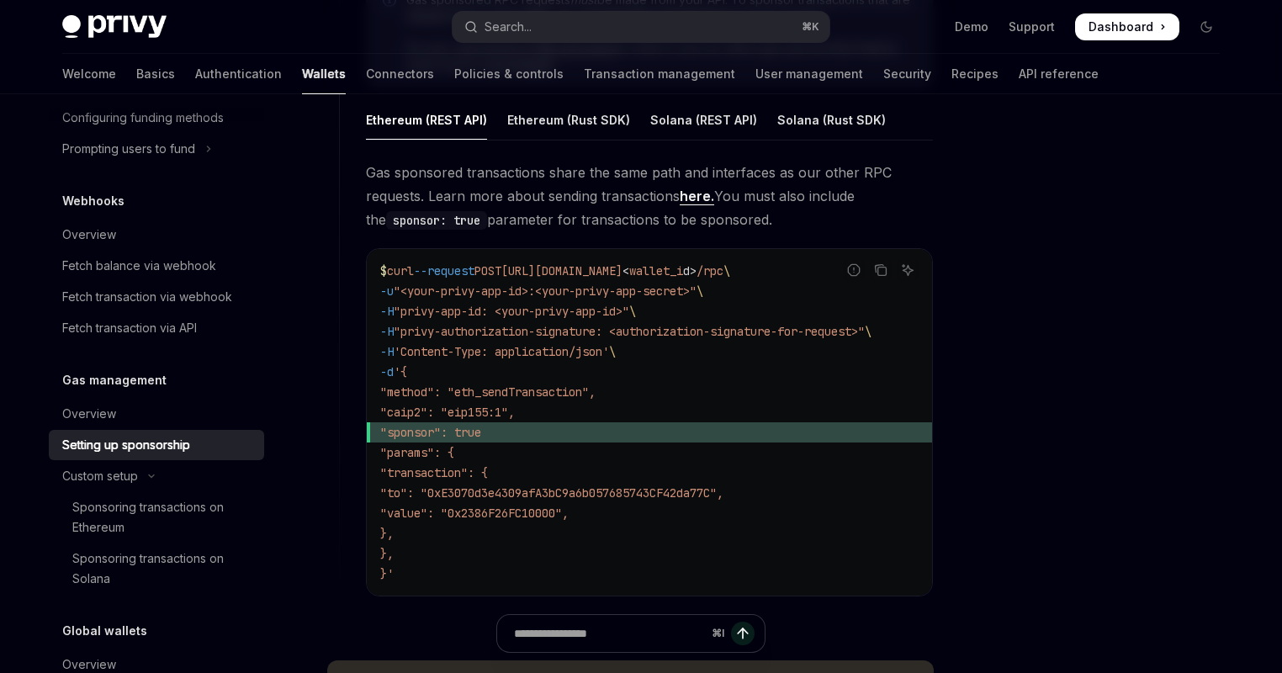
scroll to position [1038, 0]
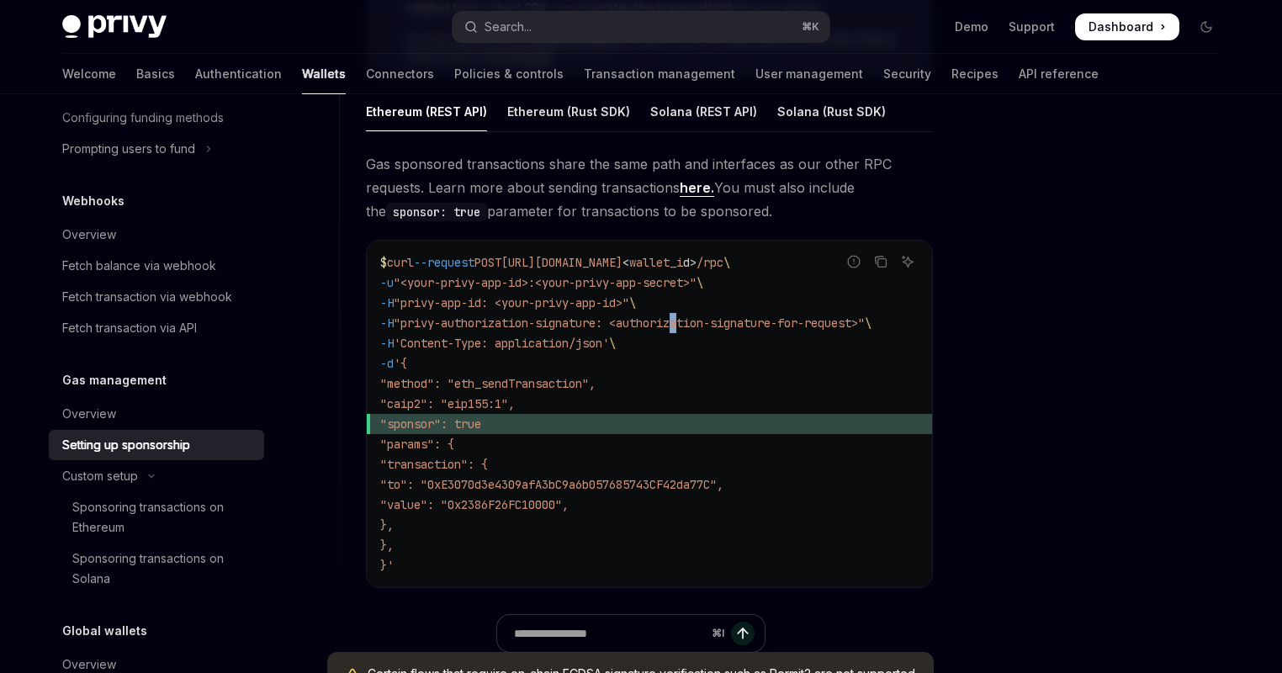
click at [697, 319] on code "$ curl --request POST https://api.privy.io/v1/wallets/ < wallet_i d > /rpc \ -u…" at bounding box center [649, 413] width 538 height 323
click at [604, 269] on code "$ curl --request POST https://api.privy.io/v1/wallets/ < wallet_i d > /rpc \ -u…" at bounding box center [649, 413] width 538 height 323
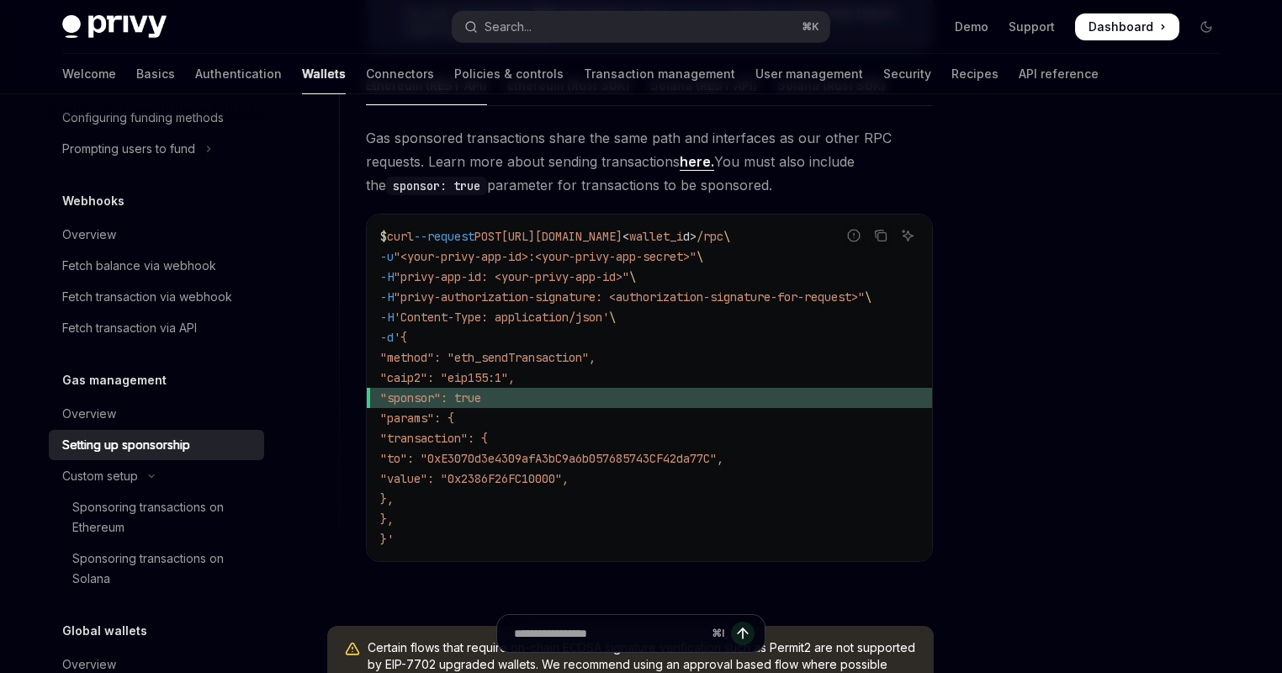
scroll to position [1074, 0]
